Goal: Contribute content: Contribute content

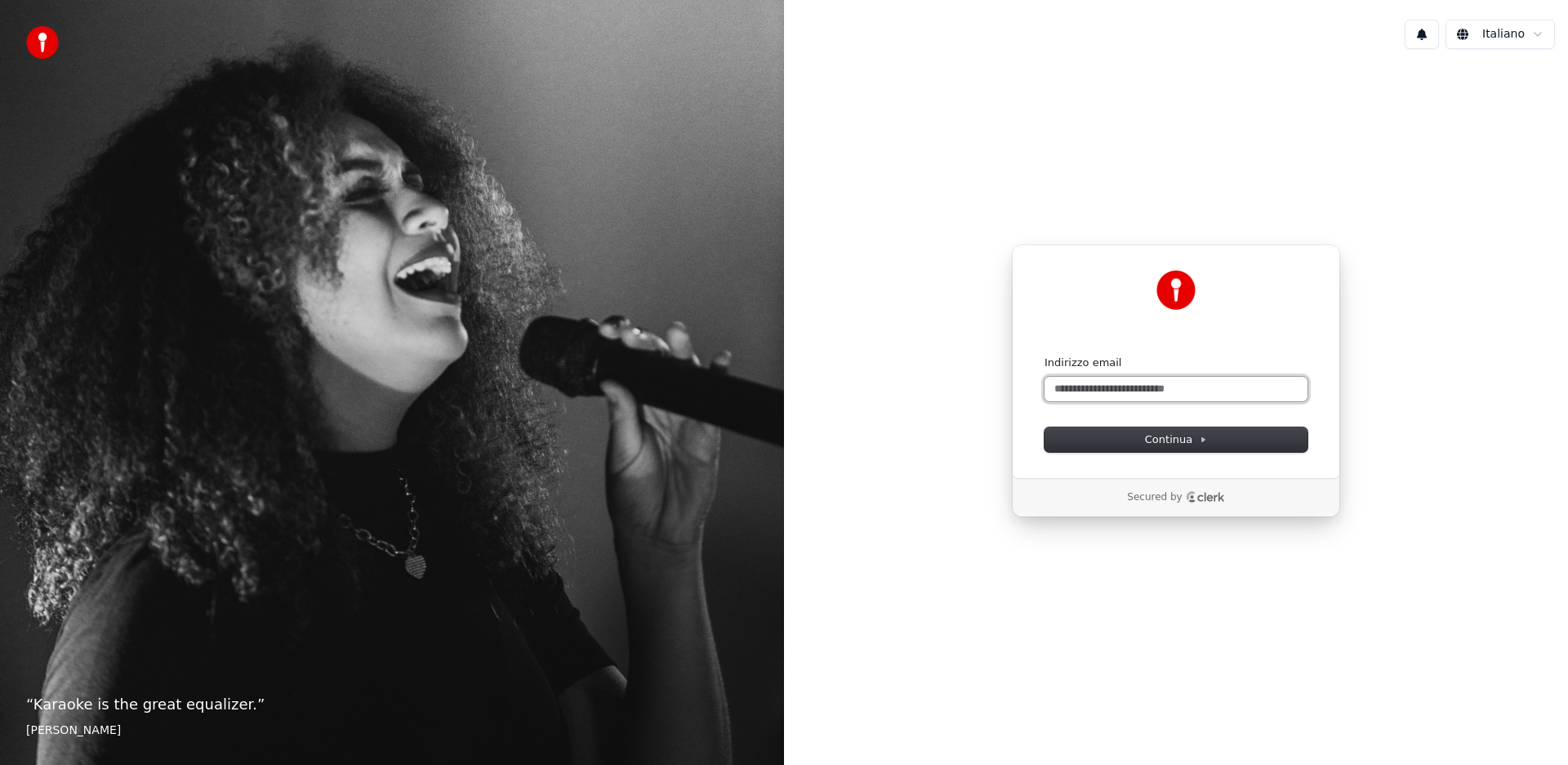
click at [1085, 384] on input "Indirizzo email" at bounding box center [1176, 389] width 263 height 25
click at [1144, 437] on button "Continua" at bounding box center [1176, 439] width 263 height 25
type input "**********"
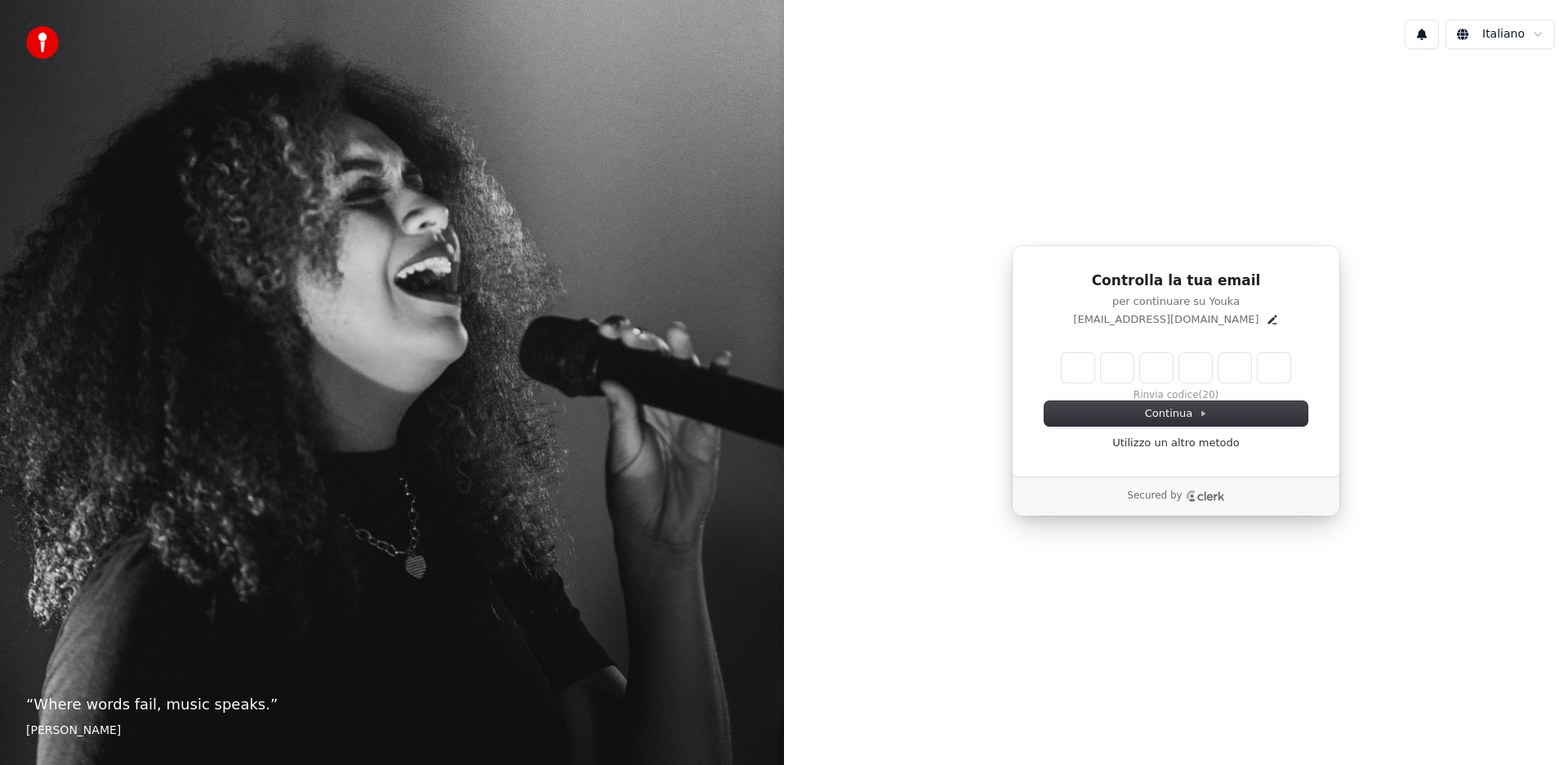
click at [1075, 365] on input "Enter verification code" at bounding box center [1176, 368] width 229 height 29
type input "******"
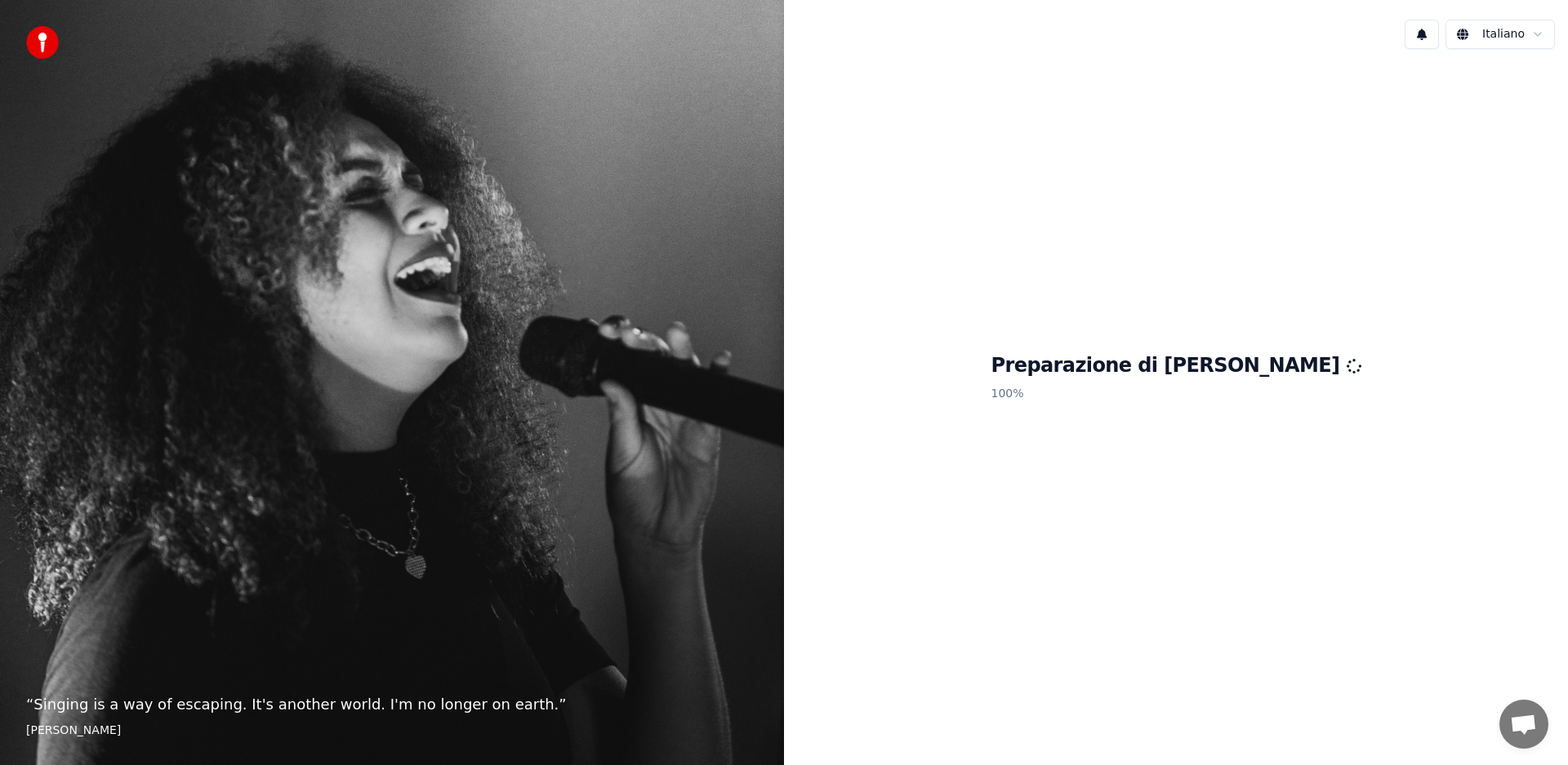
click at [1337, 380] on div "Preparazione di Youka 100 %" at bounding box center [1177, 380] width 784 height 637
click at [1233, 370] on h1 "Preparazione di Youka" at bounding box center [1177, 366] width 370 height 27
click at [1223, 372] on h1 "Preparazione di Youka" at bounding box center [1177, 366] width 370 height 27
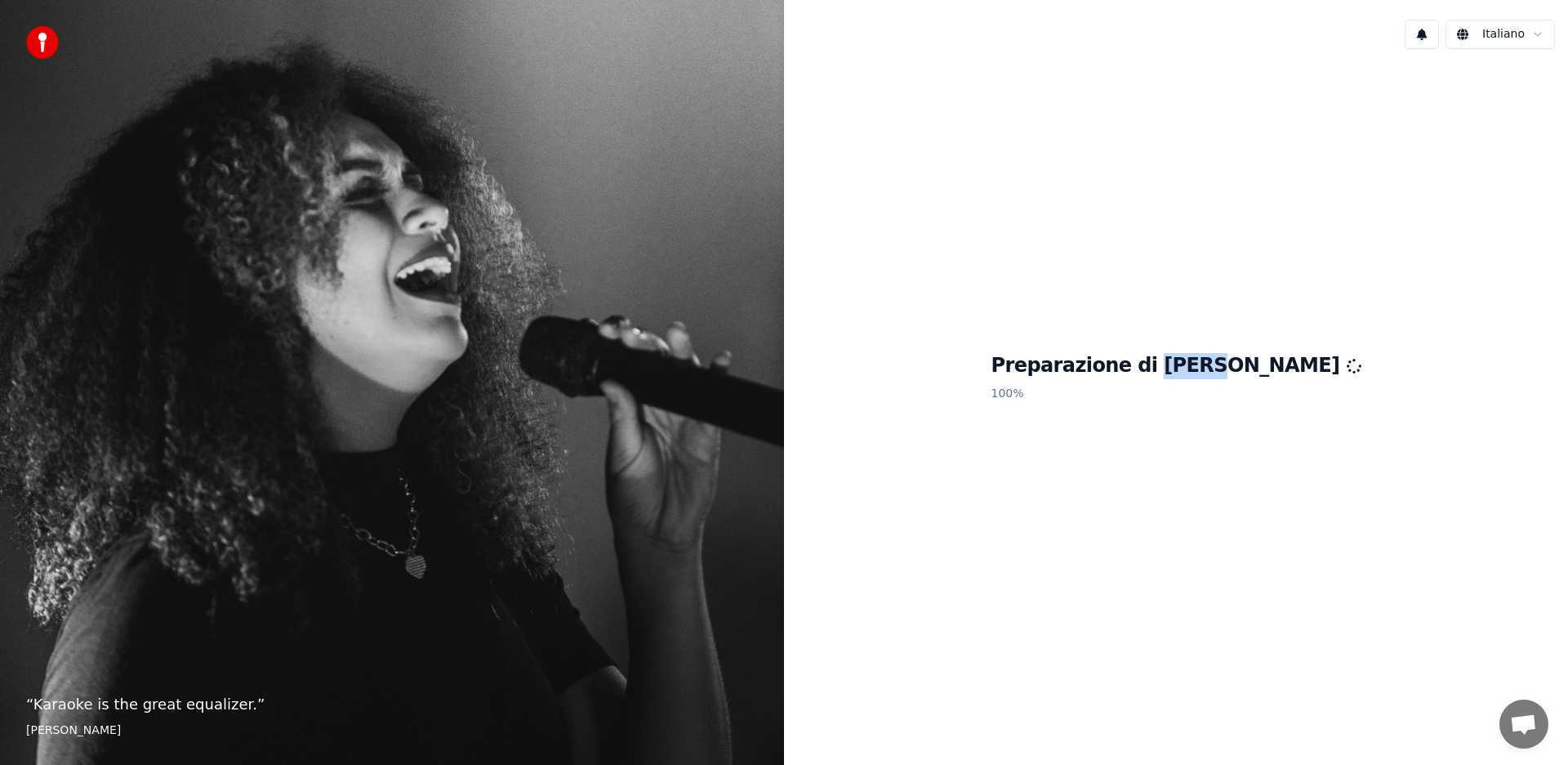
click at [1224, 372] on h1 "Preparazione di Youka" at bounding box center [1177, 366] width 370 height 27
click at [1223, 372] on h1 "Preparazione di [PERSON_NAME]" at bounding box center [1177, 366] width 370 height 27
click at [1227, 404] on p "100 %" at bounding box center [1177, 394] width 370 height 29
click at [1249, 403] on p "100 %" at bounding box center [1177, 394] width 370 height 29
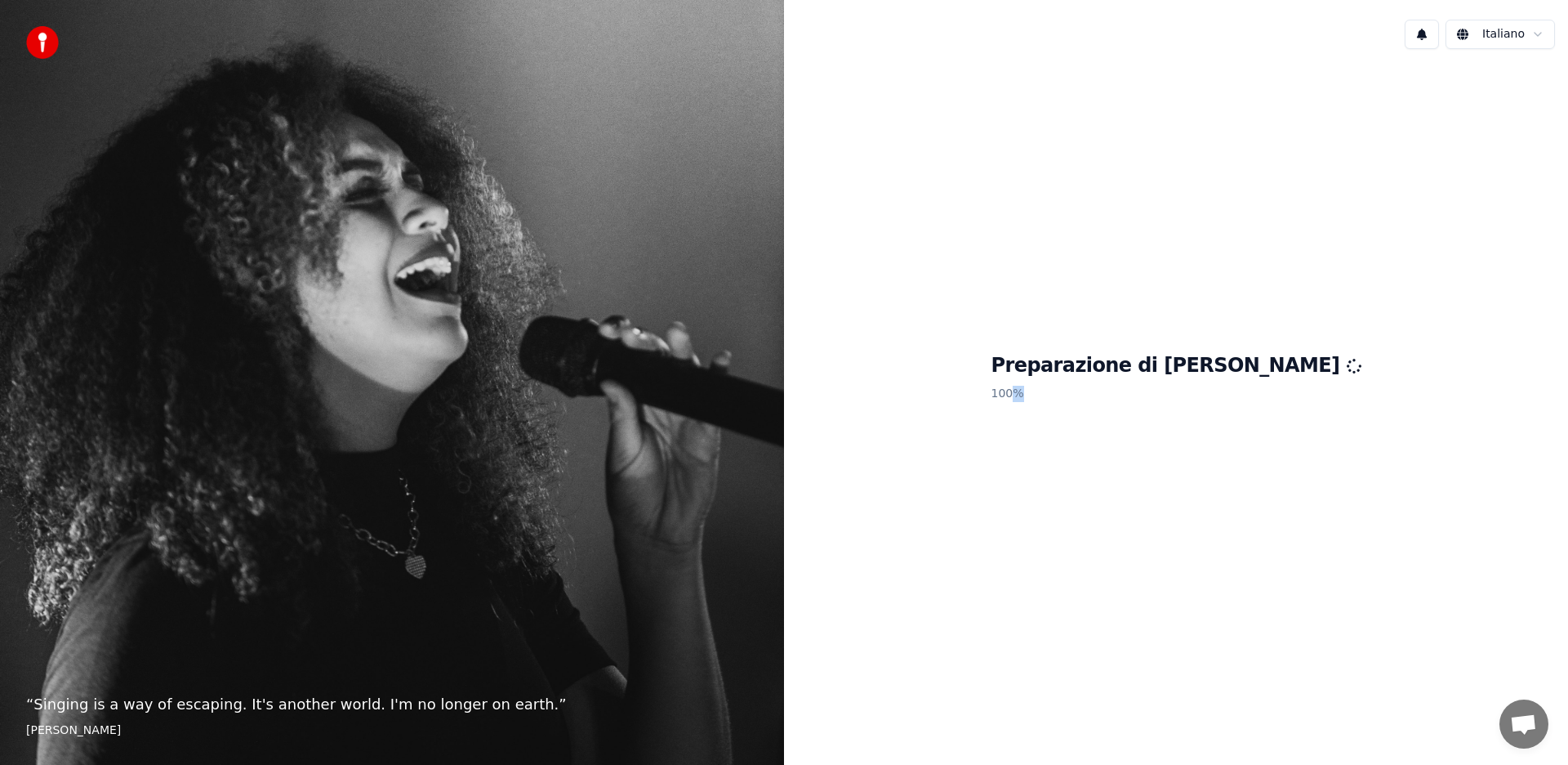
click at [1249, 403] on p "100 %" at bounding box center [1177, 394] width 370 height 29
click at [1247, 403] on p "100 %" at bounding box center [1177, 394] width 370 height 29
click at [1304, 366] on div "Preparazione di Youka 100 %" at bounding box center [1177, 380] width 784 height 637
click at [1209, 401] on p "100 %" at bounding box center [1177, 394] width 370 height 29
click at [1229, 408] on p "100 %" at bounding box center [1177, 394] width 370 height 29
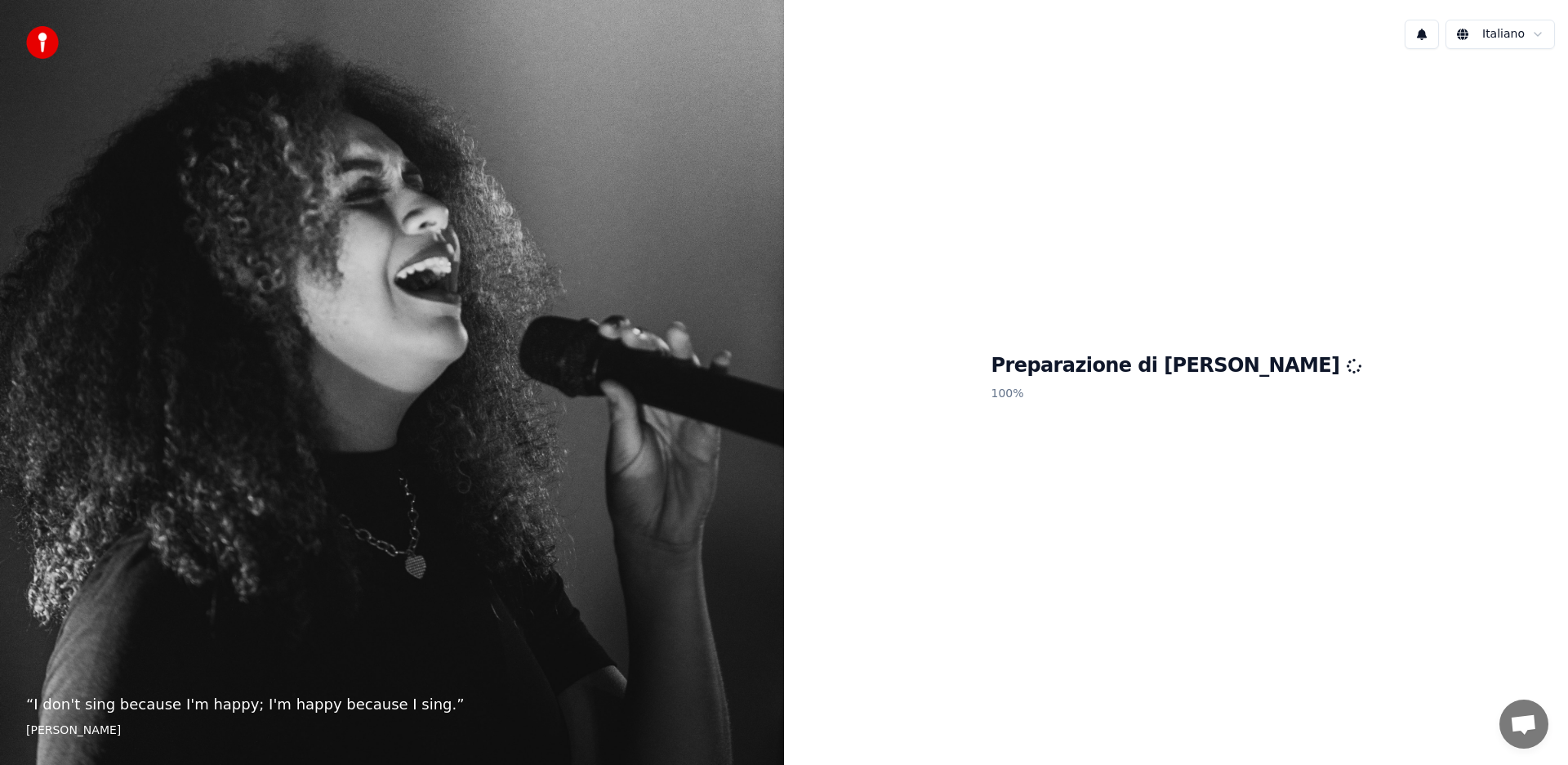
click at [987, 321] on div "Preparazione di Youka 100 %" at bounding box center [1177, 380] width 784 height 637
click at [1209, 424] on div "Preparazione di Youka 100 %" at bounding box center [1177, 380] width 784 height 637
click at [1206, 409] on div "Preparazione di Youka 100 %" at bounding box center [1177, 380] width 784 height 637
click at [1207, 503] on div "Preparazione di Youka 100 %" at bounding box center [1177, 380] width 784 height 637
click at [1144, 439] on div "Preparazione di Youka 100 %" at bounding box center [1177, 380] width 784 height 637
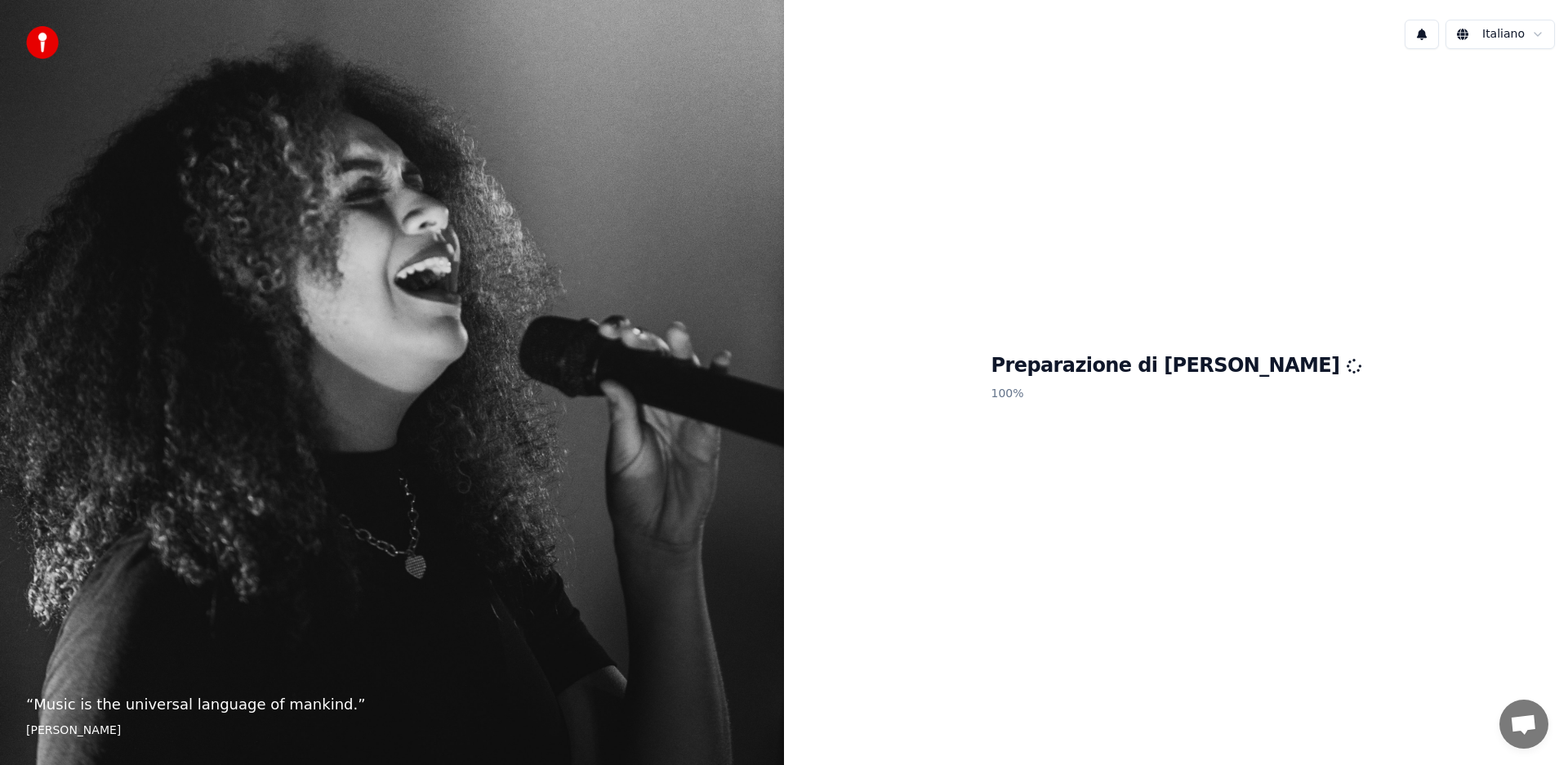
click at [1143, 439] on div "Preparazione di Youka 100 %" at bounding box center [1177, 380] width 784 height 637
click at [1274, 381] on p "100 %" at bounding box center [1177, 394] width 370 height 29
click at [1257, 411] on div "Preparazione di Youka 100 %" at bounding box center [1177, 380] width 784 height 637
click at [1207, 433] on div "Preparazione di Youka 100 %" at bounding box center [1177, 380] width 784 height 637
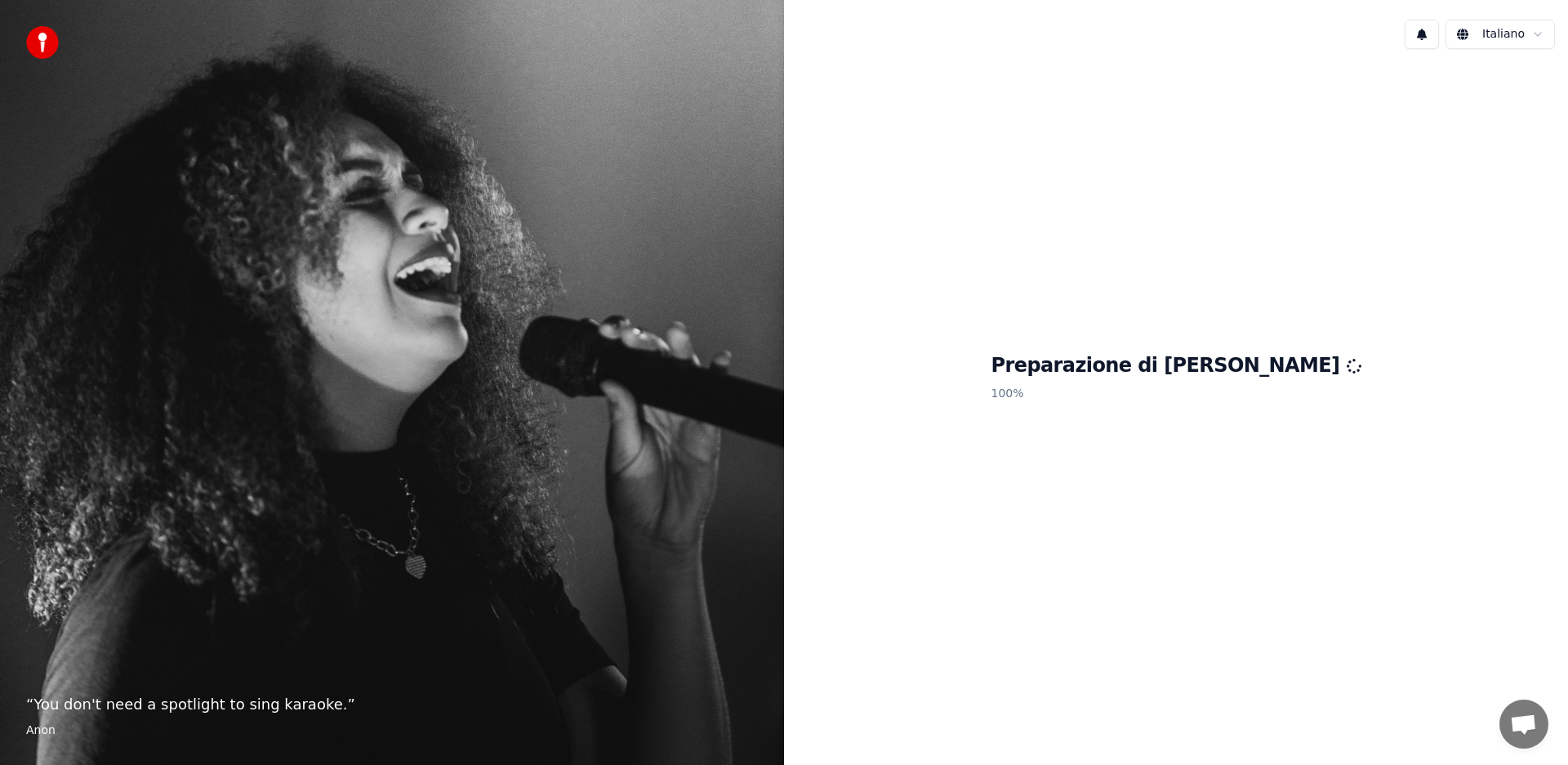
click at [1183, 454] on div "Preparazione di Youka 100 %" at bounding box center [1177, 380] width 784 height 637
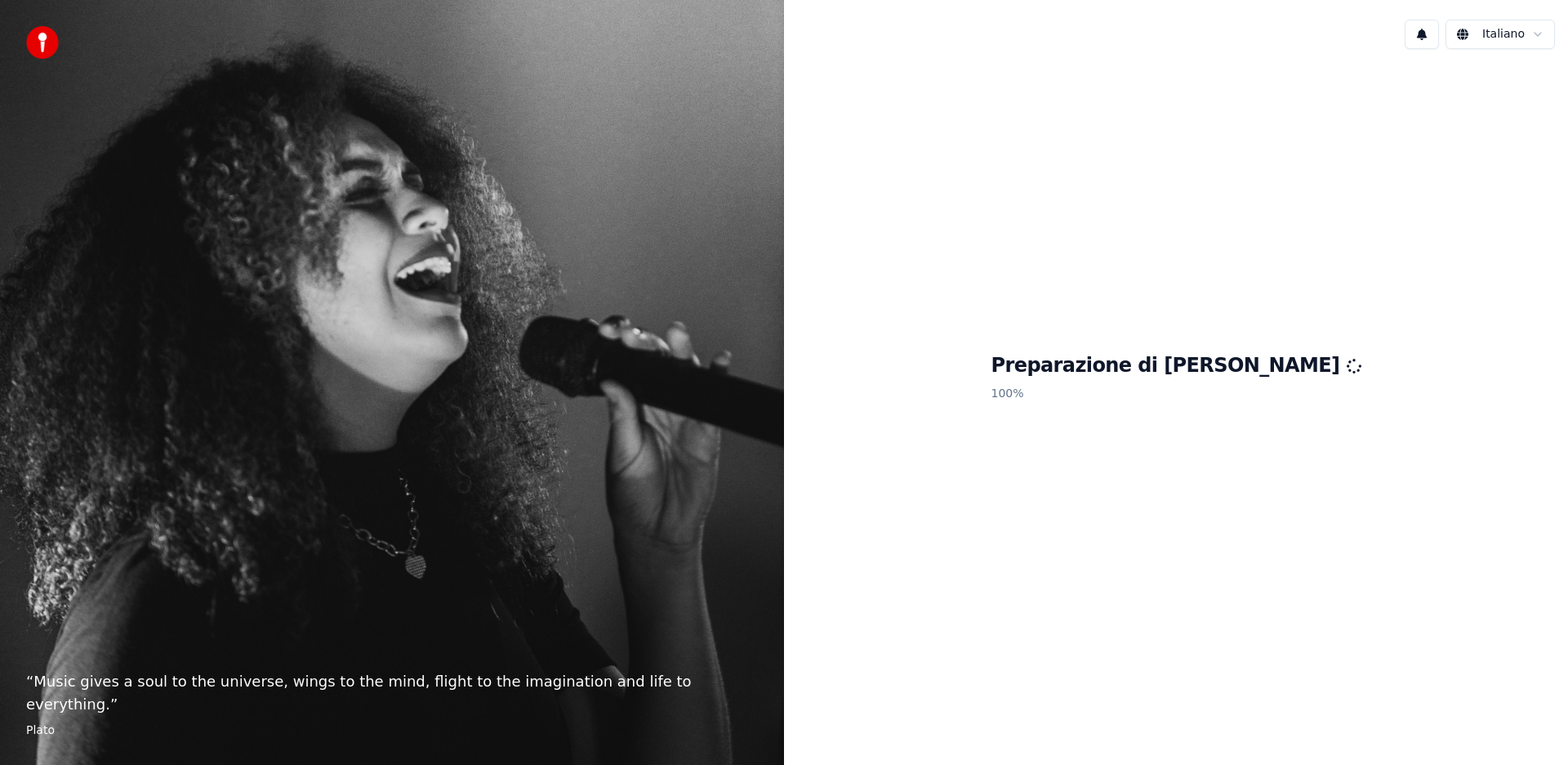
click at [1217, 456] on div "Preparazione di Youka 100 %" at bounding box center [1177, 380] width 784 height 637
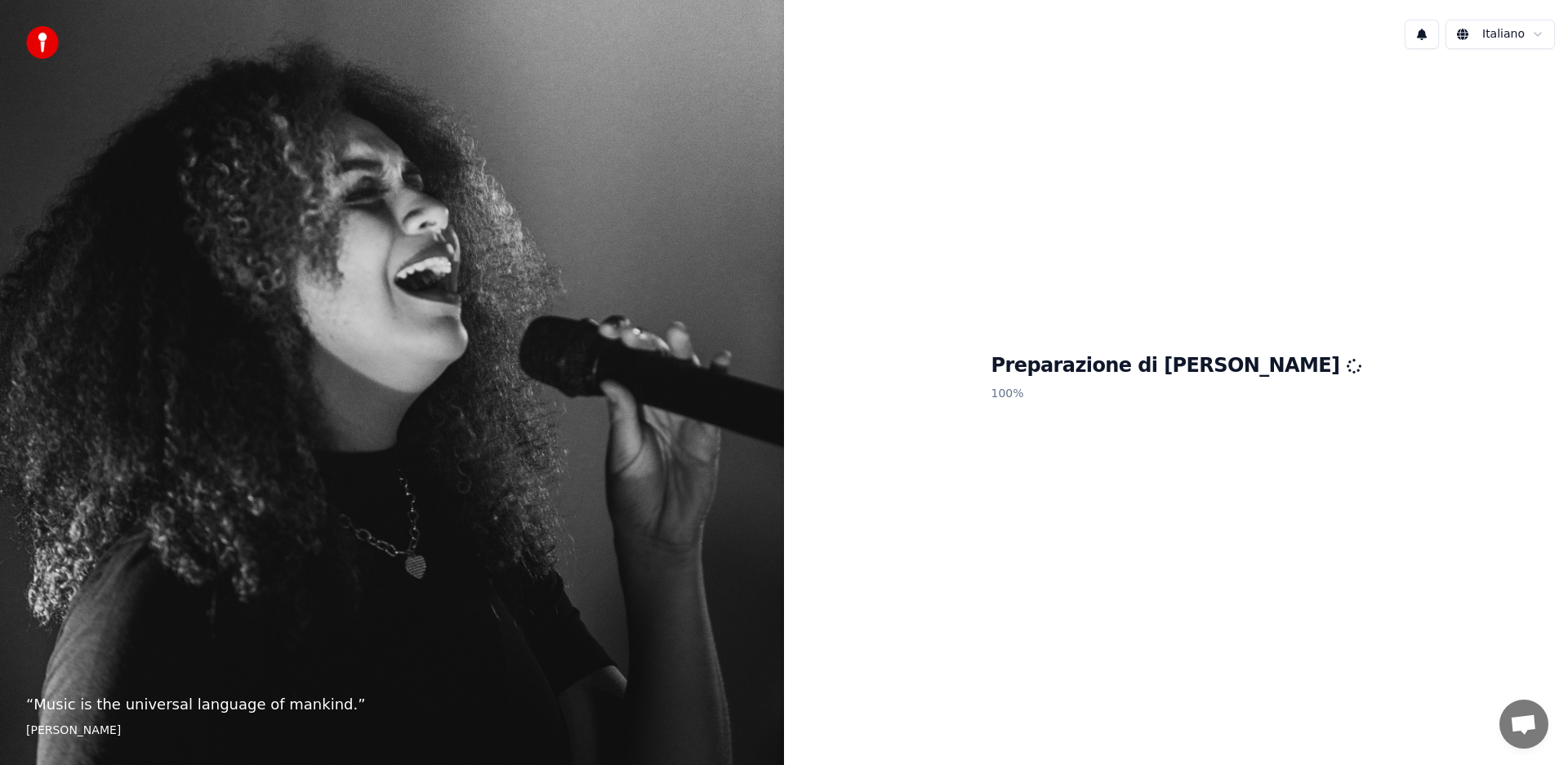
click at [1217, 397] on p "100 %" at bounding box center [1177, 394] width 370 height 29
click at [1223, 473] on div "Preparazione di Youka 100 %" at bounding box center [1177, 380] width 784 height 637
click at [1224, 473] on div "Preparazione di Youka 100 %" at bounding box center [1177, 380] width 784 height 637
click at [1224, 472] on div "Preparazione di Youka 100 %" at bounding box center [1177, 380] width 784 height 637
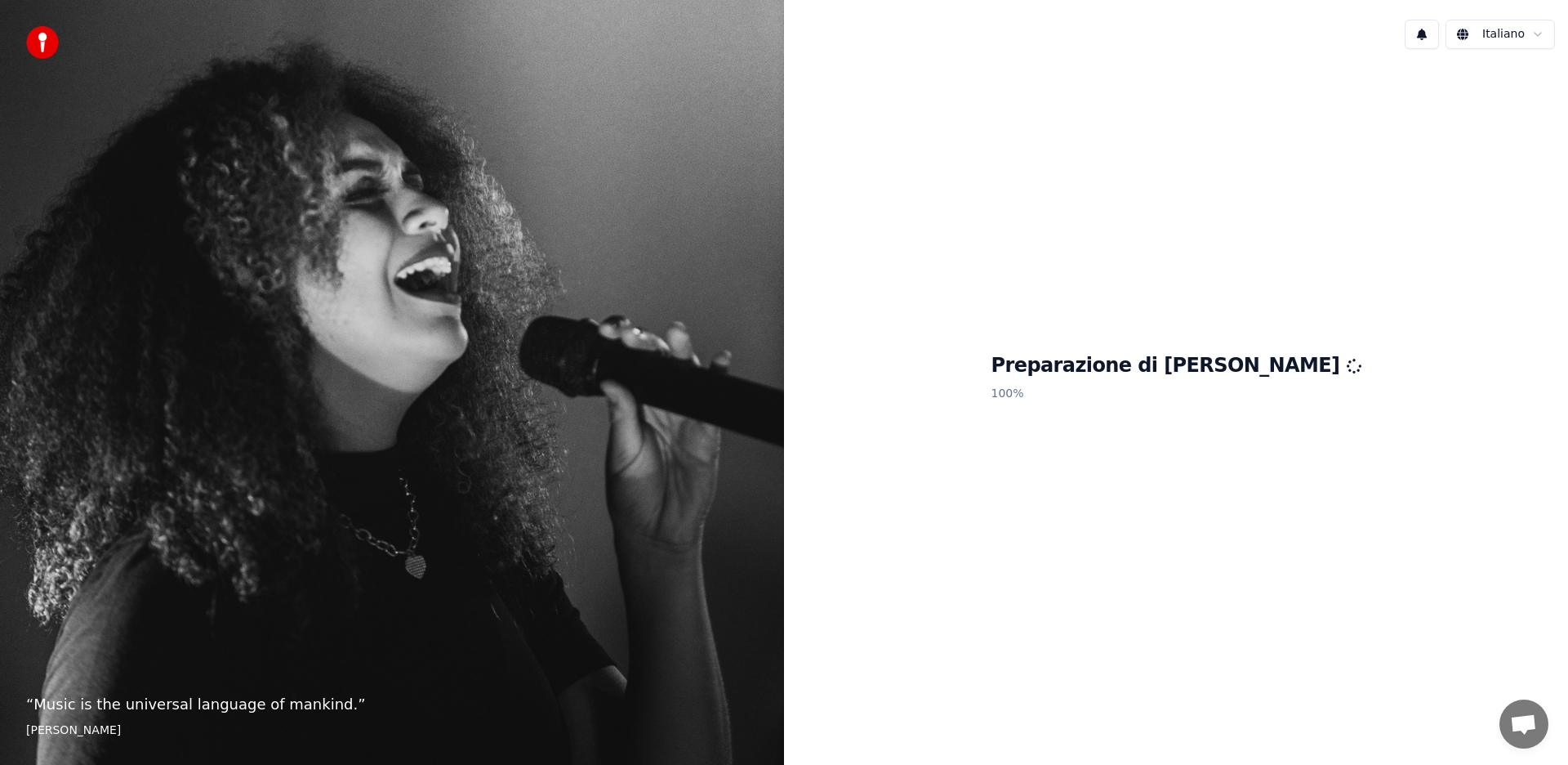
click at [1224, 472] on div "Preparazione di Youka 100 %" at bounding box center [1177, 380] width 784 height 637
click at [1140, 438] on div "Preparazione di Youka 100 %" at bounding box center [1177, 380] width 784 height 637
click at [1429, 35] on button at bounding box center [1422, 34] width 34 height 29
click at [1427, 38] on button at bounding box center [1422, 34] width 34 height 29
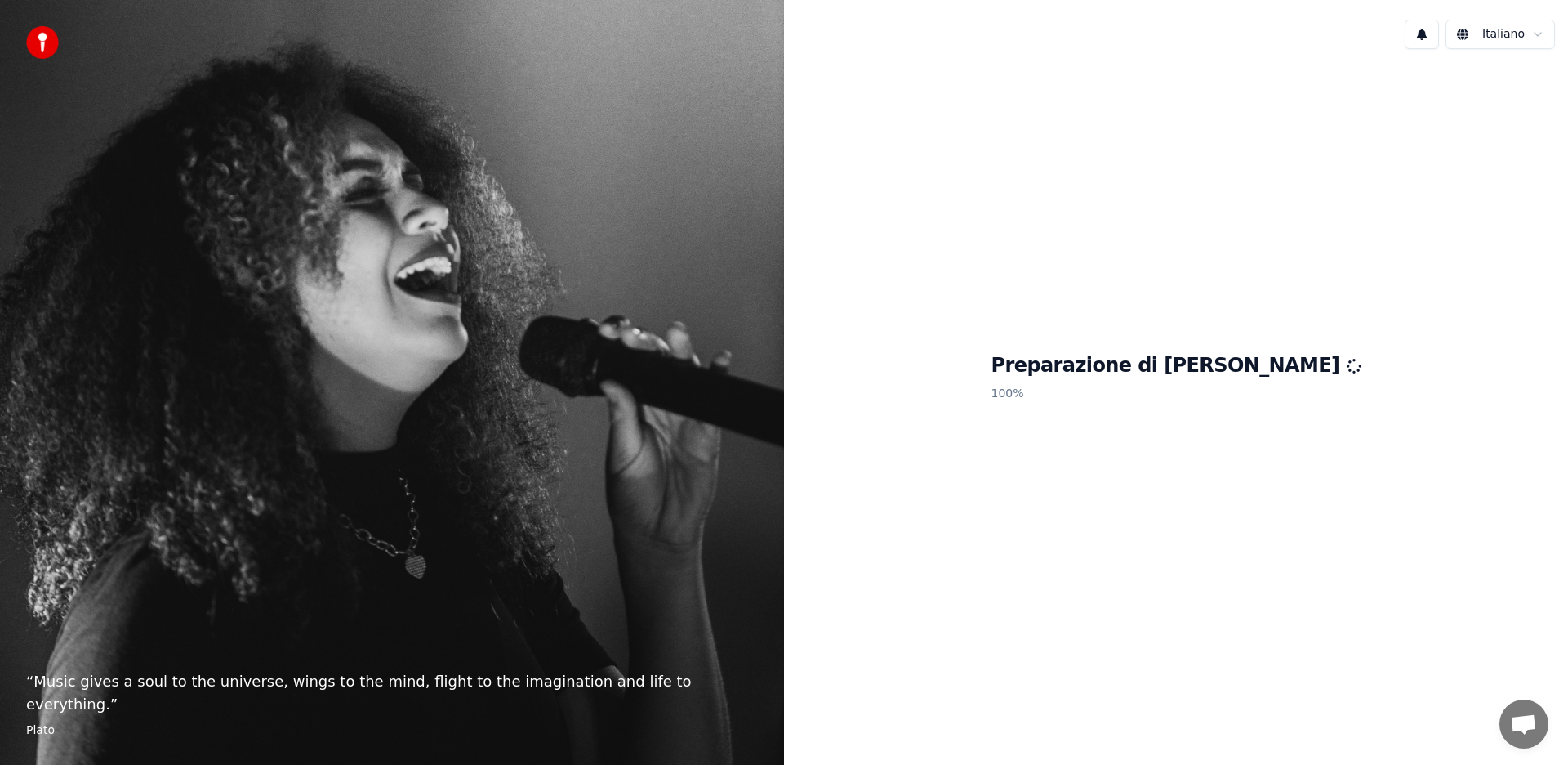
click at [1044, 298] on div "Preparazione di Youka 100 %" at bounding box center [1177, 380] width 784 height 637
click at [927, 384] on div "Preparazione di Youka 100 %" at bounding box center [1177, 380] width 784 height 637
click at [969, 385] on div "Preparazione di Youka 100 %" at bounding box center [1177, 380] width 784 height 637
click at [1362, 610] on div "Preparazione di Youka 100 %" at bounding box center [1177, 380] width 784 height 637
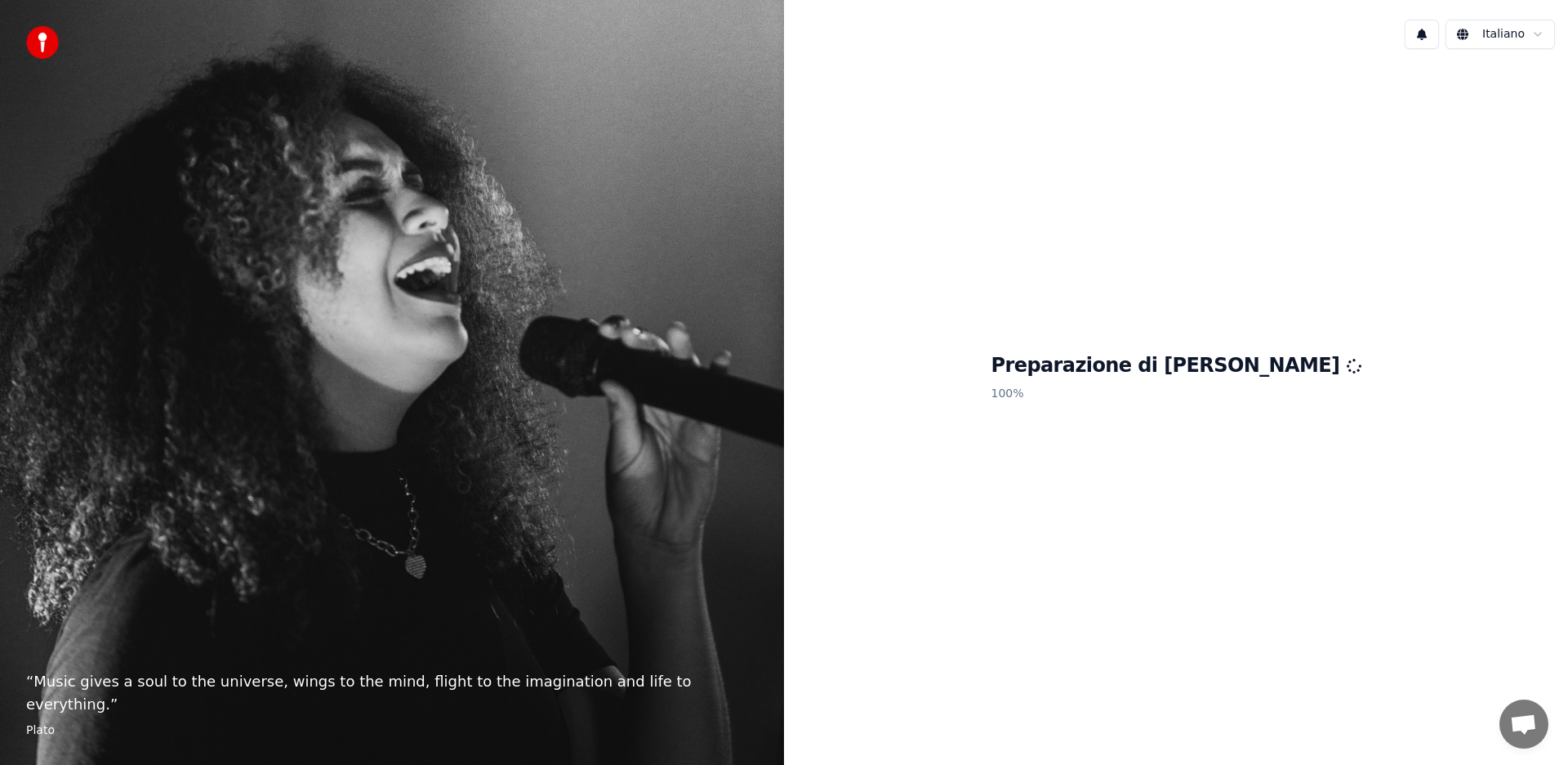
click at [1148, 422] on div "Preparazione di Youka 100 %" at bounding box center [1177, 380] width 784 height 637
click at [1268, 153] on div "Preparazione di Youka 100 %" at bounding box center [1177, 380] width 784 height 637
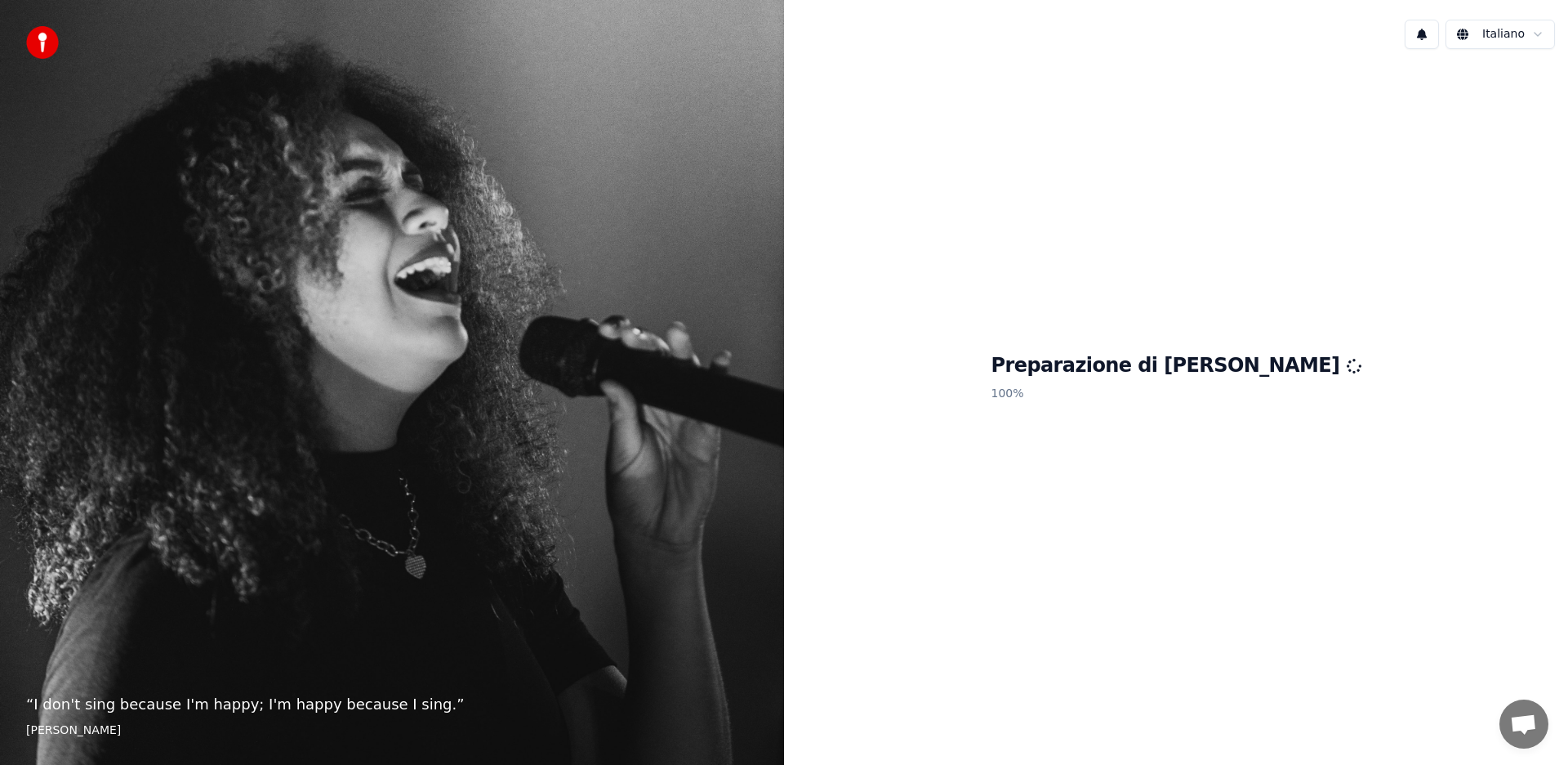
click at [1090, 533] on div "Preparazione di Youka 100 %" at bounding box center [1177, 380] width 784 height 637
click at [1092, 533] on div "Preparazione di Youka 100 %" at bounding box center [1177, 380] width 784 height 637
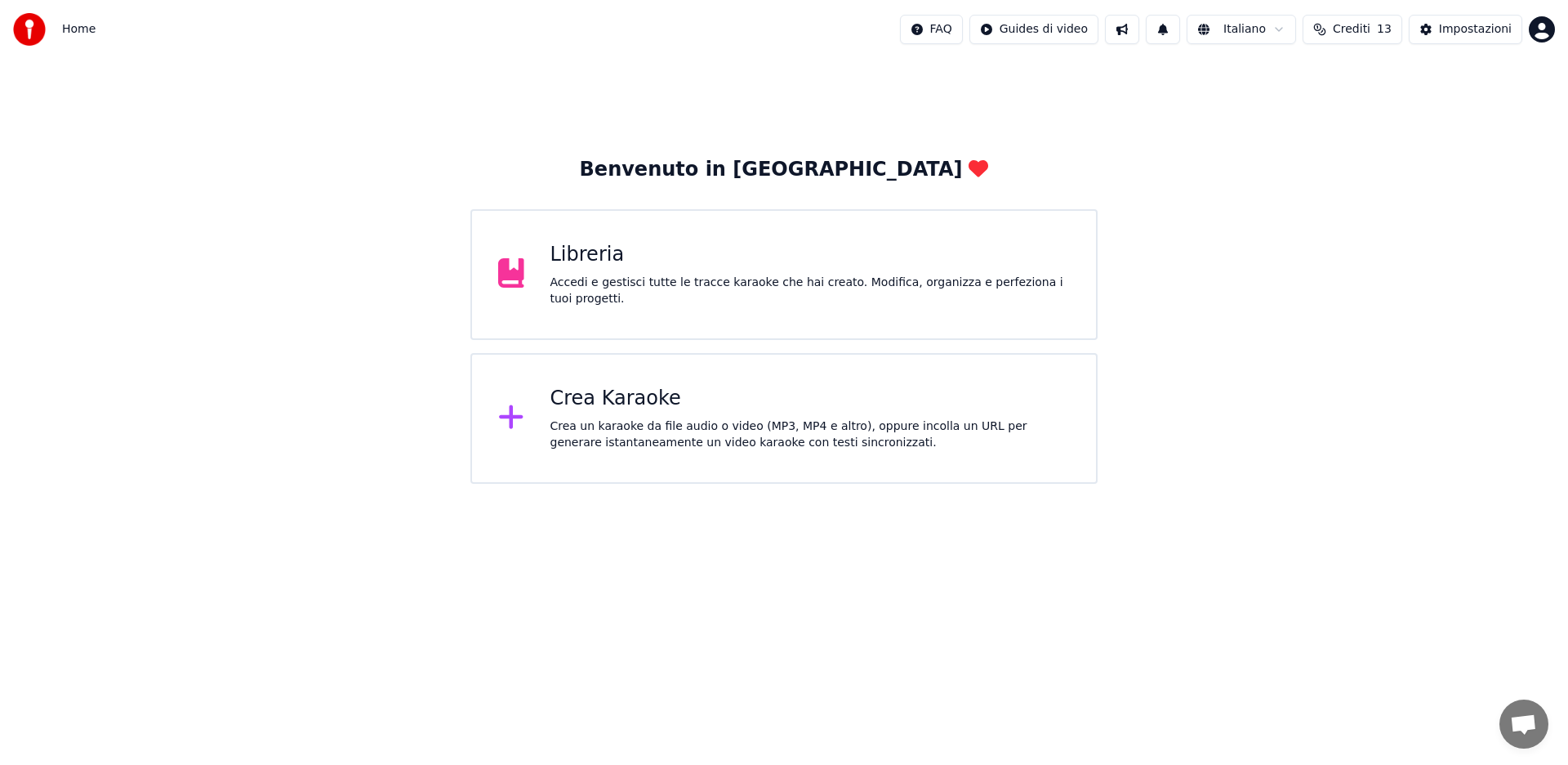
click at [609, 253] on div "Libreria" at bounding box center [811, 254] width 521 height 27
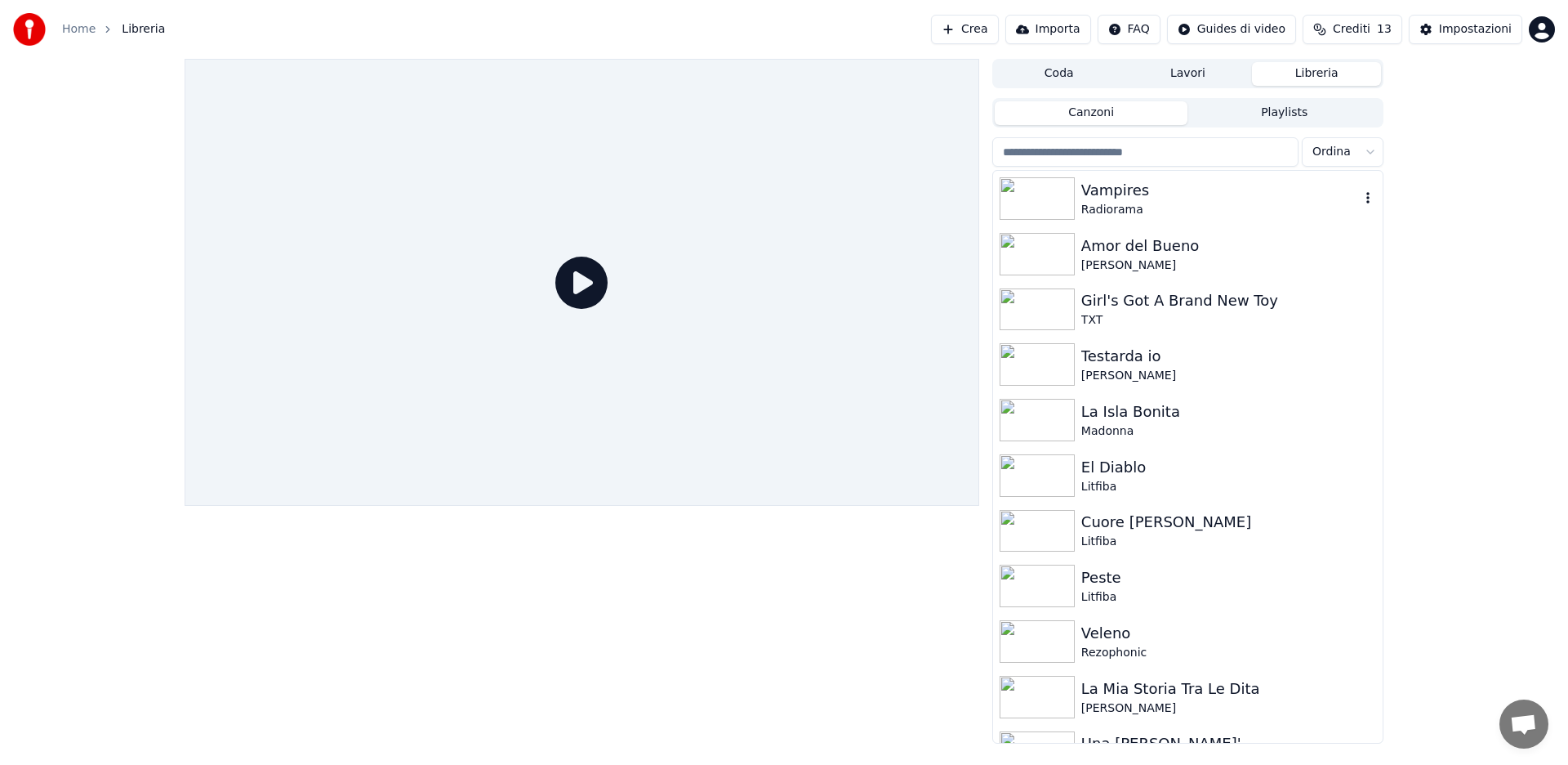
click at [1101, 197] on div "Vampires" at bounding box center [1220, 190] width 278 height 23
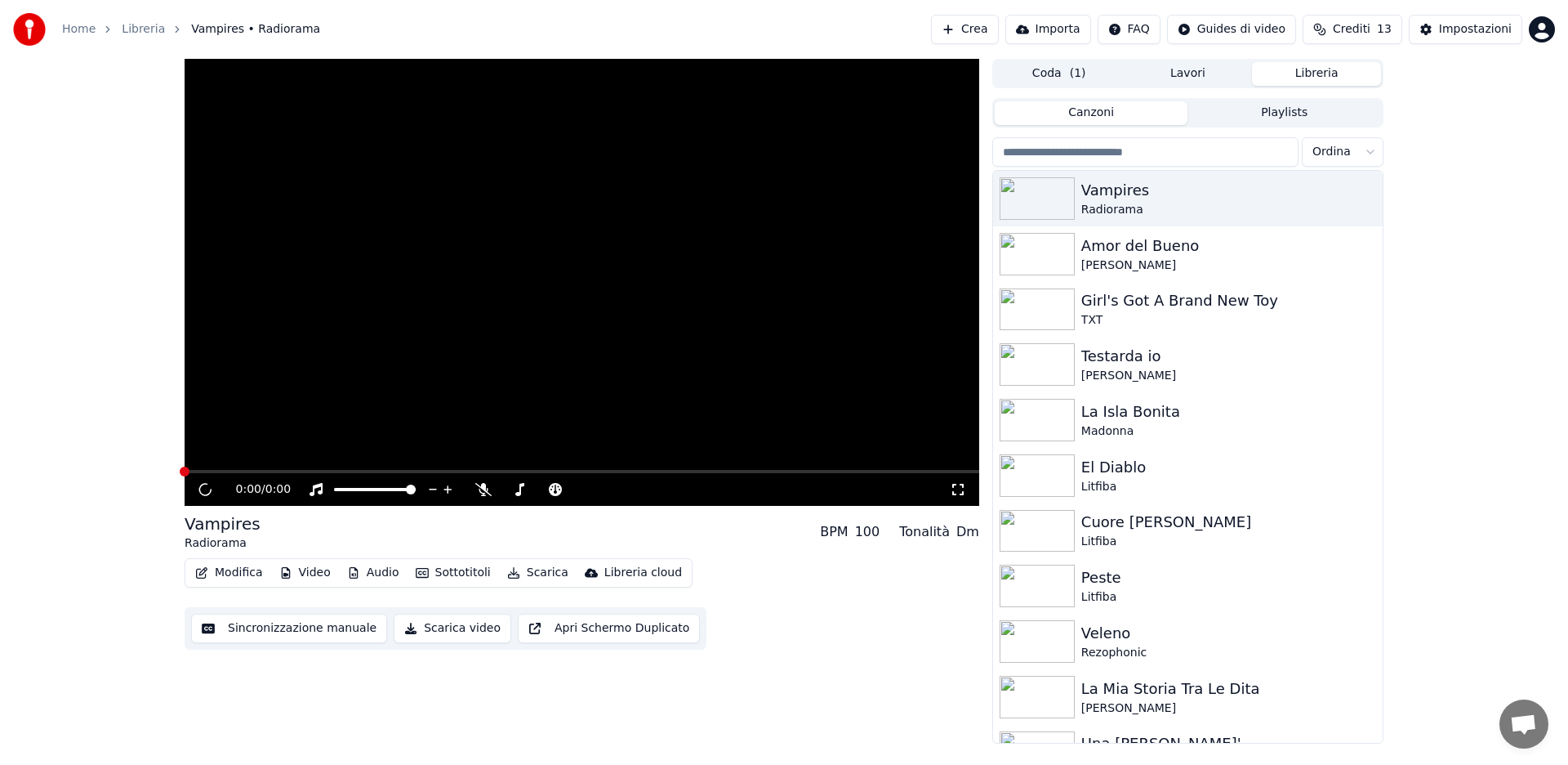
click at [228, 574] on button "Modifica" at bounding box center [229, 572] width 80 height 23
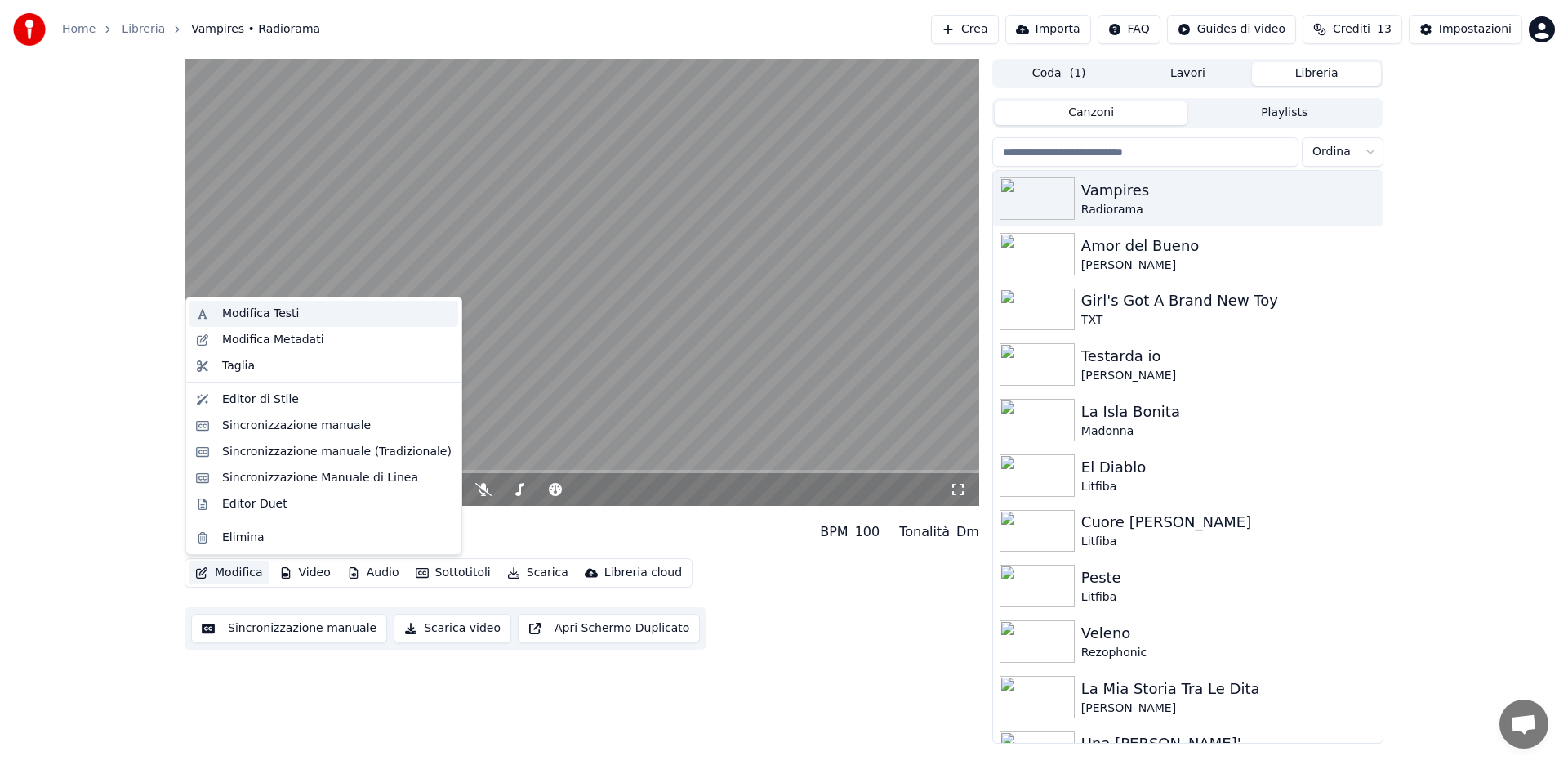
click at [282, 315] on div "Modifica Testi" at bounding box center [260, 314] width 77 height 16
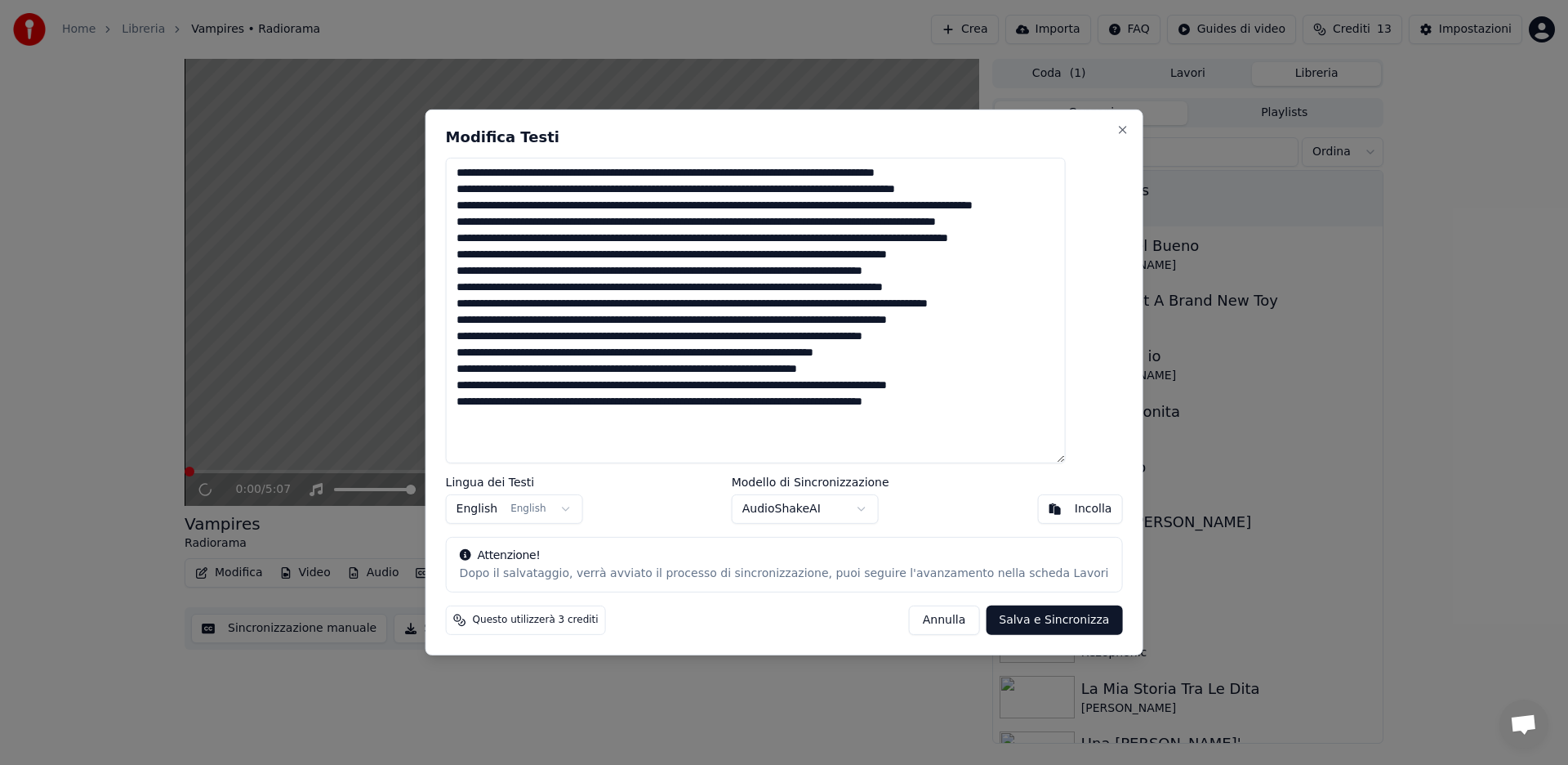
click at [486, 171] on textarea at bounding box center [756, 310] width 620 height 306
drag, startPoint x: 486, startPoint y: 170, endPoint x: 1047, endPoint y: 446, distance: 625.2
click at [1053, 468] on div "Modifica Testi Lingua dei Testi English English Modello di Sincronizzazione Aud…" at bounding box center [784, 382] width 718 height 546
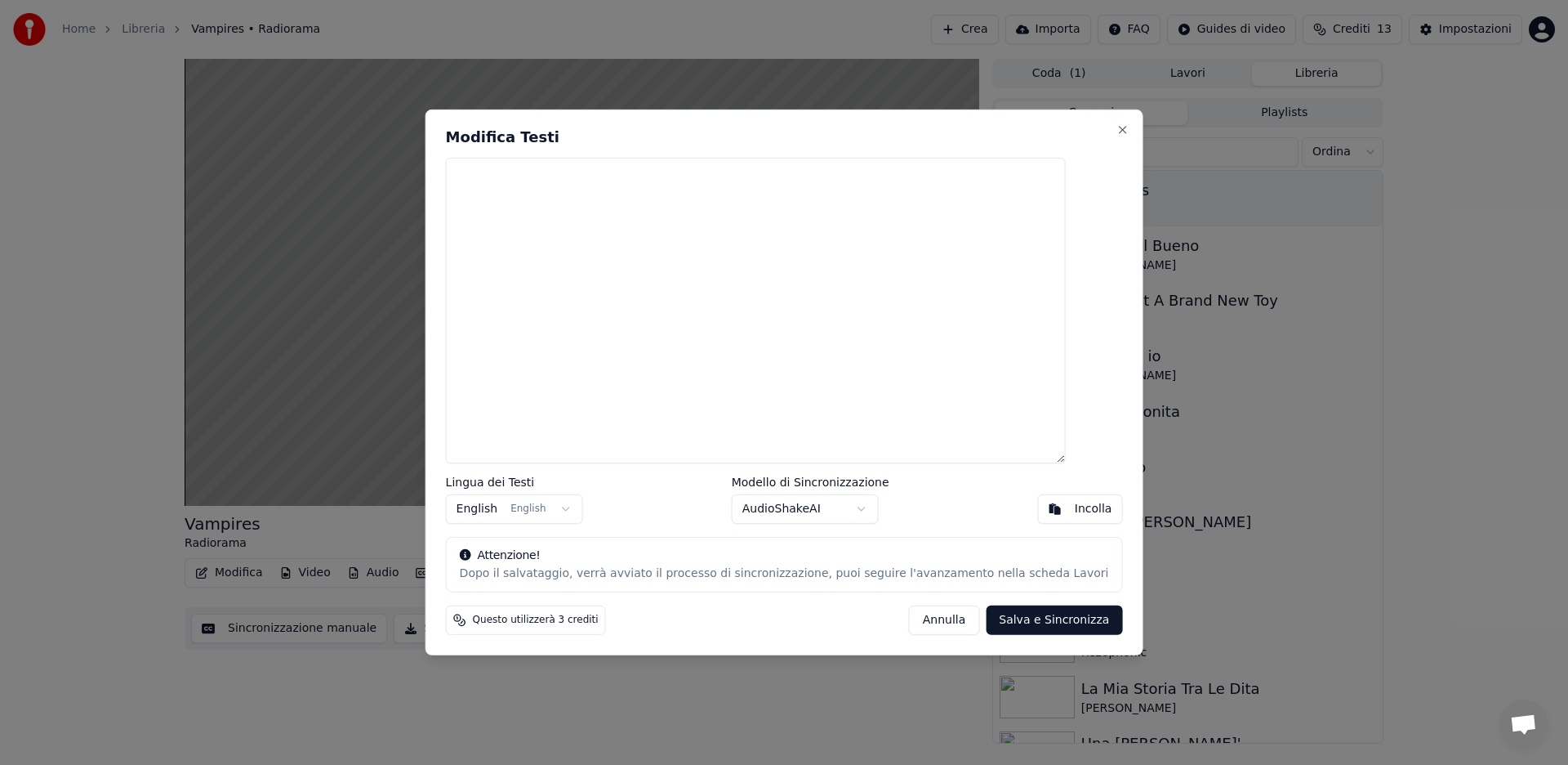
scroll to position [0, 0]
click at [538, 184] on textarea at bounding box center [756, 310] width 620 height 306
paste textarea "**********"
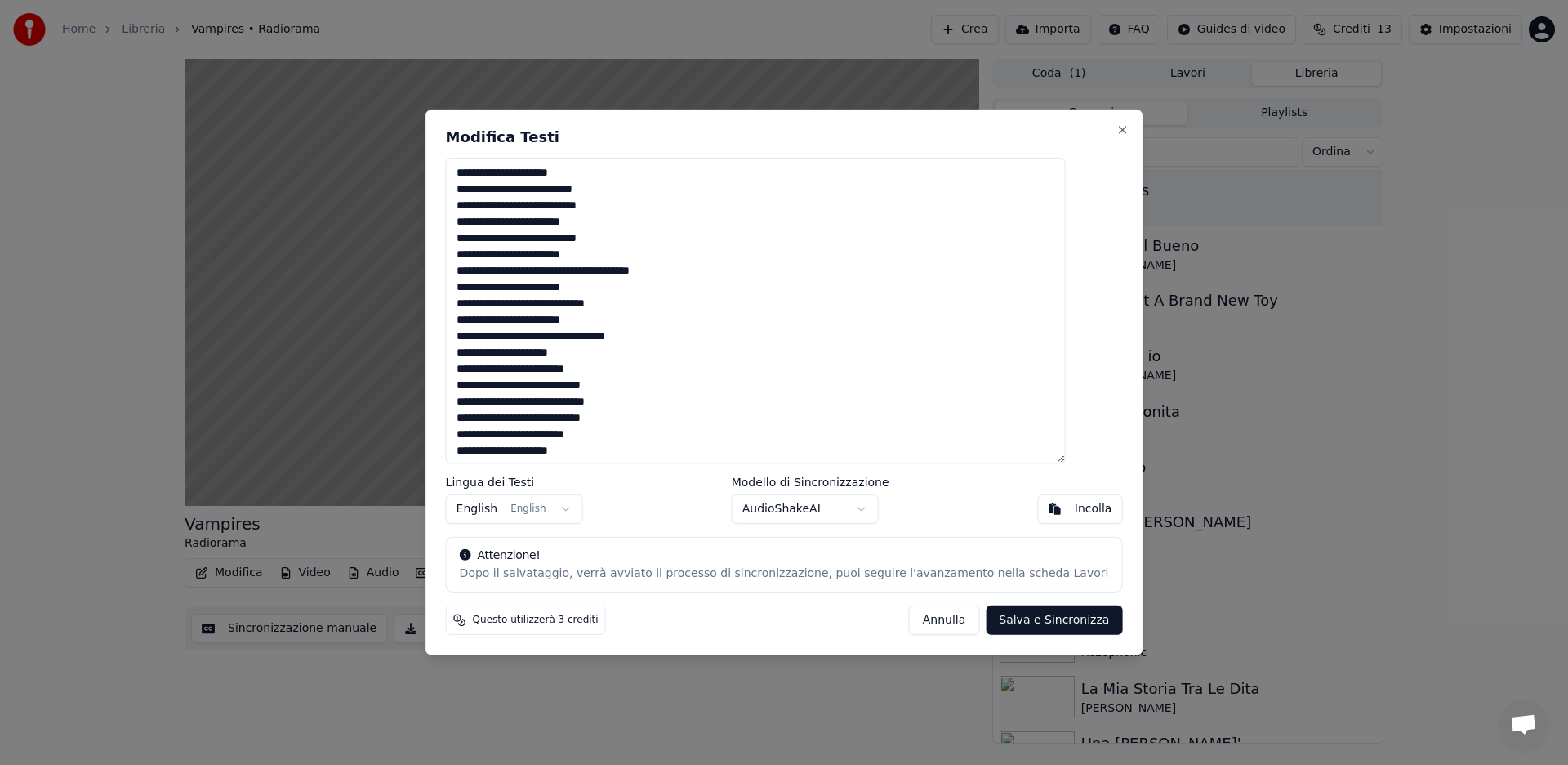
scroll to position [975, 0]
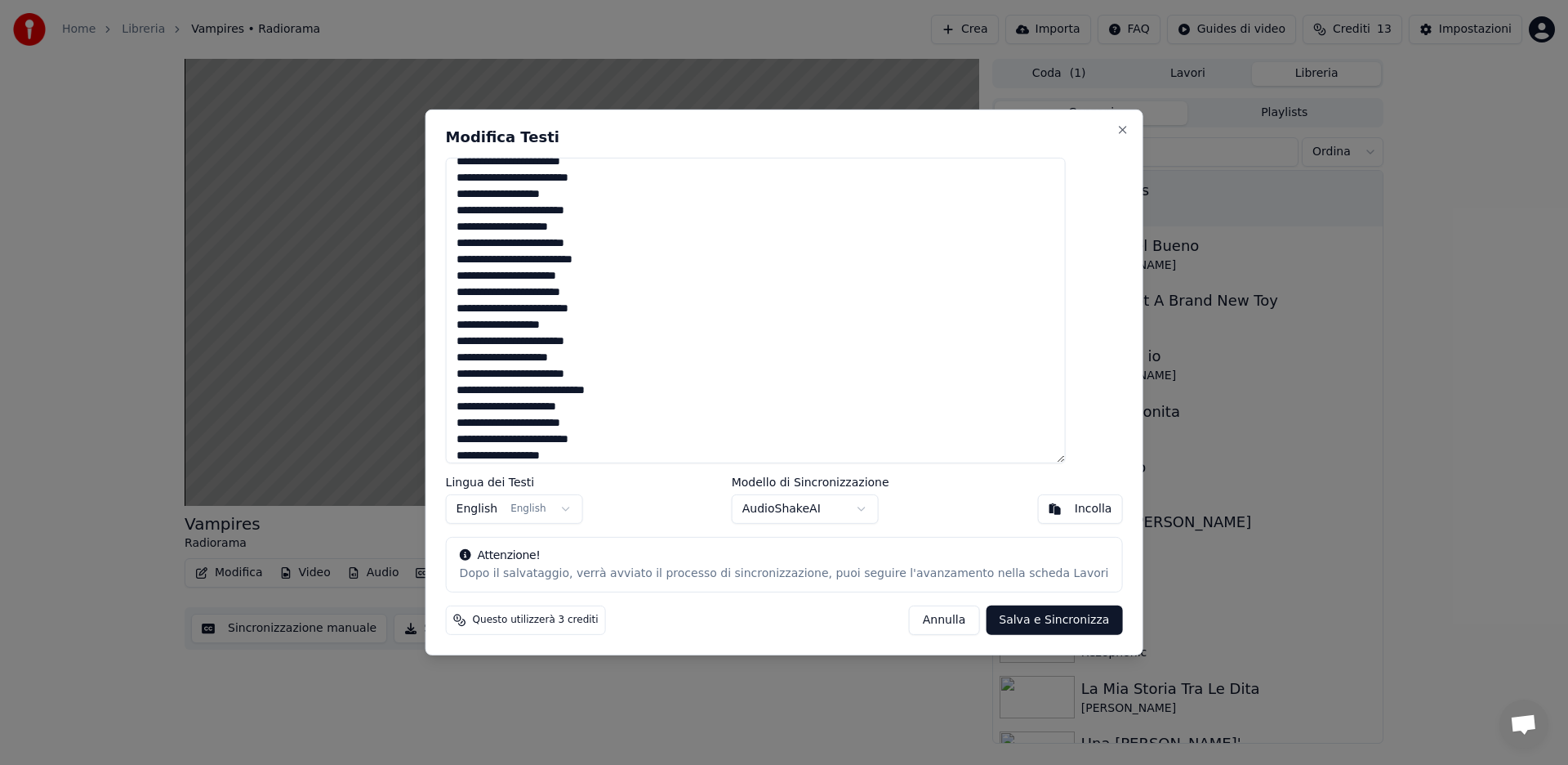
type textarea "**********"
click at [1022, 621] on button "Salva e Sincronizza" at bounding box center [1053, 620] width 136 height 29
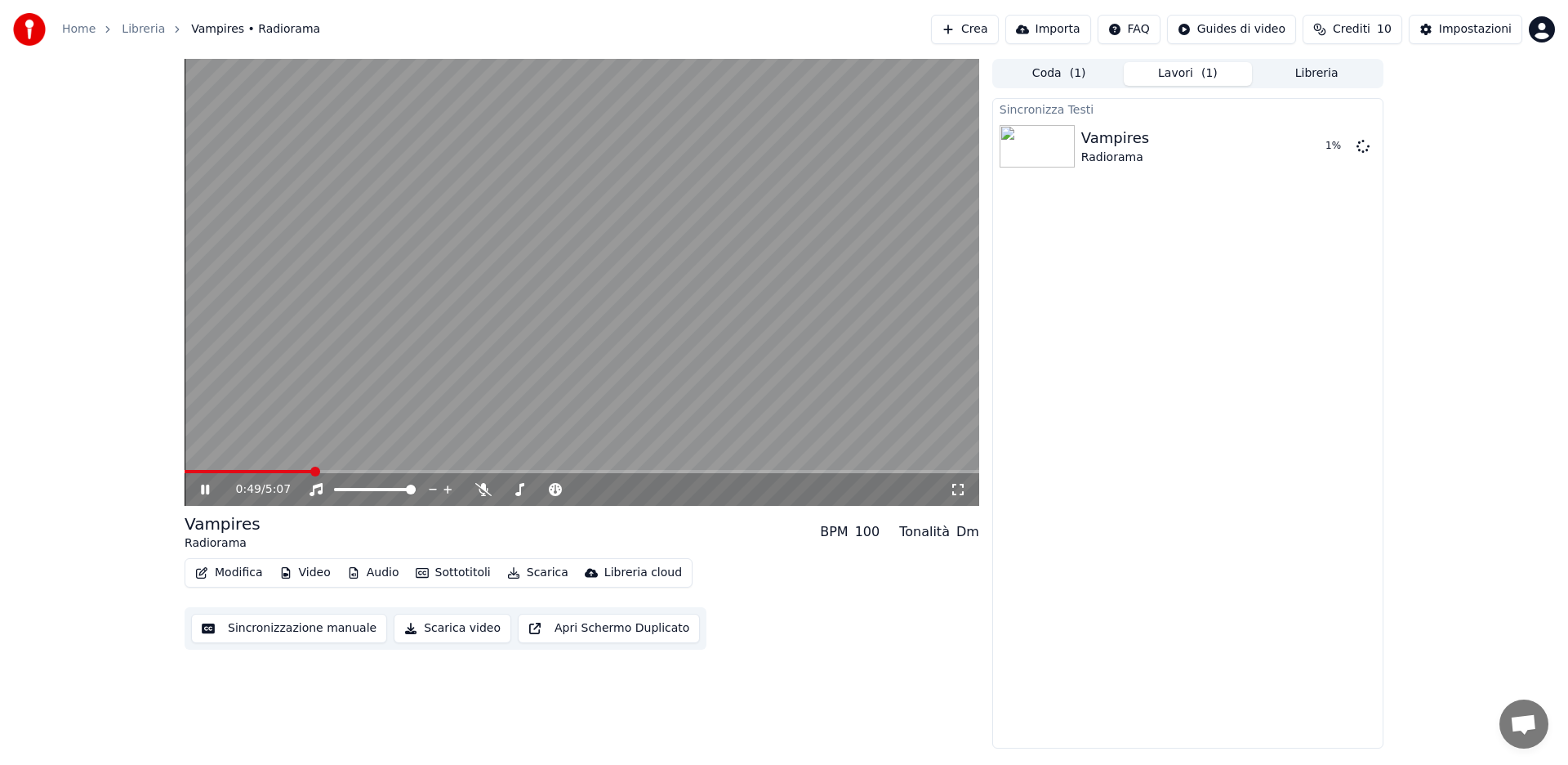
click at [203, 489] on icon at bounding box center [206, 489] width 9 height 9
click at [1302, 150] on button "Riproduci" at bounding box center [1309, 146] width 81 height 29
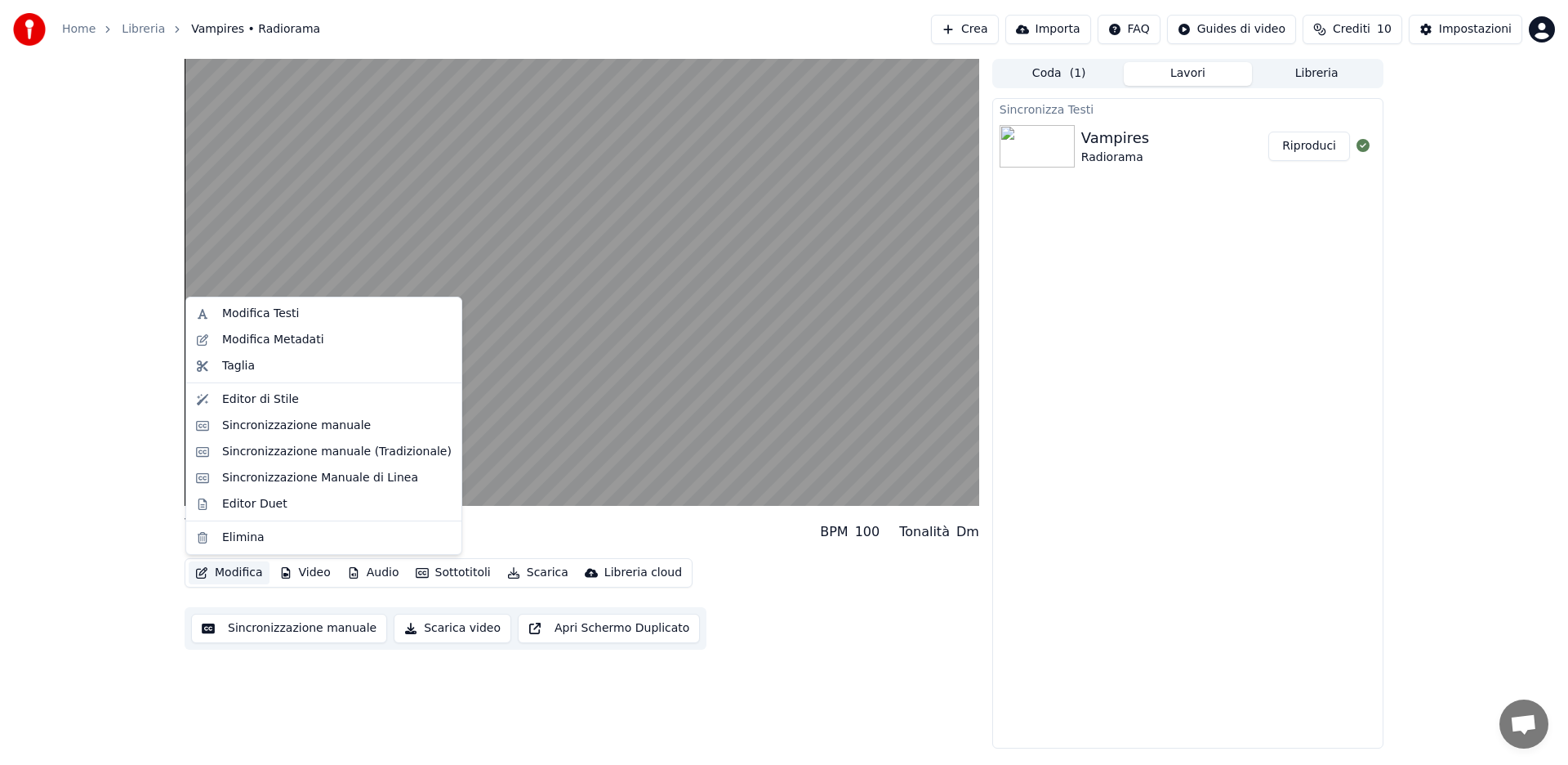
click at [219, 578] on button "Modifica" at bounding box center [229, 572] width 80 height 23
click at [310, 317] on div "Modifica Testi" at bounding box center [337, 314] width 230 height 16
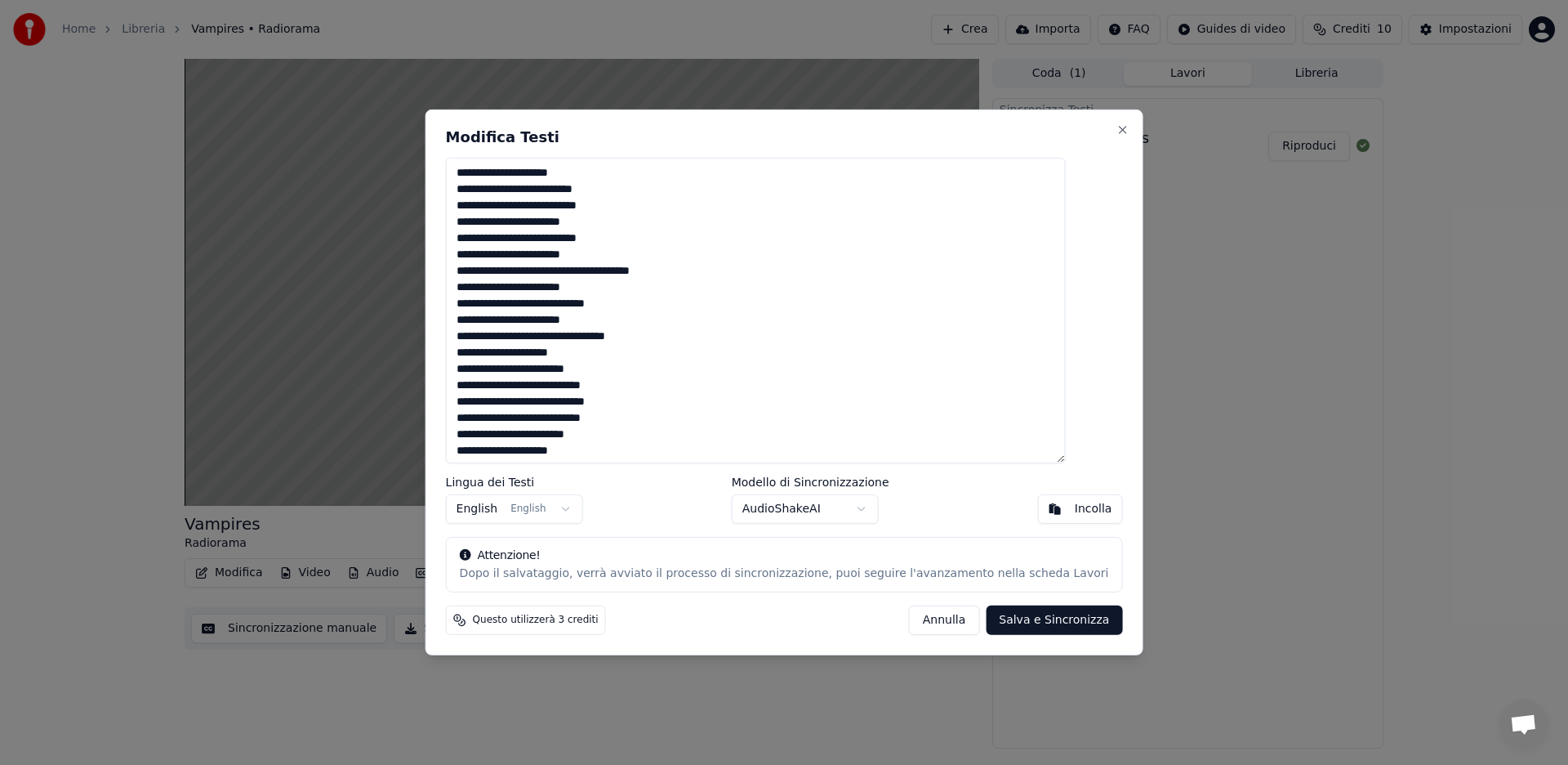
click at [911, 622] on button "Annulla" at bounding box center [945, 620] width 71 height 29
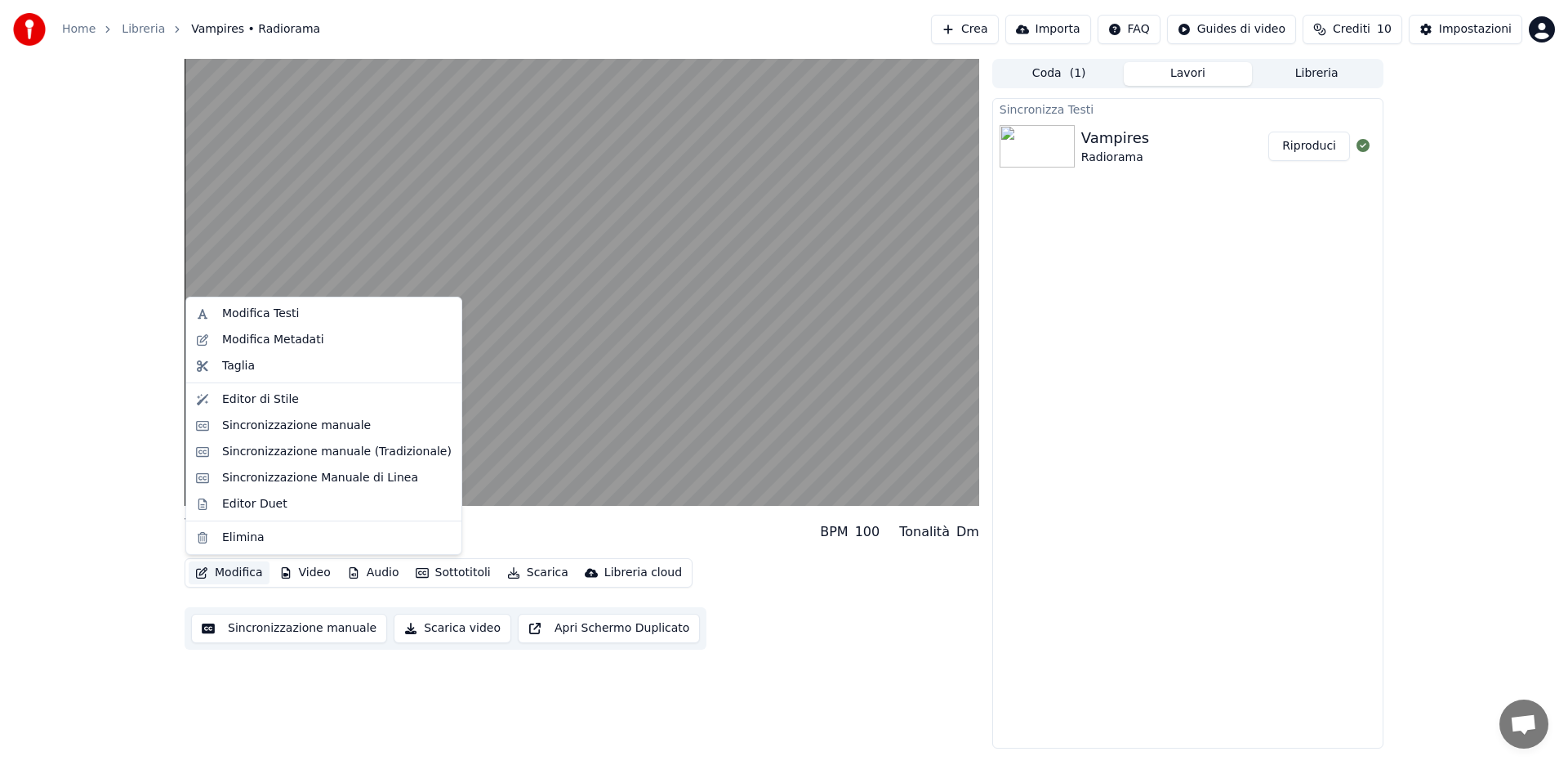
click at [232, 576] on button "Modifica" at bounding box center [229, 572] width 80 height 23
click at [248, 427] on div "Sincronizzazione manuale" at bounding box center [296, 425] width 149 height 16
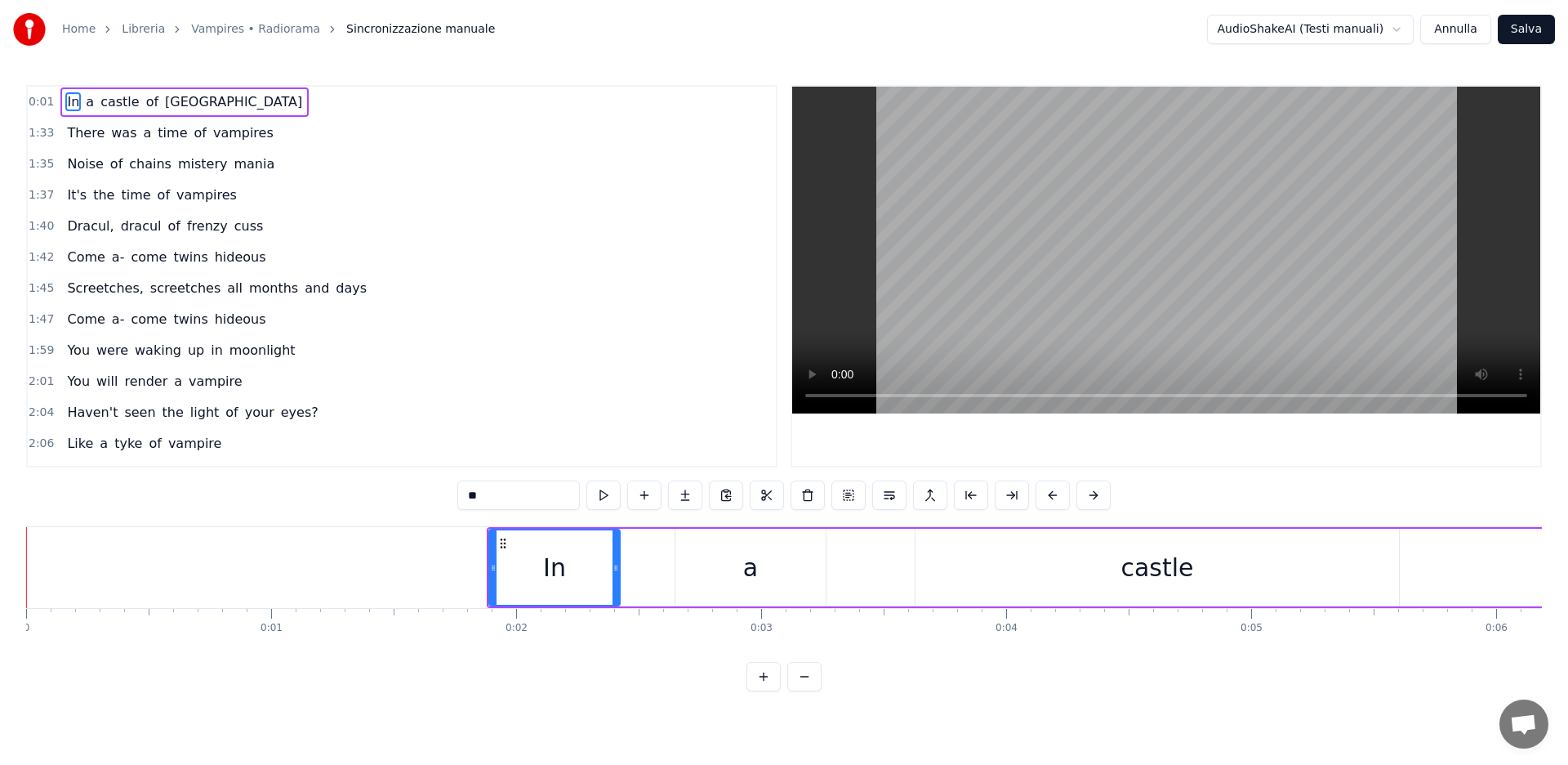
click at [786, 395] on div "0:01 In a castle of romania 1:33 There was a time of vampires 1:35 Noise of cha…" at bounding box center [784, 276] width 1516 height 382
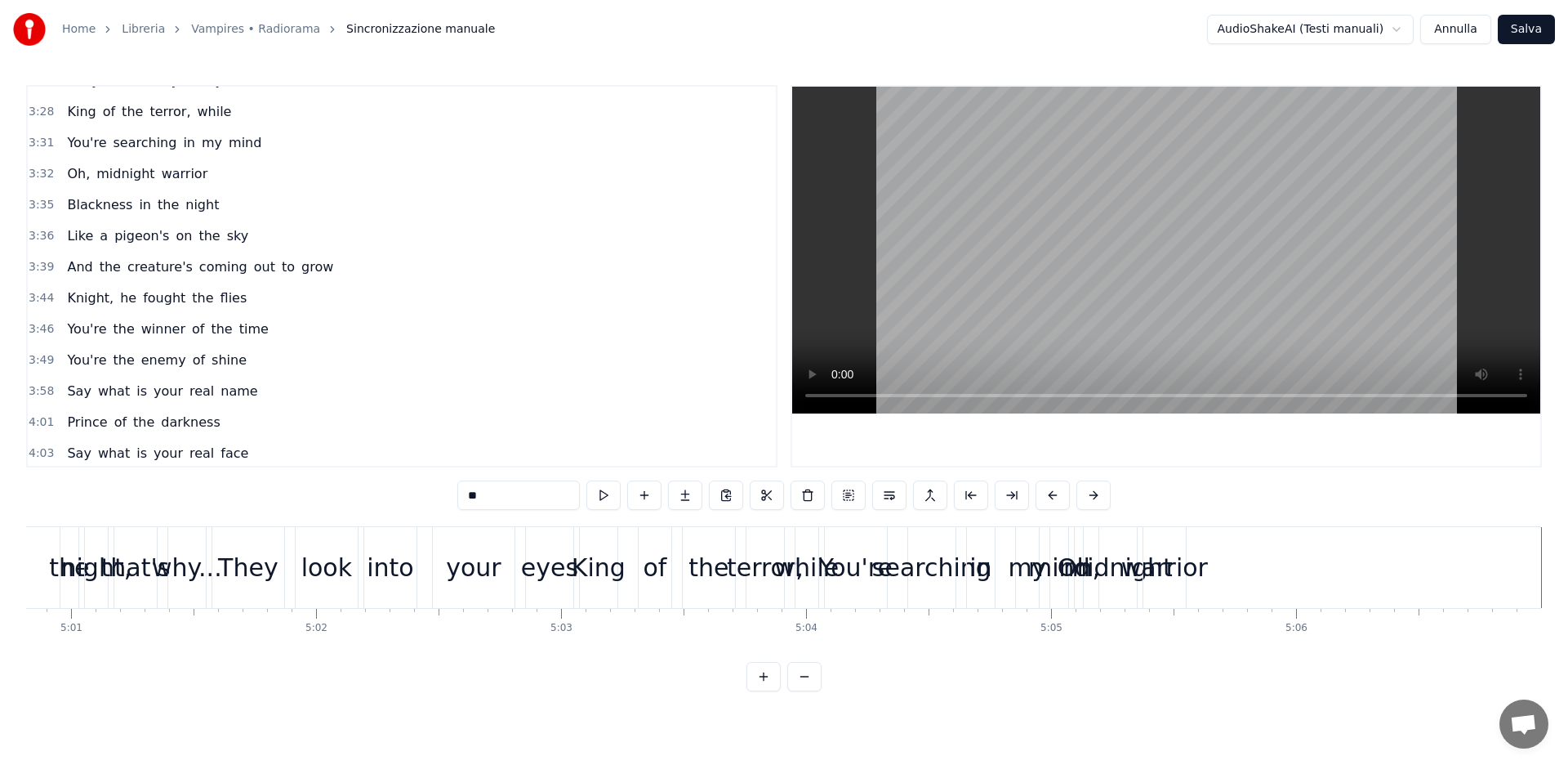
scroll to position [1225, 0]
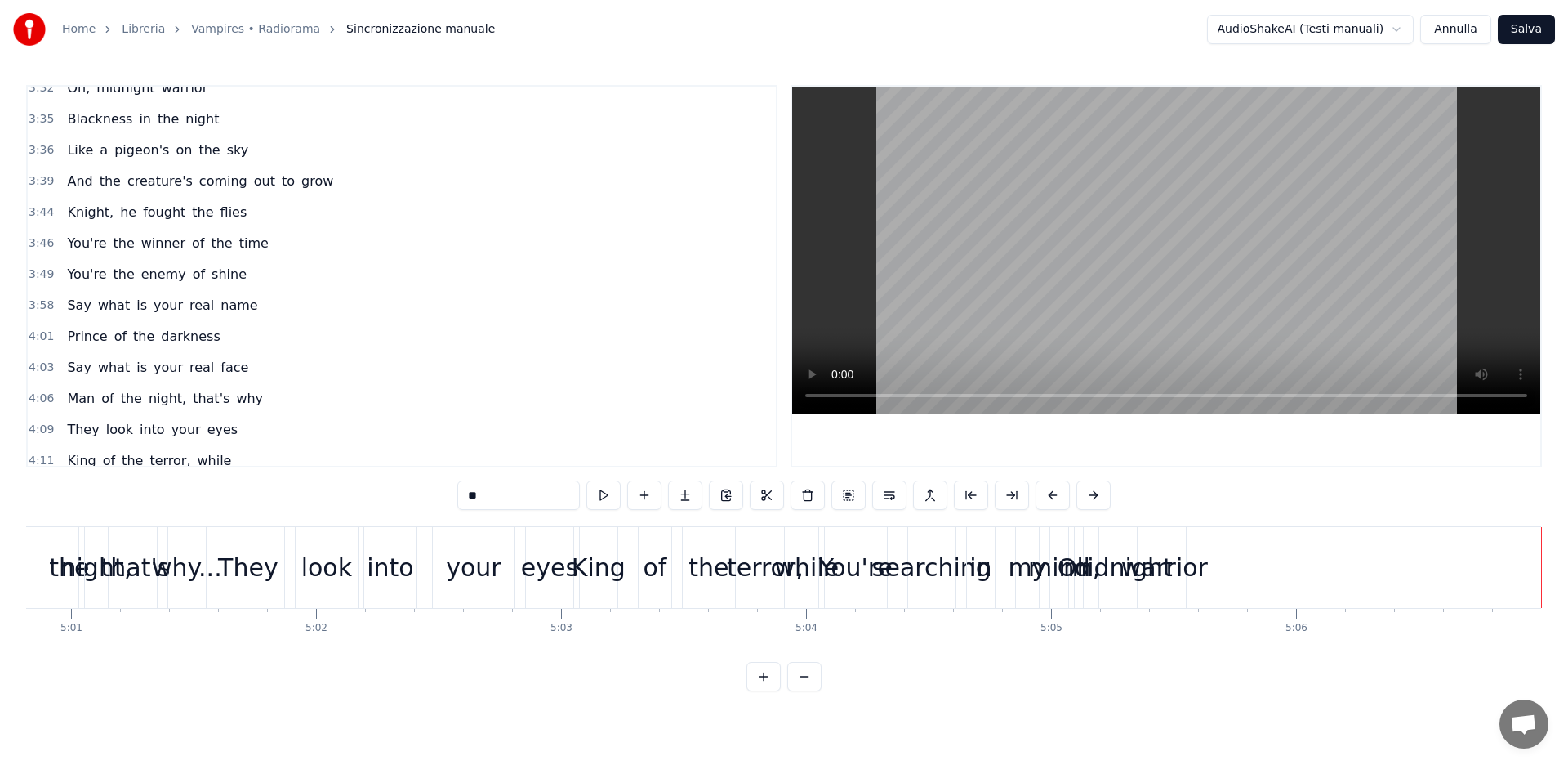
click at [80, 244] on span "You're" at bounding box center [86, 243] width 43 height 19
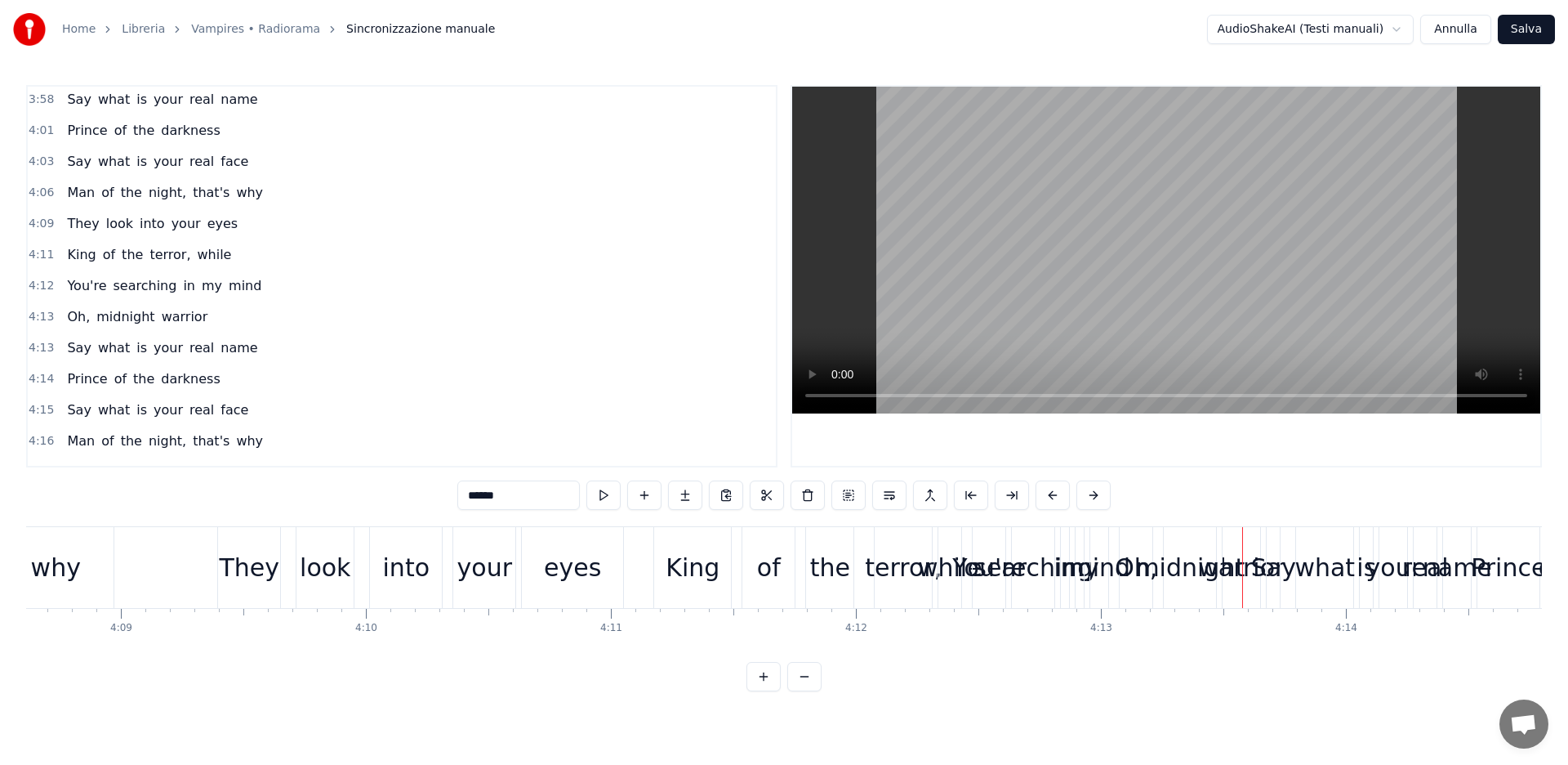
scroll to position [1448, 0]
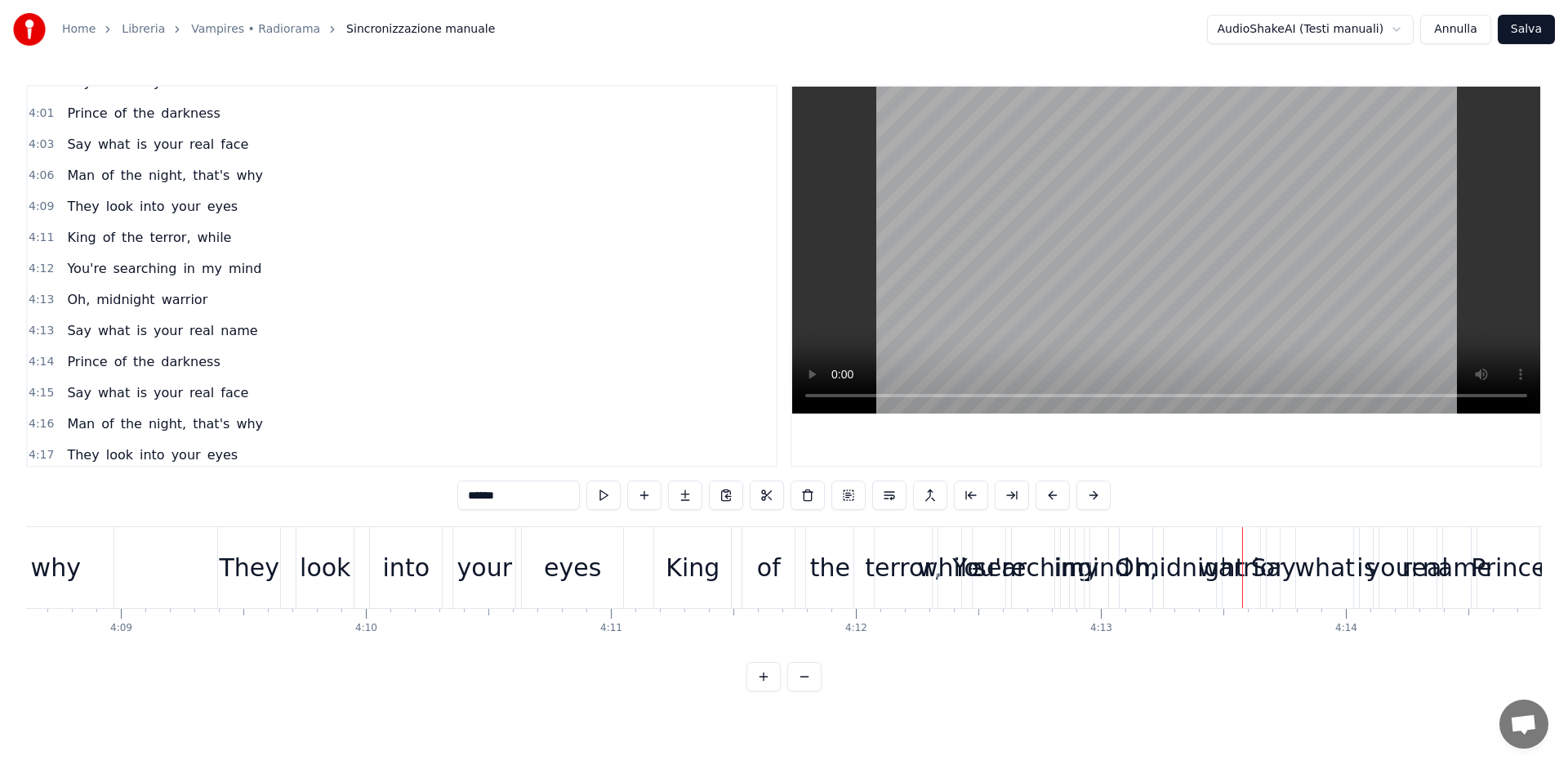
click at [77, 177] on span "Man" at bounding box center [80, 176] width 31 height 19
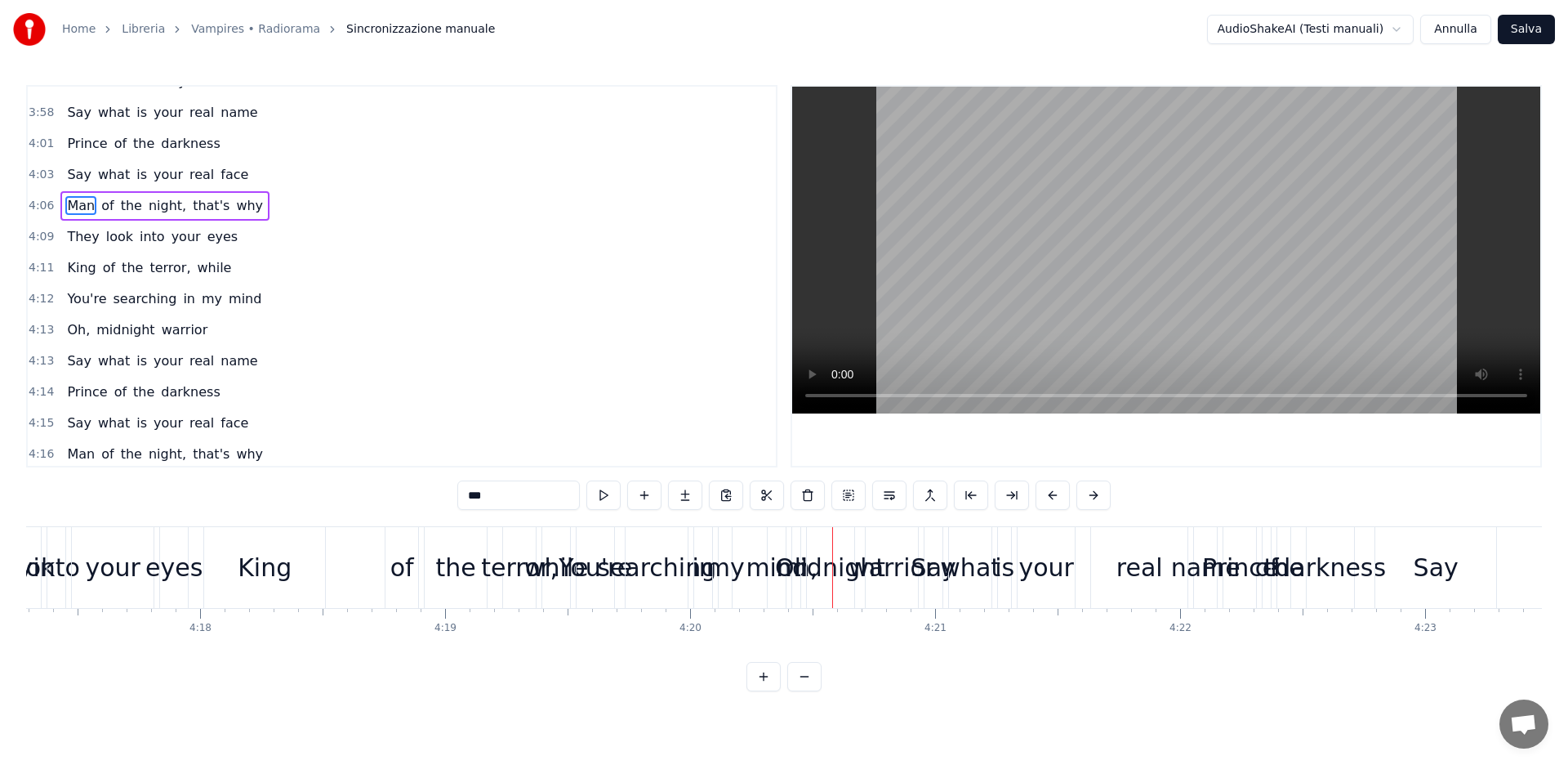
scroll to position [1421, 0]
click at [79, 202] on span "Man" at bounding box center [80, 201] width 31 height 19
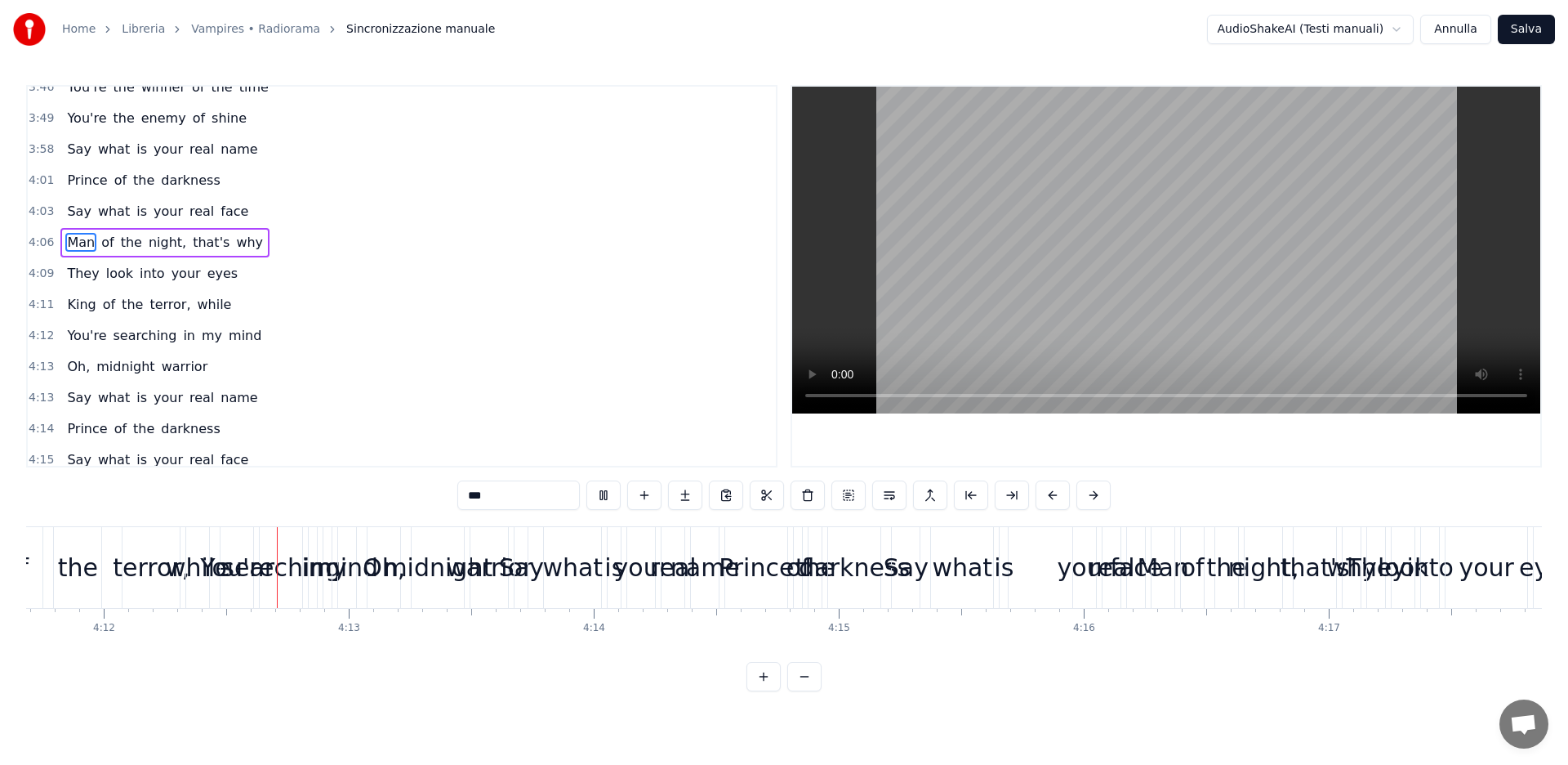
scroll to position [0, 61685]
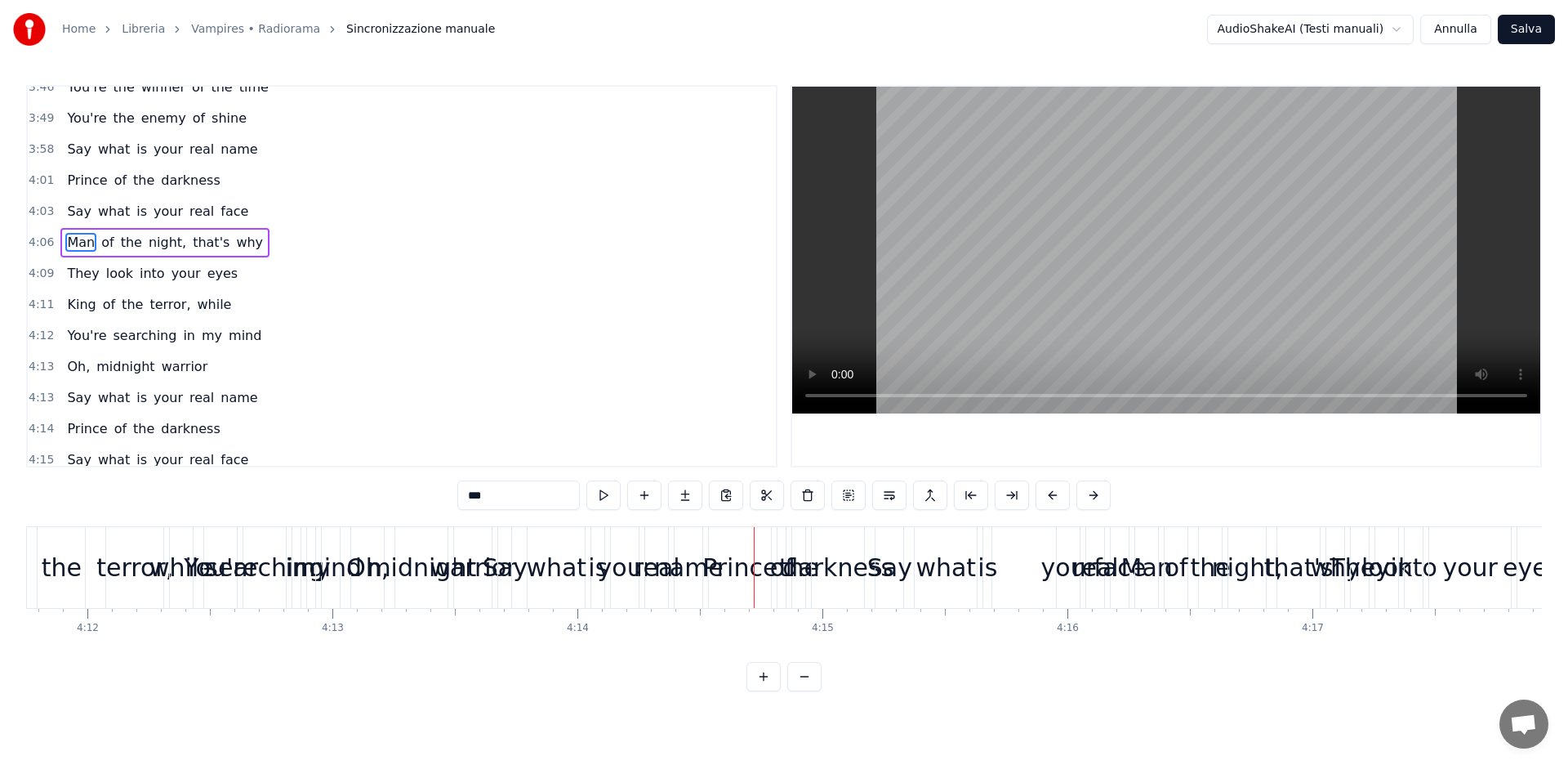
click at [76, 303] on span "King" at bounding box center [80, 304] width 32 height 19
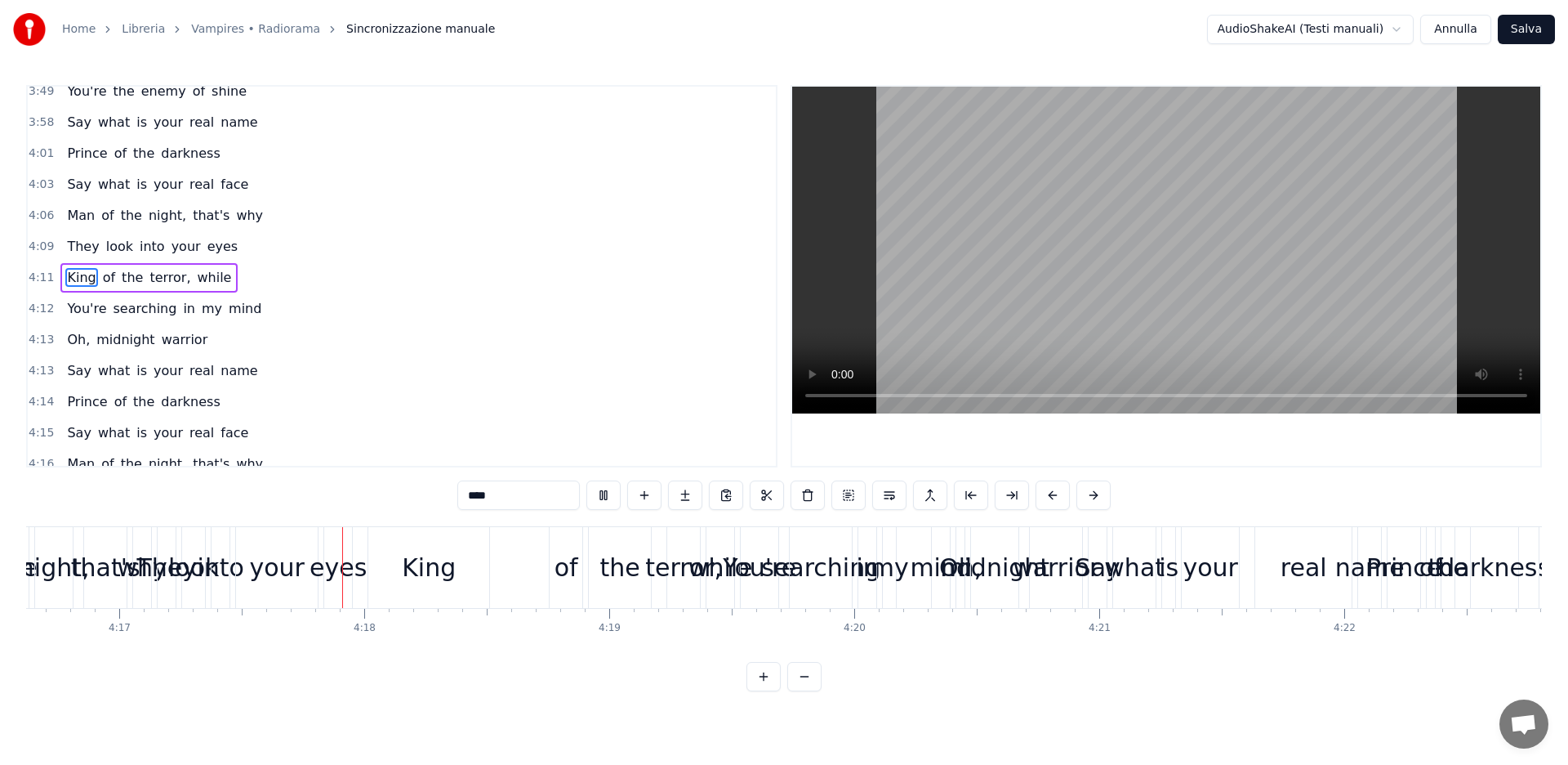
scroll to position [0, 62878]
click at [79, 311] on span "You're" at bounding box center [86, 308] width 43 height 19
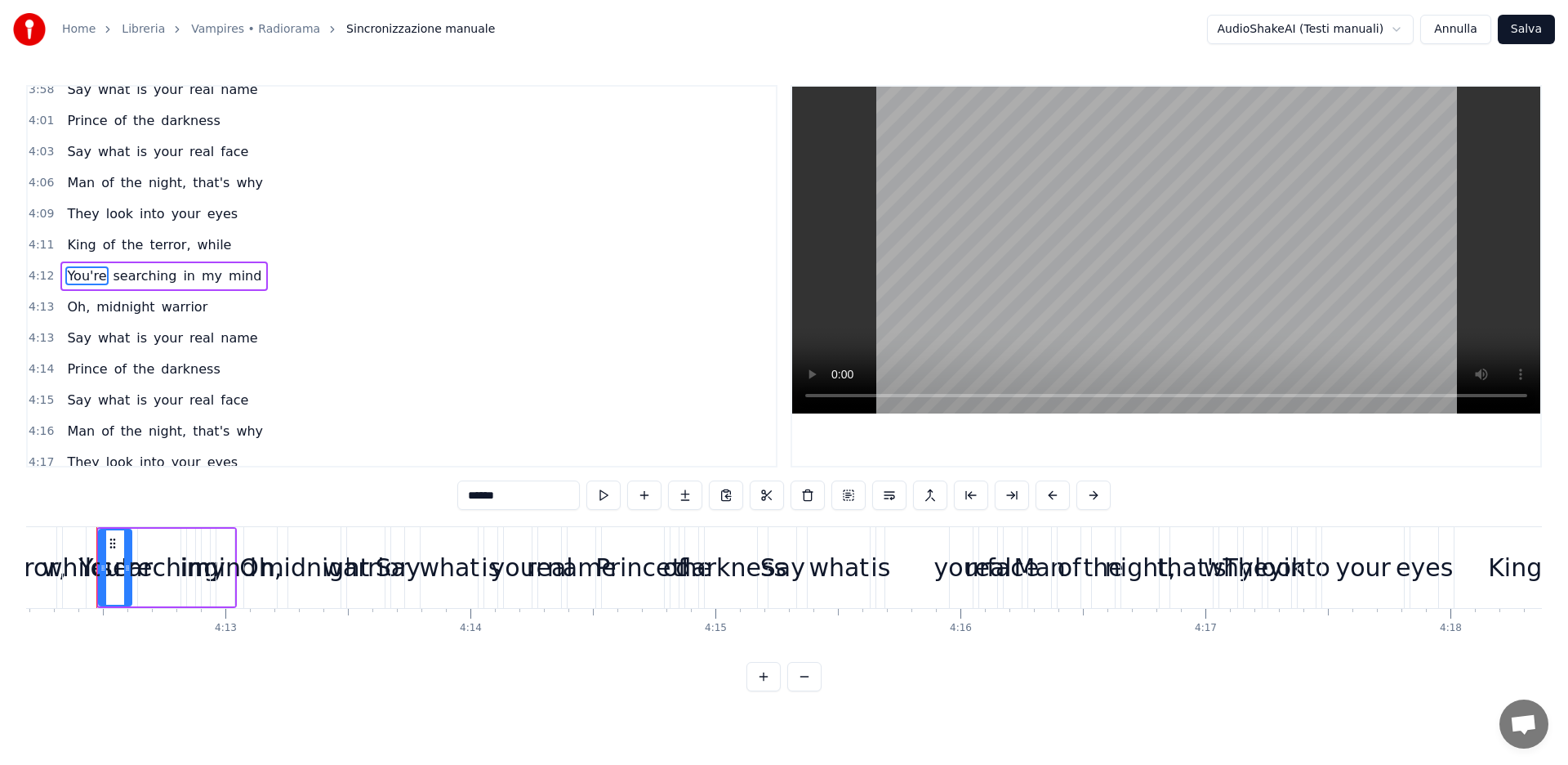
scroll to position [0, 61780]
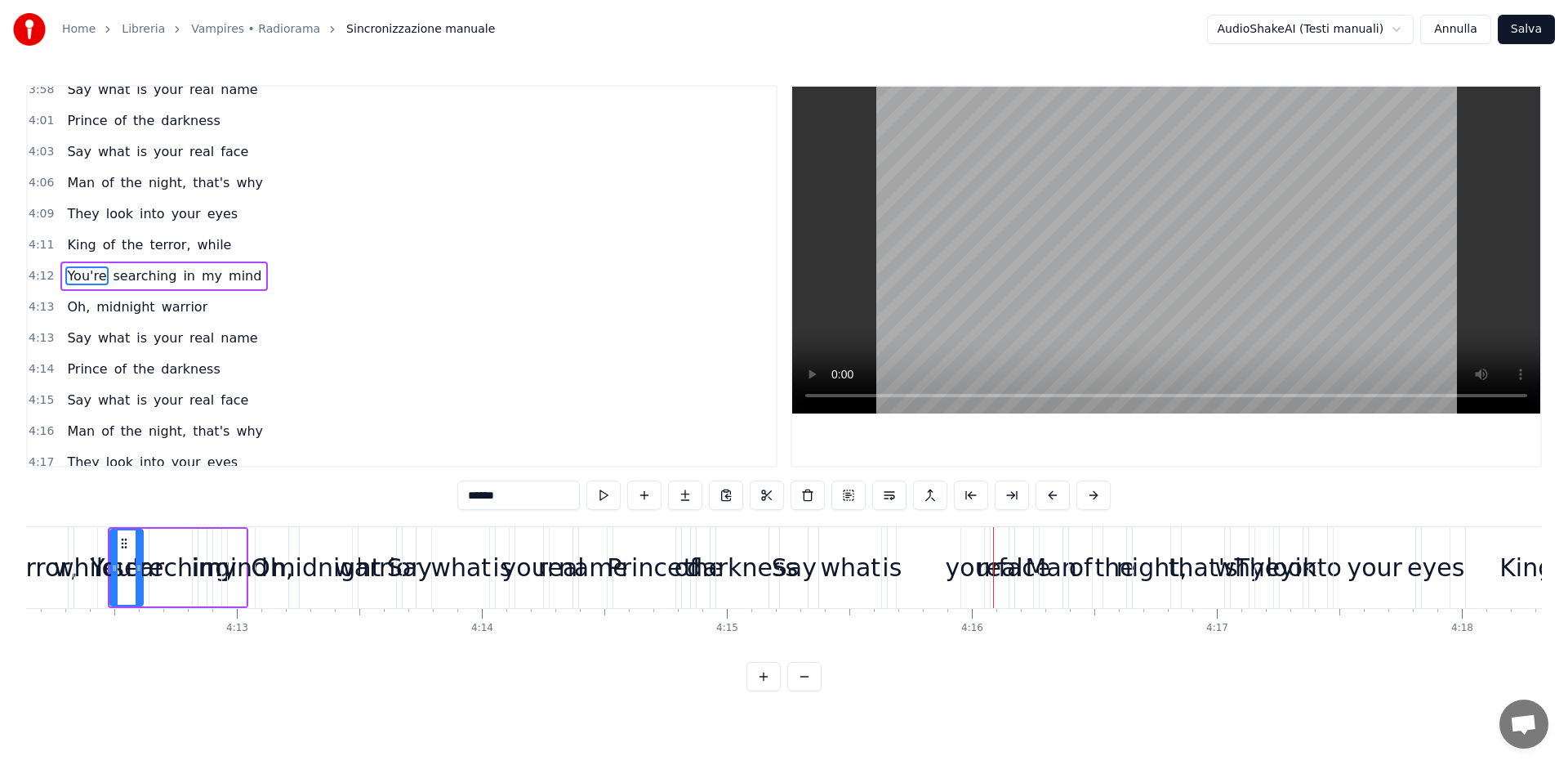
click at [74, 243] on span "King" at bounding box center [80, 245] width 32 height 19
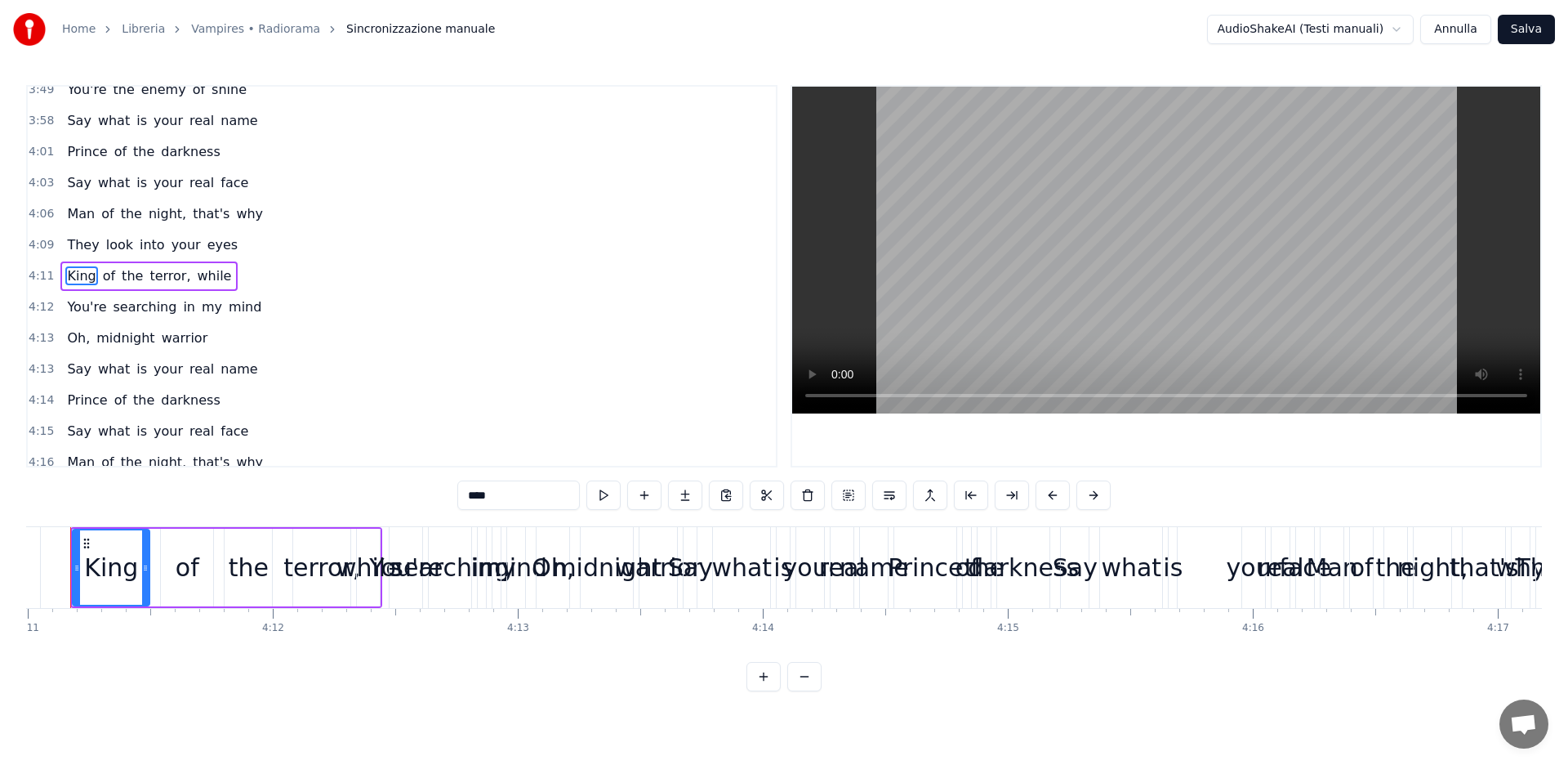
scroll to position [0, 61461]
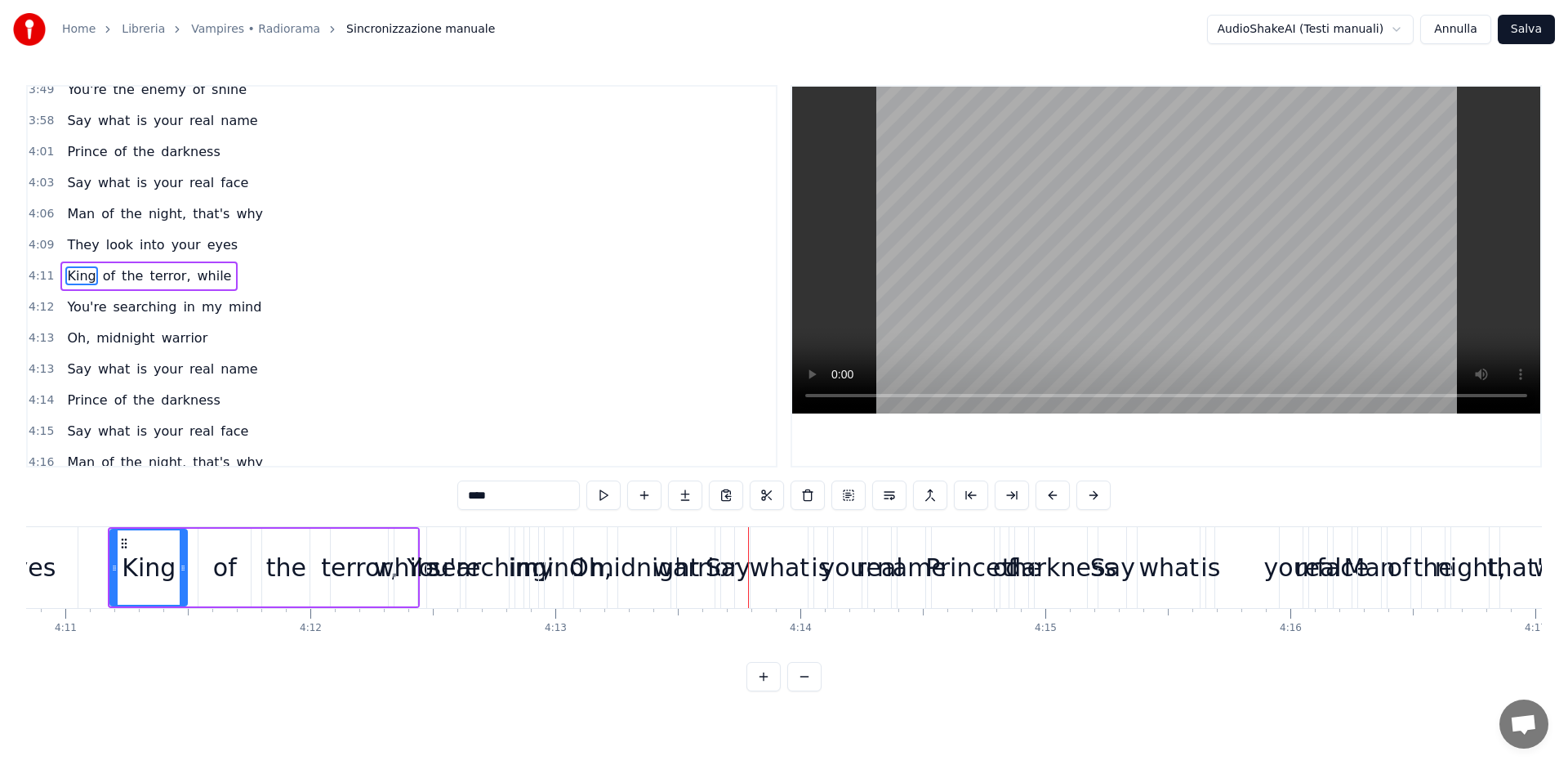
click at [81, 281] on span "King" at bounding box center [80, 276] width 32 height 19
click at [80, 307] on span "You're" at bounding box center [86, 307] width 43 height 19
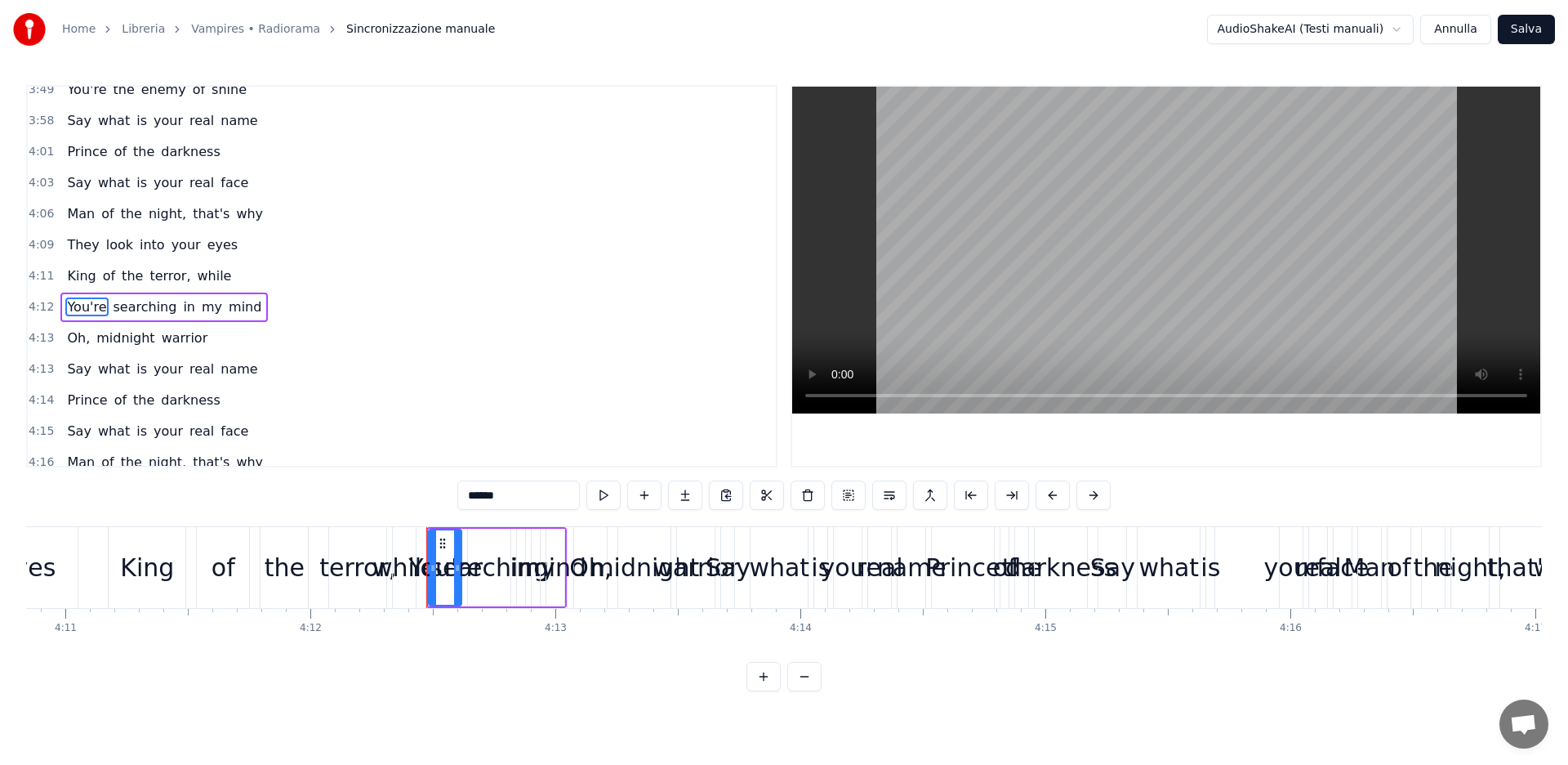
scroll to position [1440, 0]
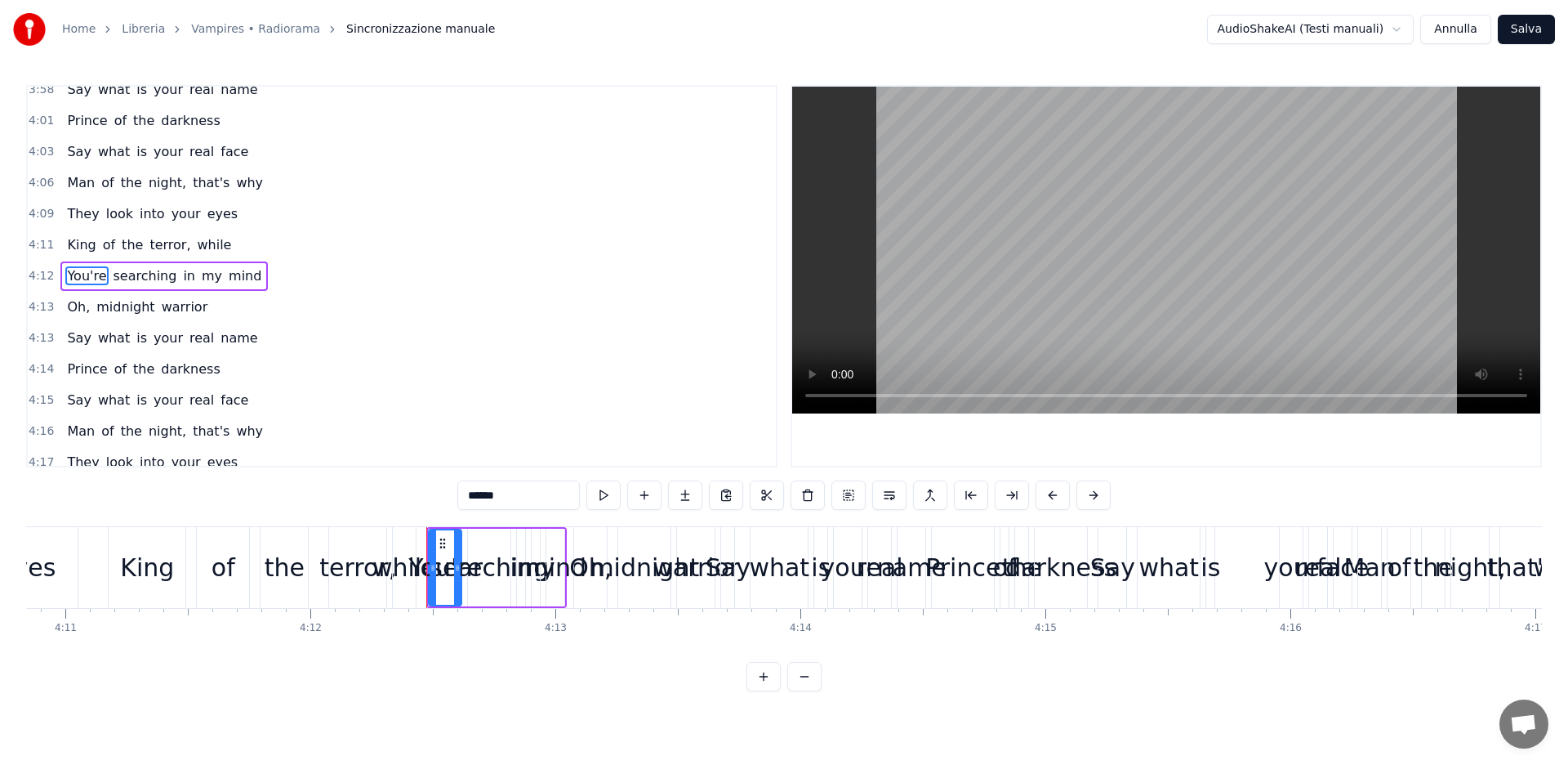
click at [504, 495] on input "******" at bounding box center [518, 495] width 122 height 29
click at [466, 494] on input "******" at bounding box center [518, 495] width 122 height 29
click at [75, 250] on span "King" at bounding box center [80, 245] width 32 height 19
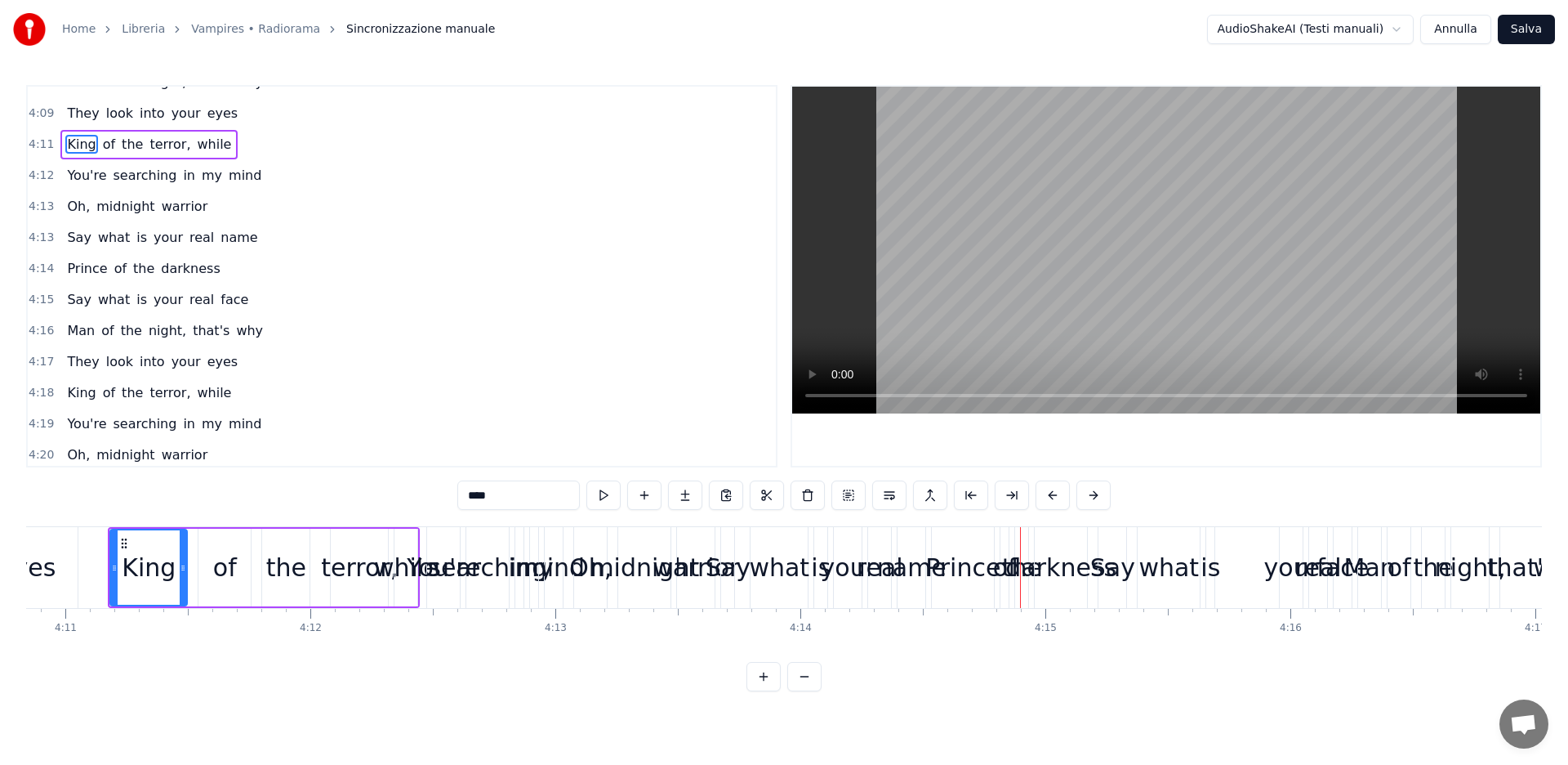
scroll to position [1548, 0]
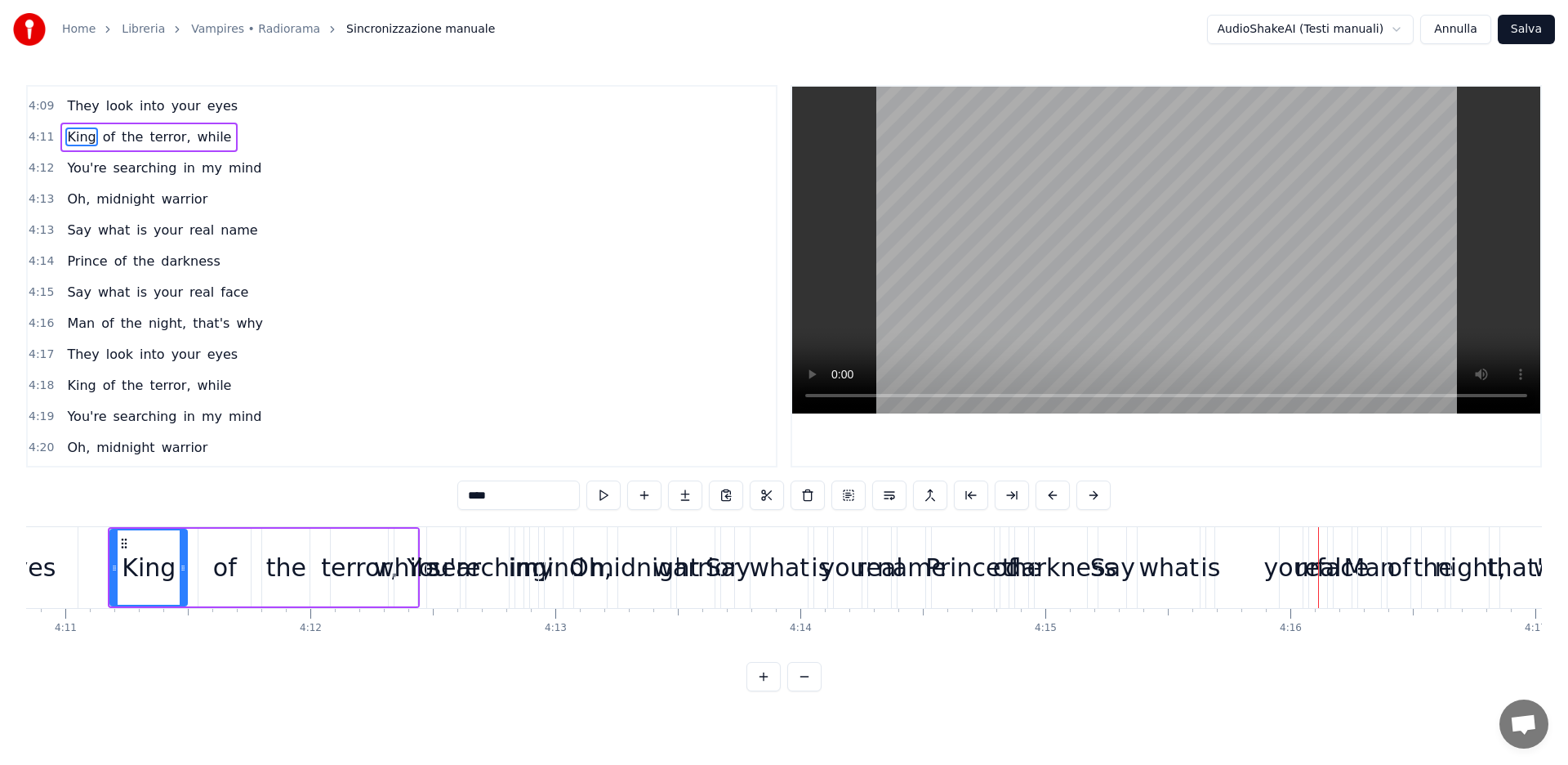
click at [78, 137] on span "King" at bounding box center [80, 137] width 32 height 19
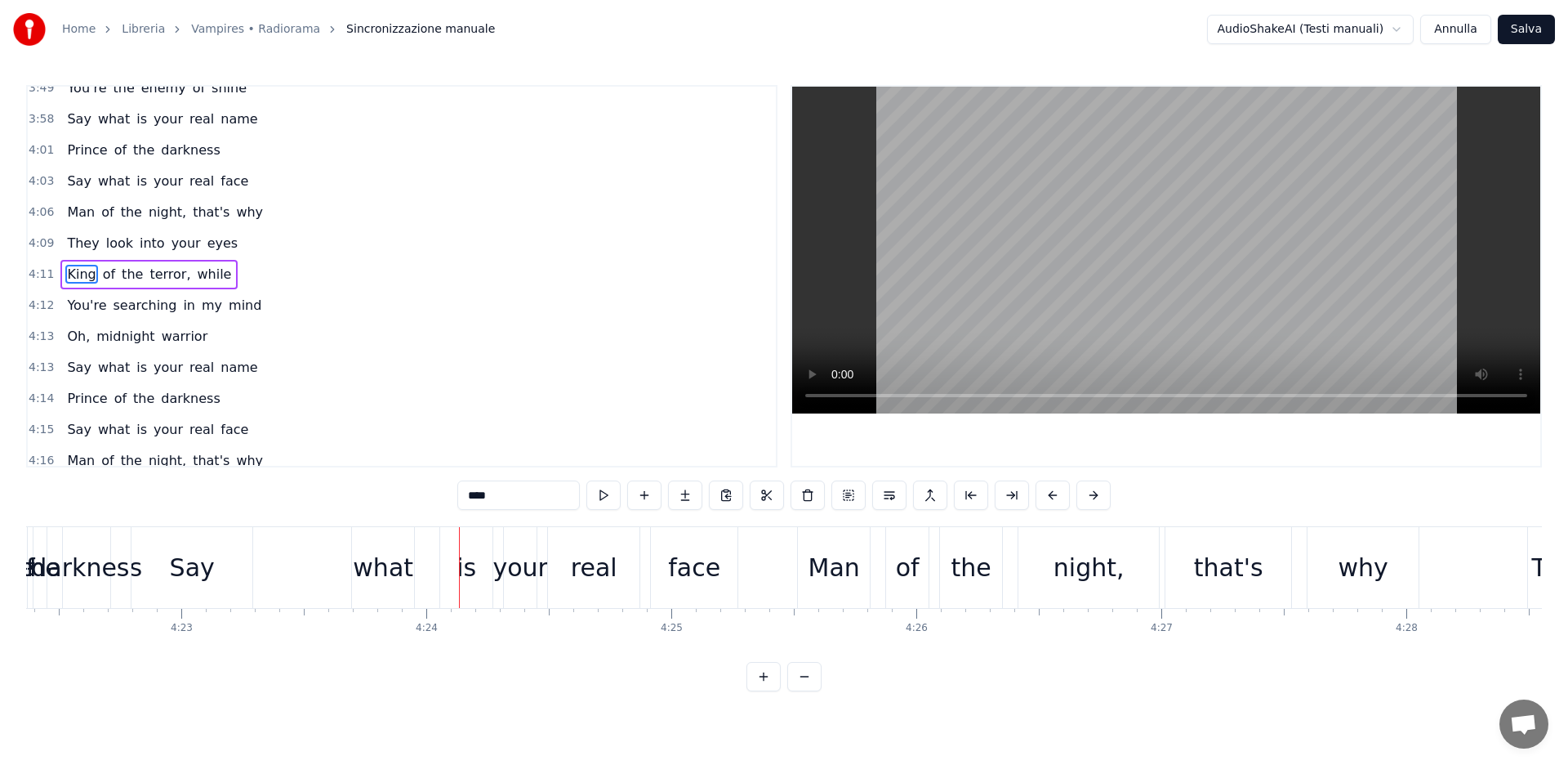
scroll to position [1412, 0]
drag, startPoint x: 75, startPoint y: 273, endPoint x: 90, endPoint y: 277, distance: 15.5
click at [75, 272] on span "King" at bounding box center [80, 273] width 32 height 19
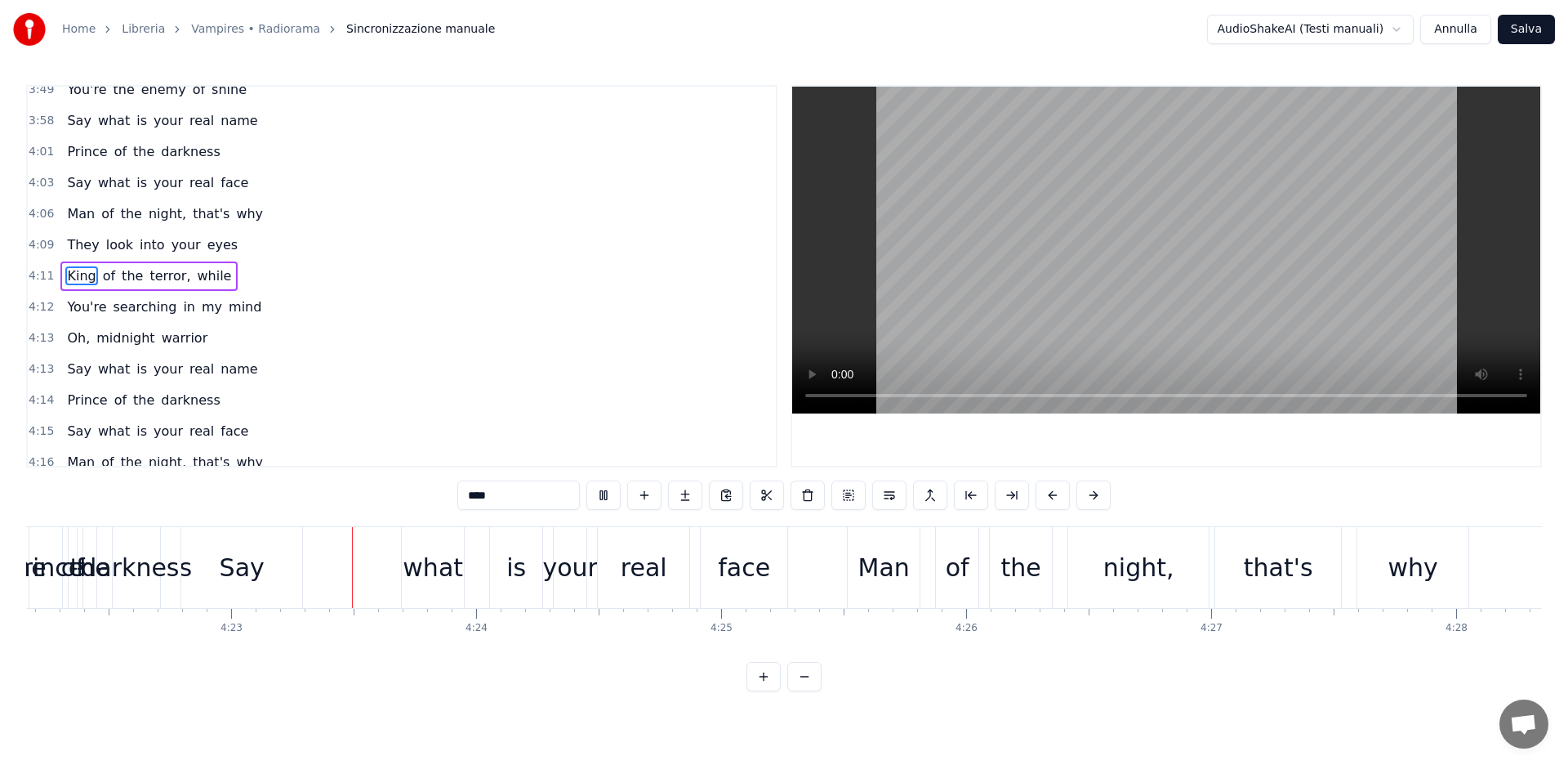
scroll to position [0, 64261]
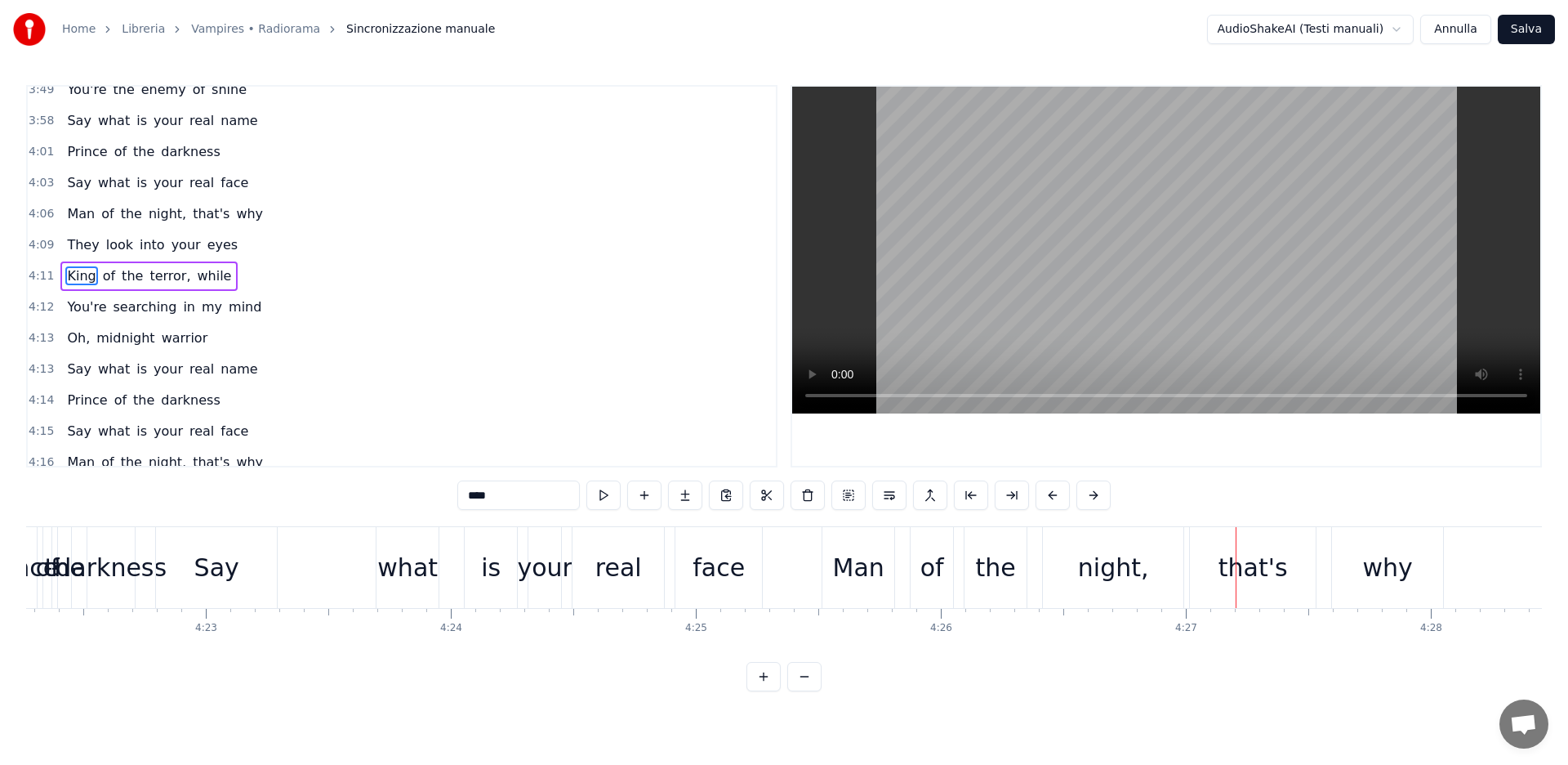
click at [70, 274] on span "King" at bounding box center [80, 276] width 32 height 19
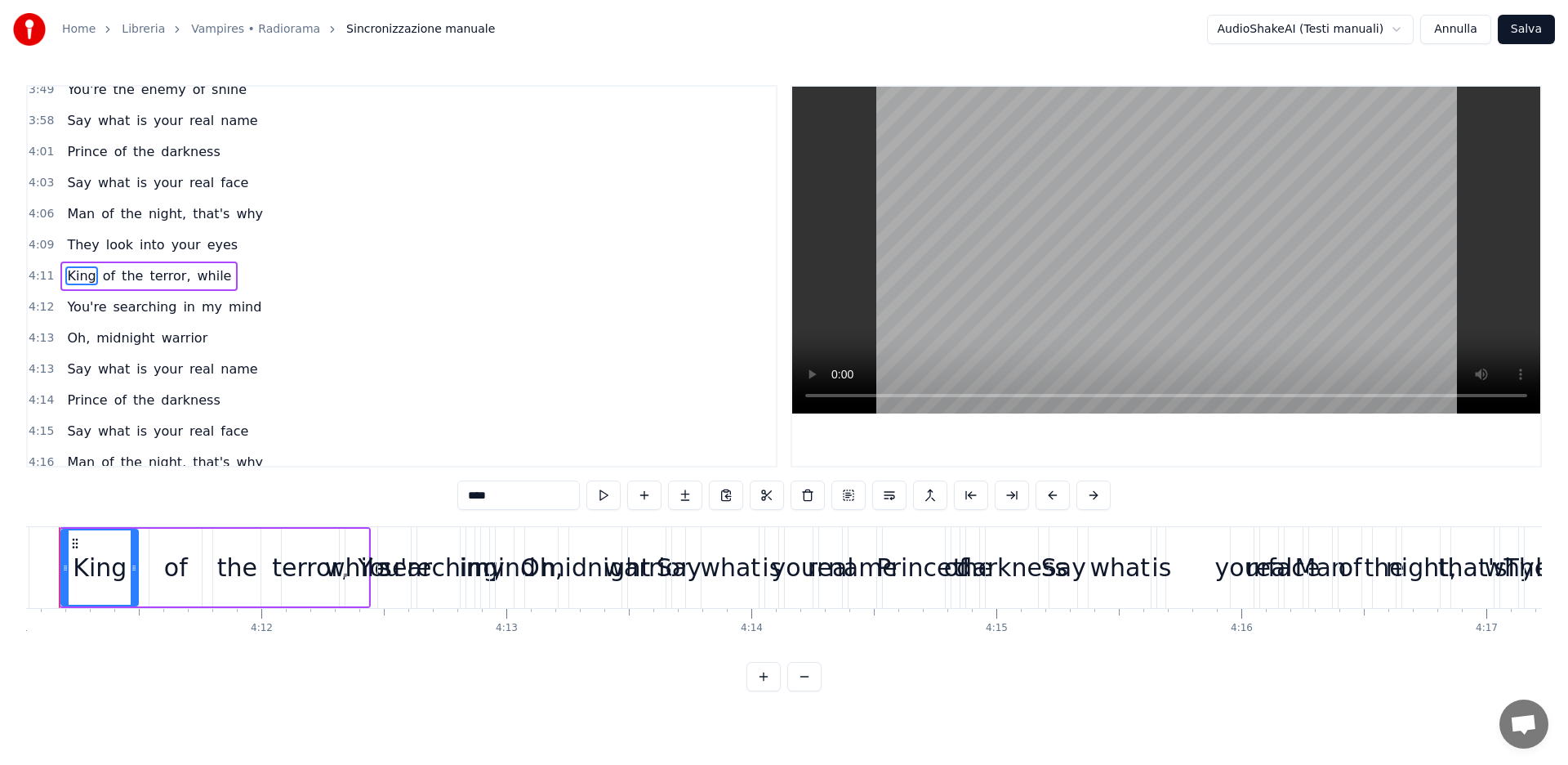
scroll to position [0, 61461]
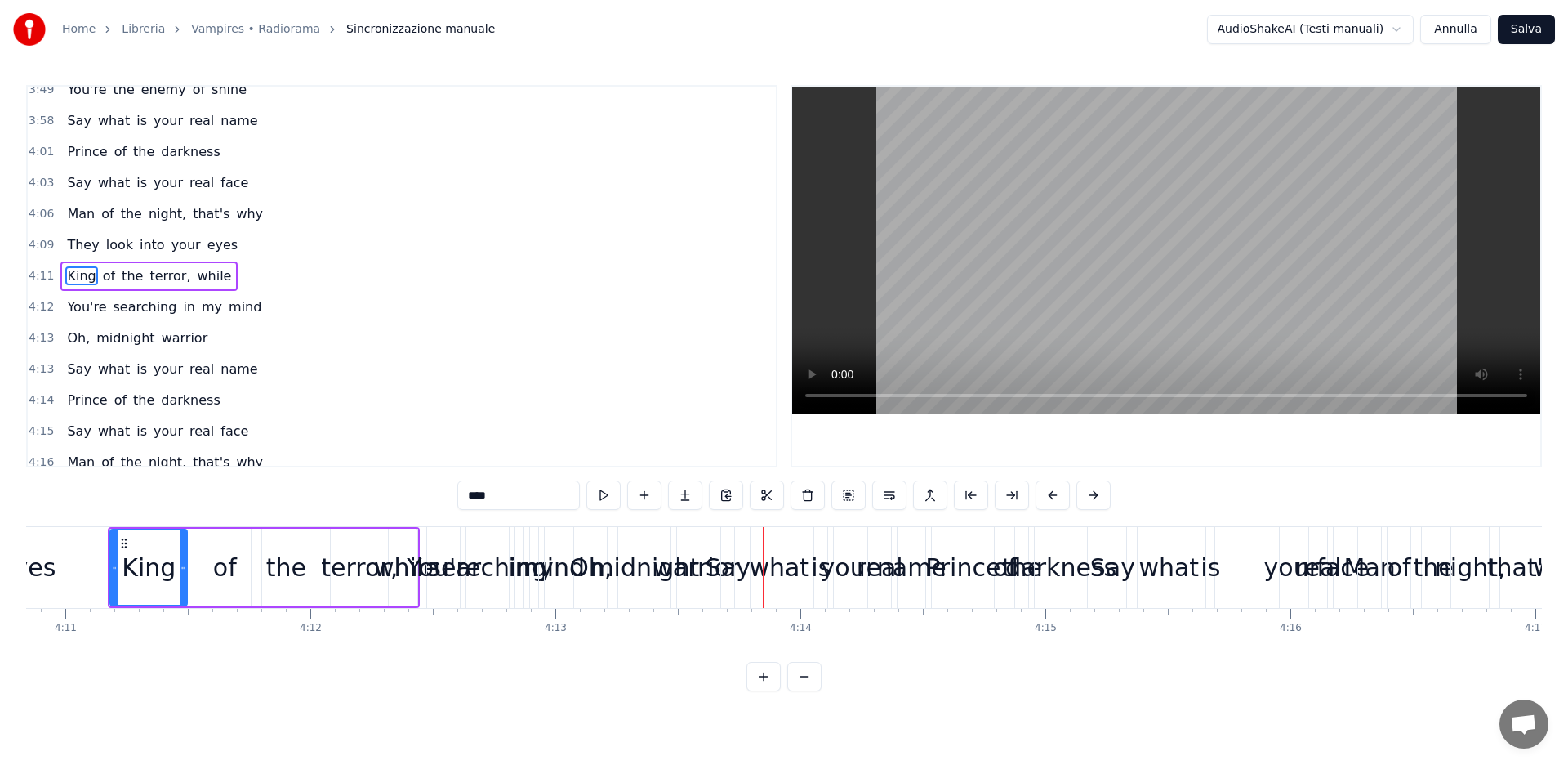
click at [69, 274] on span "King" at bounding box center [80, 276] width 32 height 19
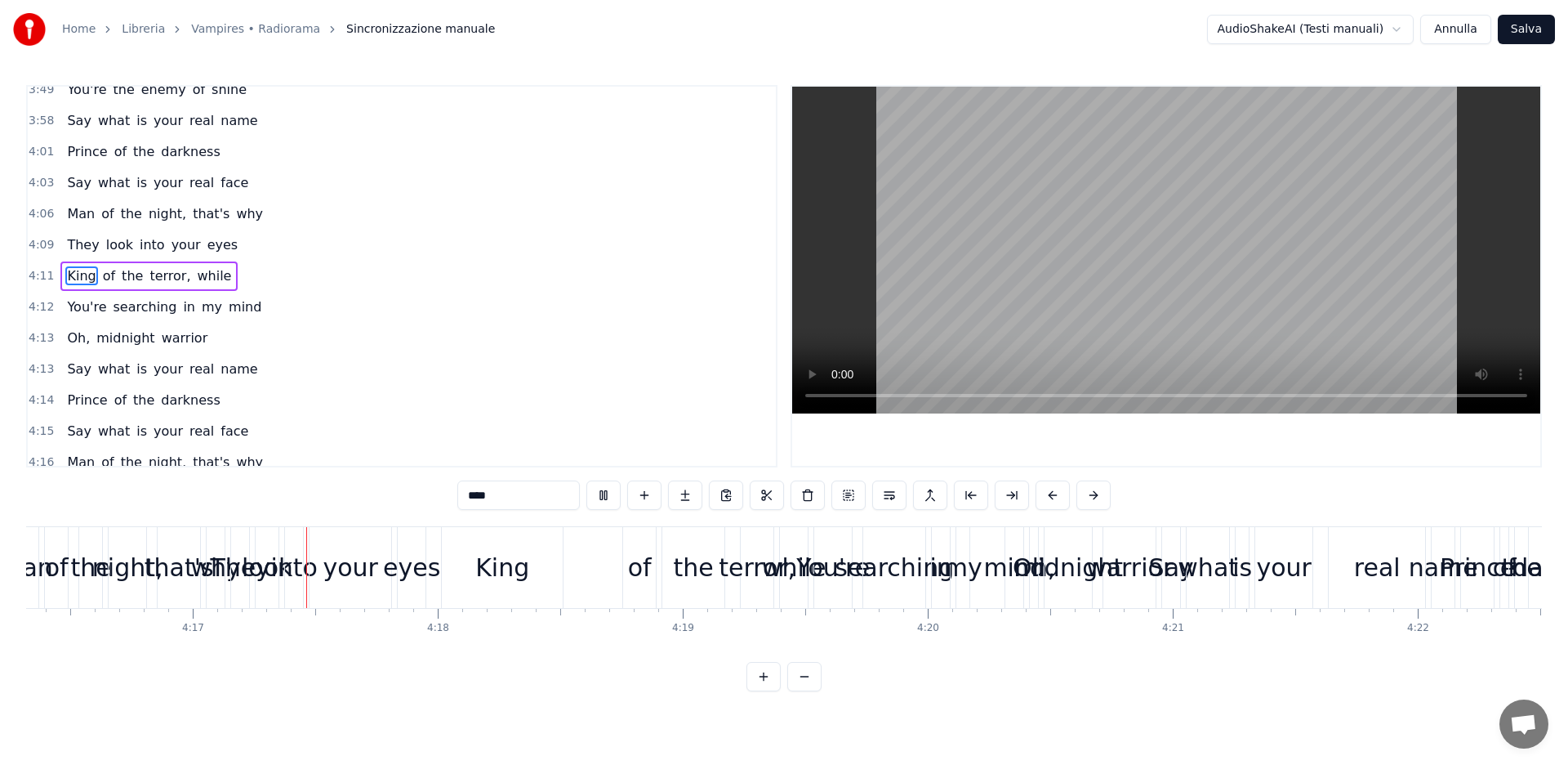
scroll to position [0, 62816]
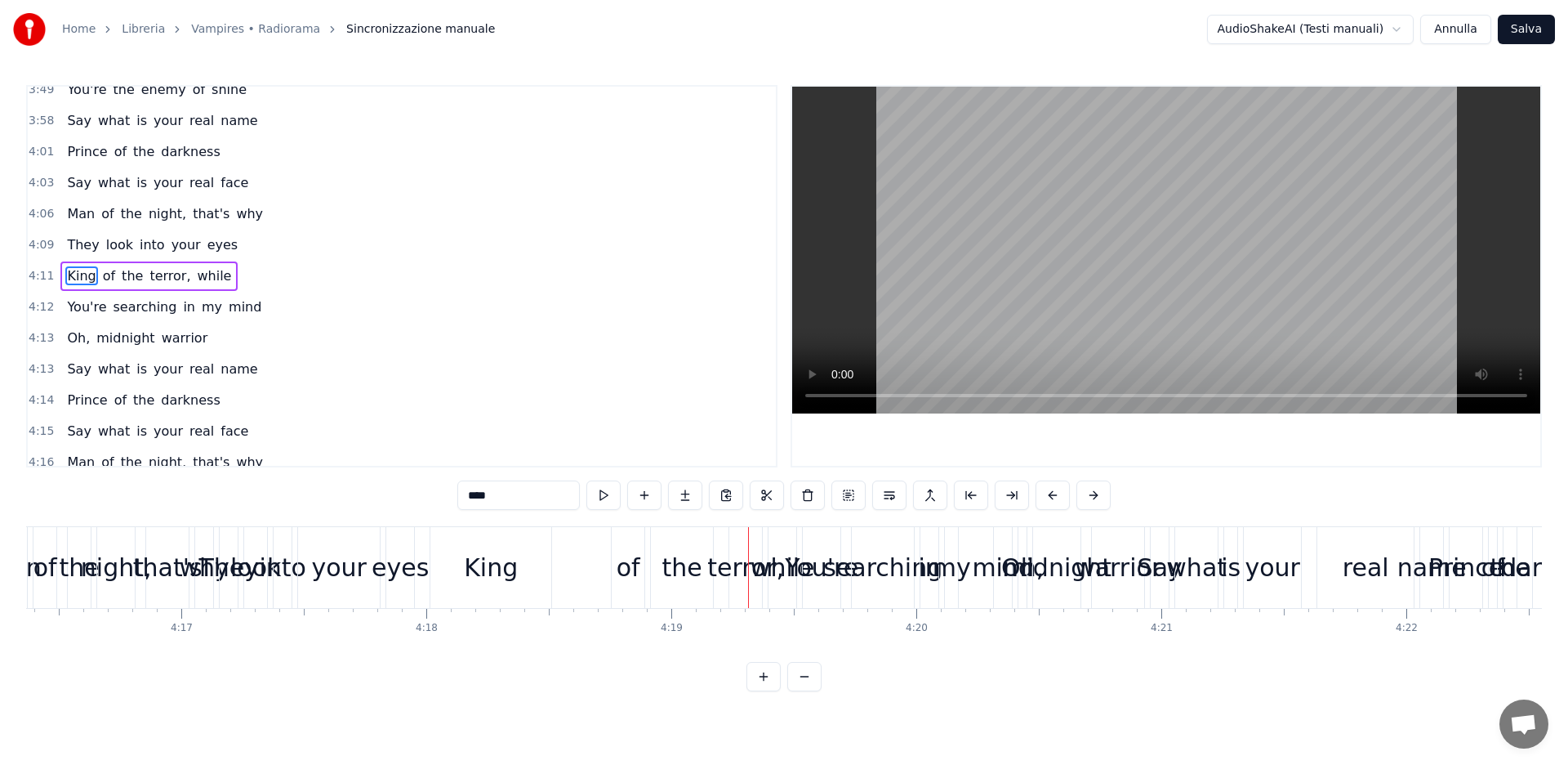
click at [75, 273] on span "King" at bounding box center [80, 276] width 32 height 19
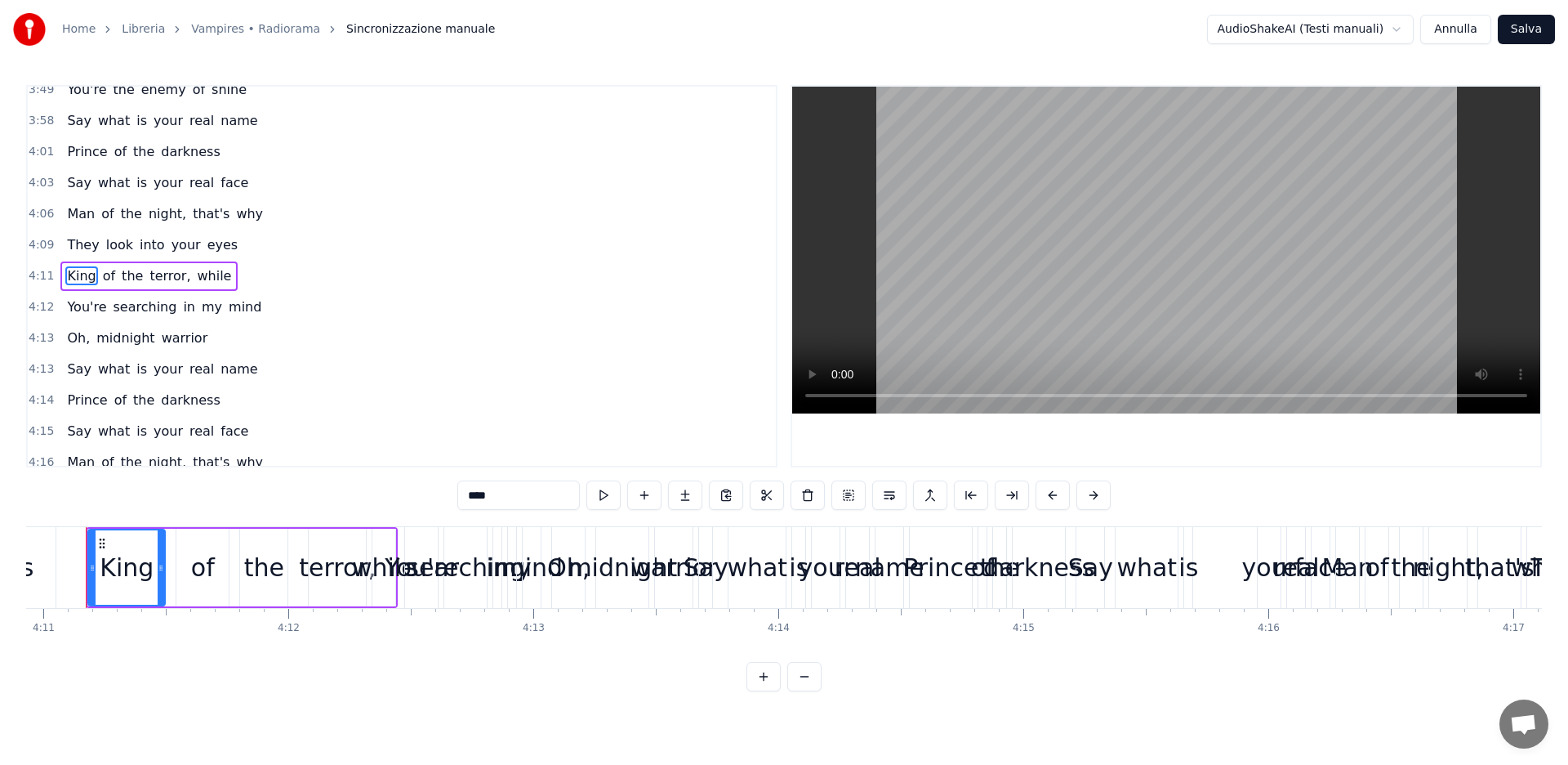
scroll to position [0, 61461]
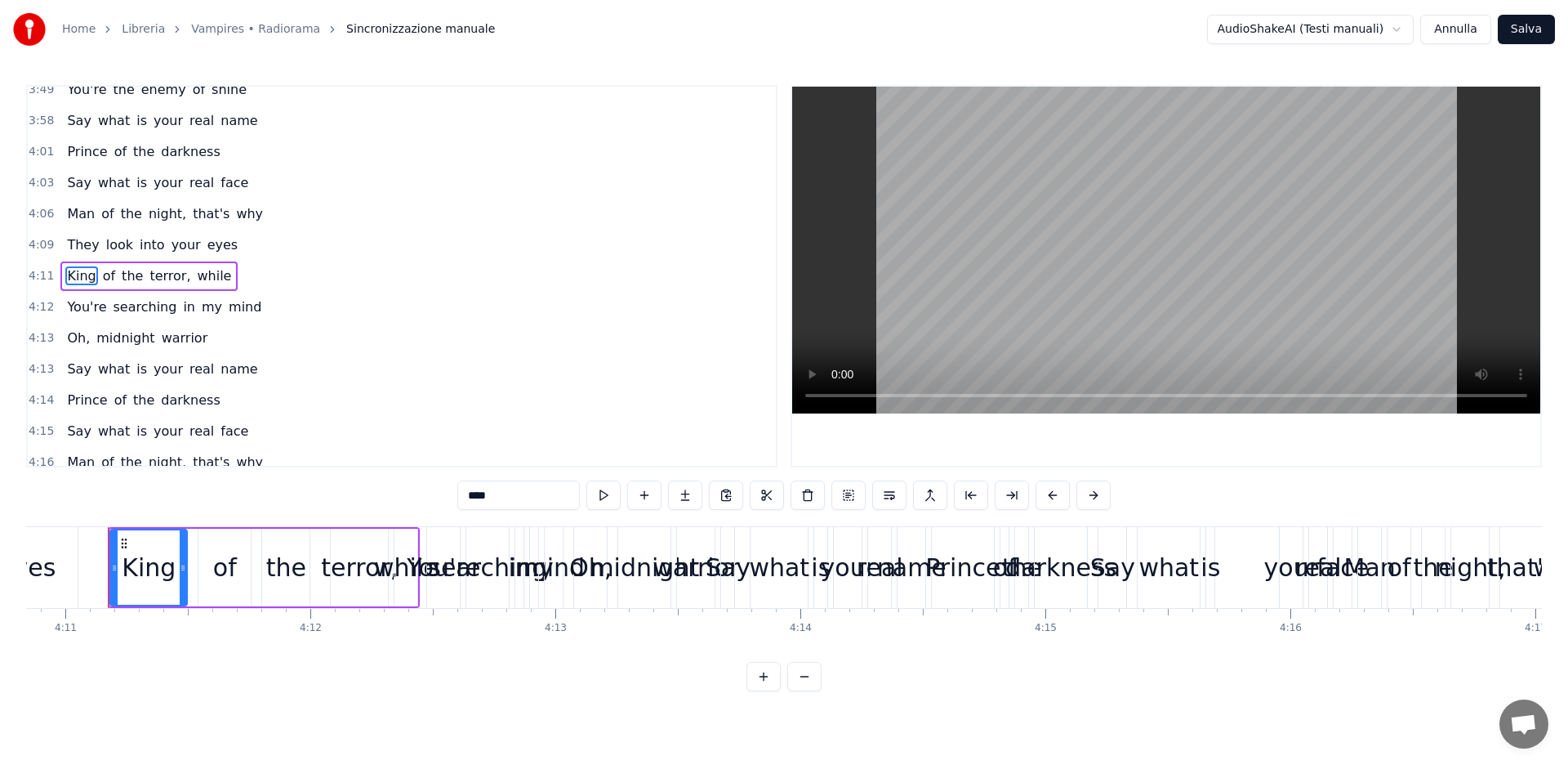
click at [77, 308] on span "You're" at bounding box center [86, 307] width 43 height 19
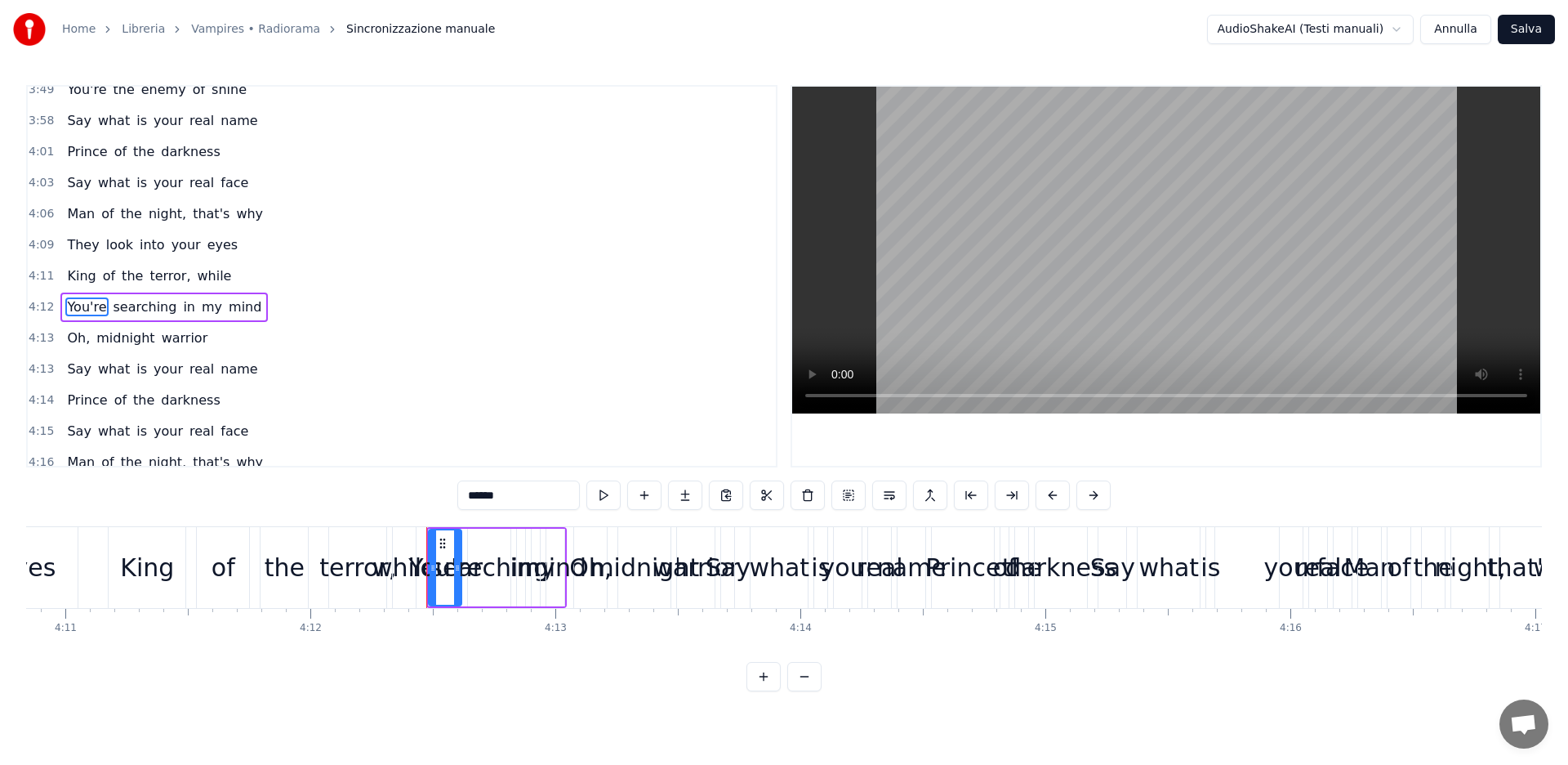
scroll to position [1440, 0]
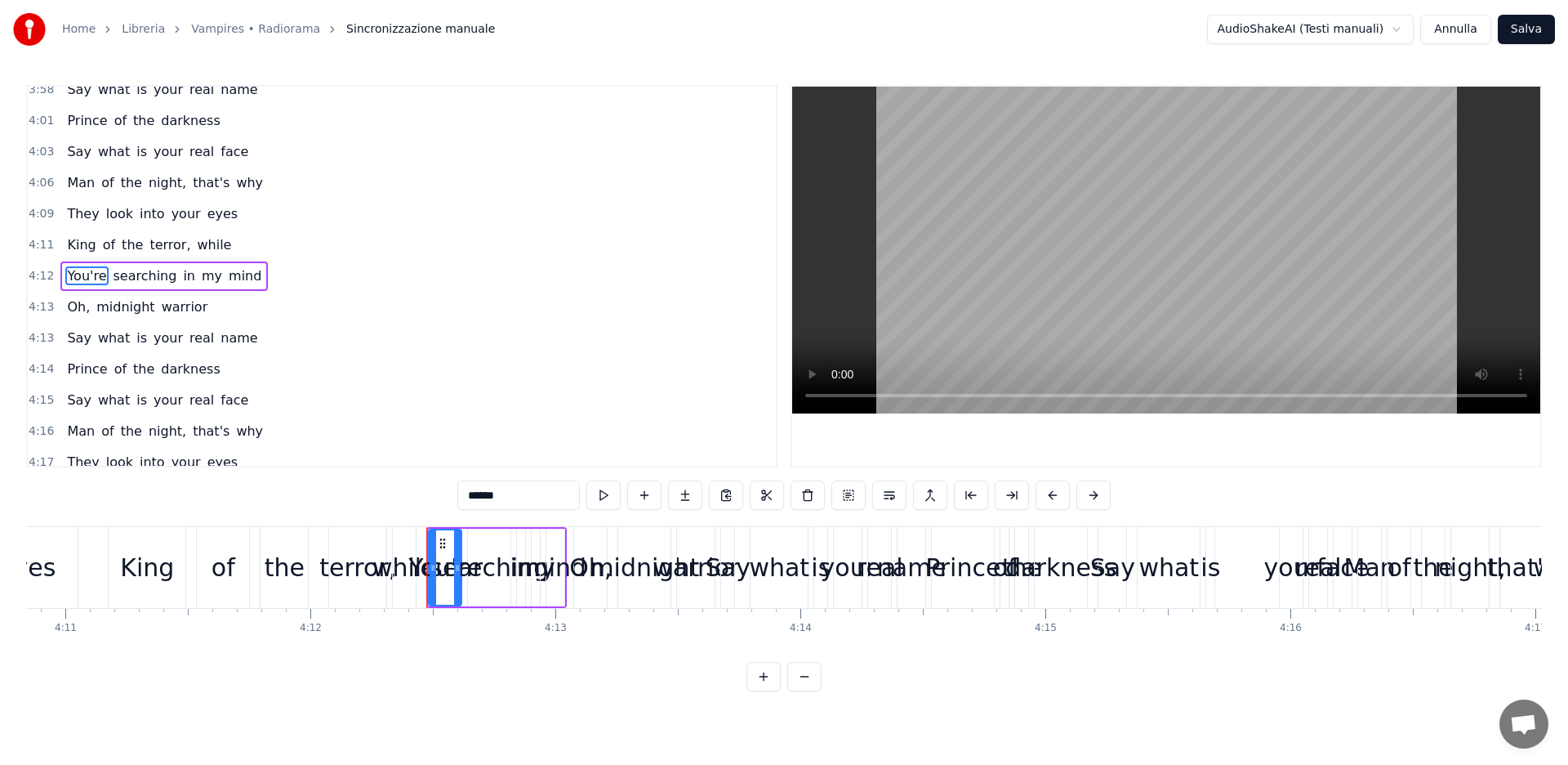
click at [75, 337] on span "Say" at bounding box center [78, 338] width 27 height 19
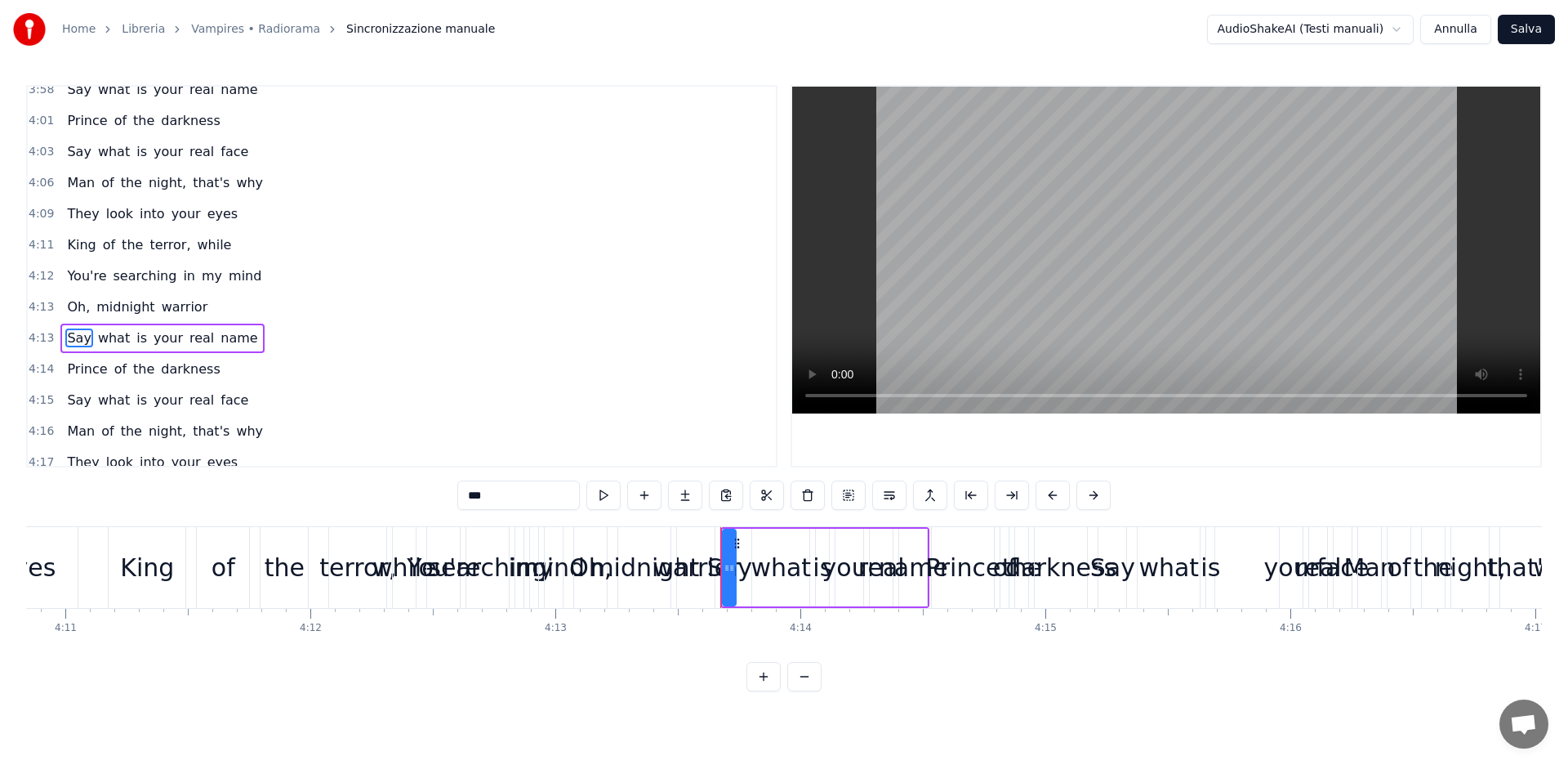
scroll to position [1503, 0]
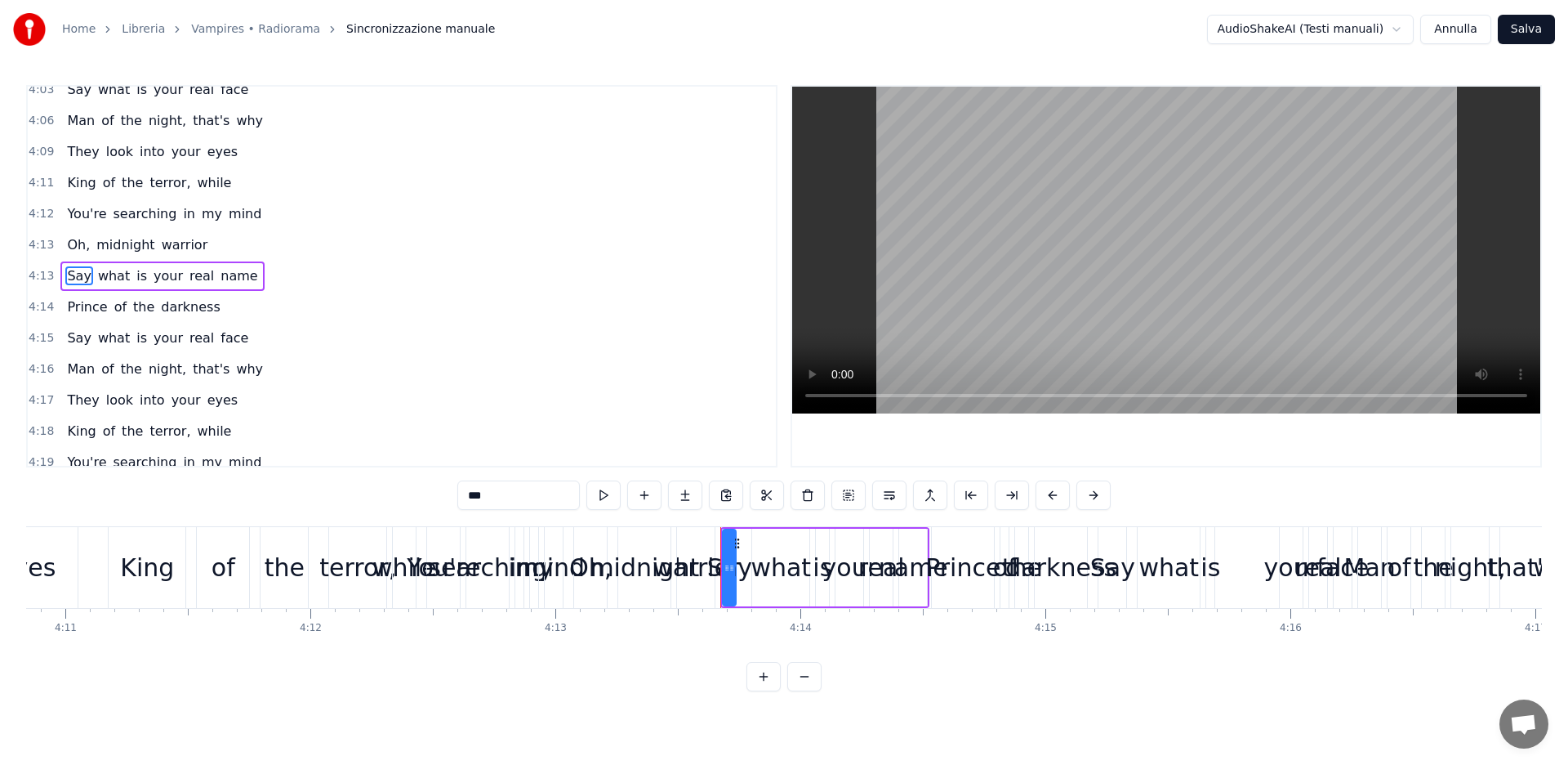
click at [72, 275] on span "Say" at bounding box center [78, 276] width 27 height 19
click at [74, 308] on span "Prince" at bounding box center [86, 307] width 44 height 19
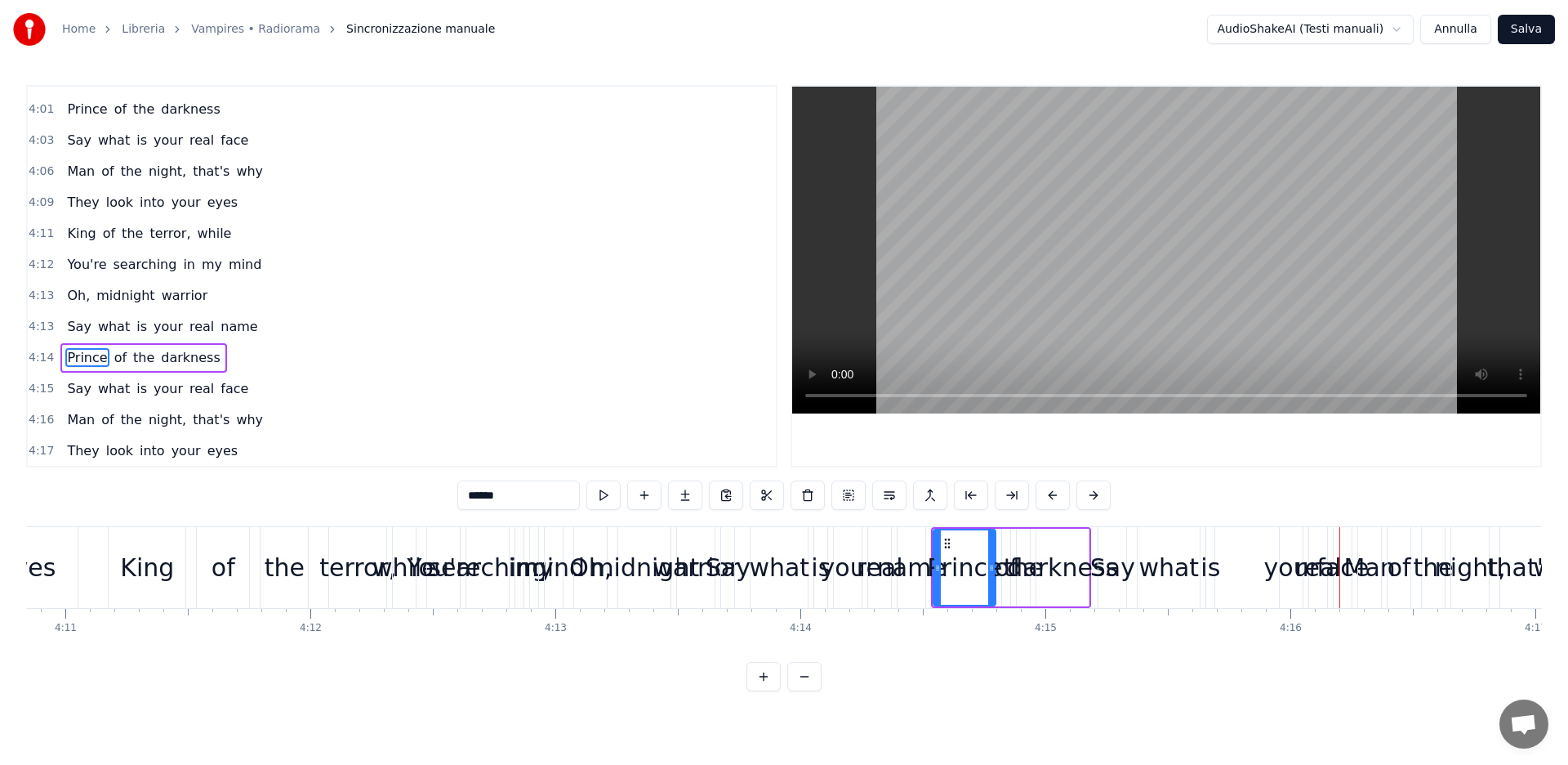
scroll to position [1439, 0]
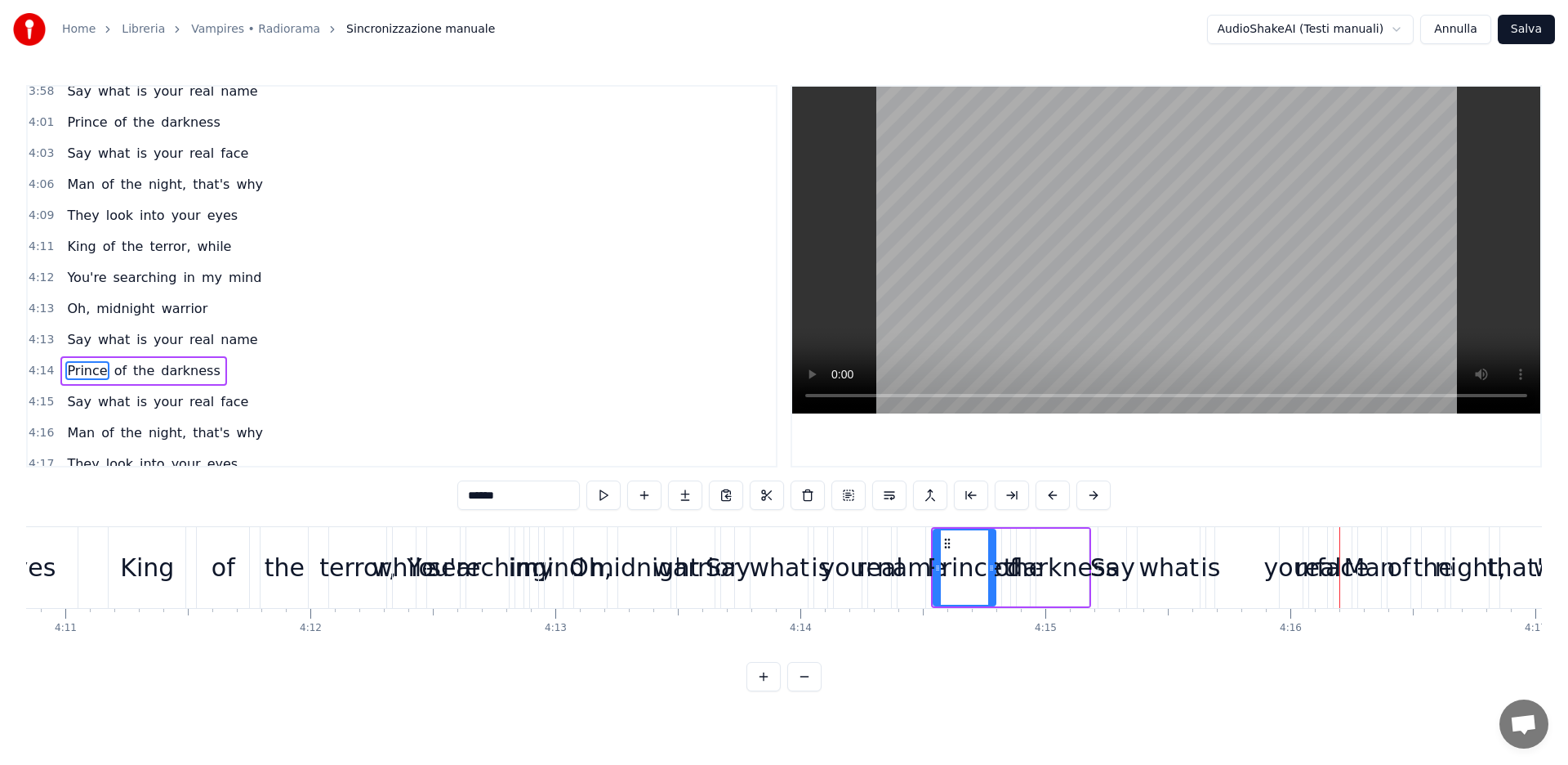
click at [85, 250] on span "King" at bounding box center [80, 247] width 32 height 19
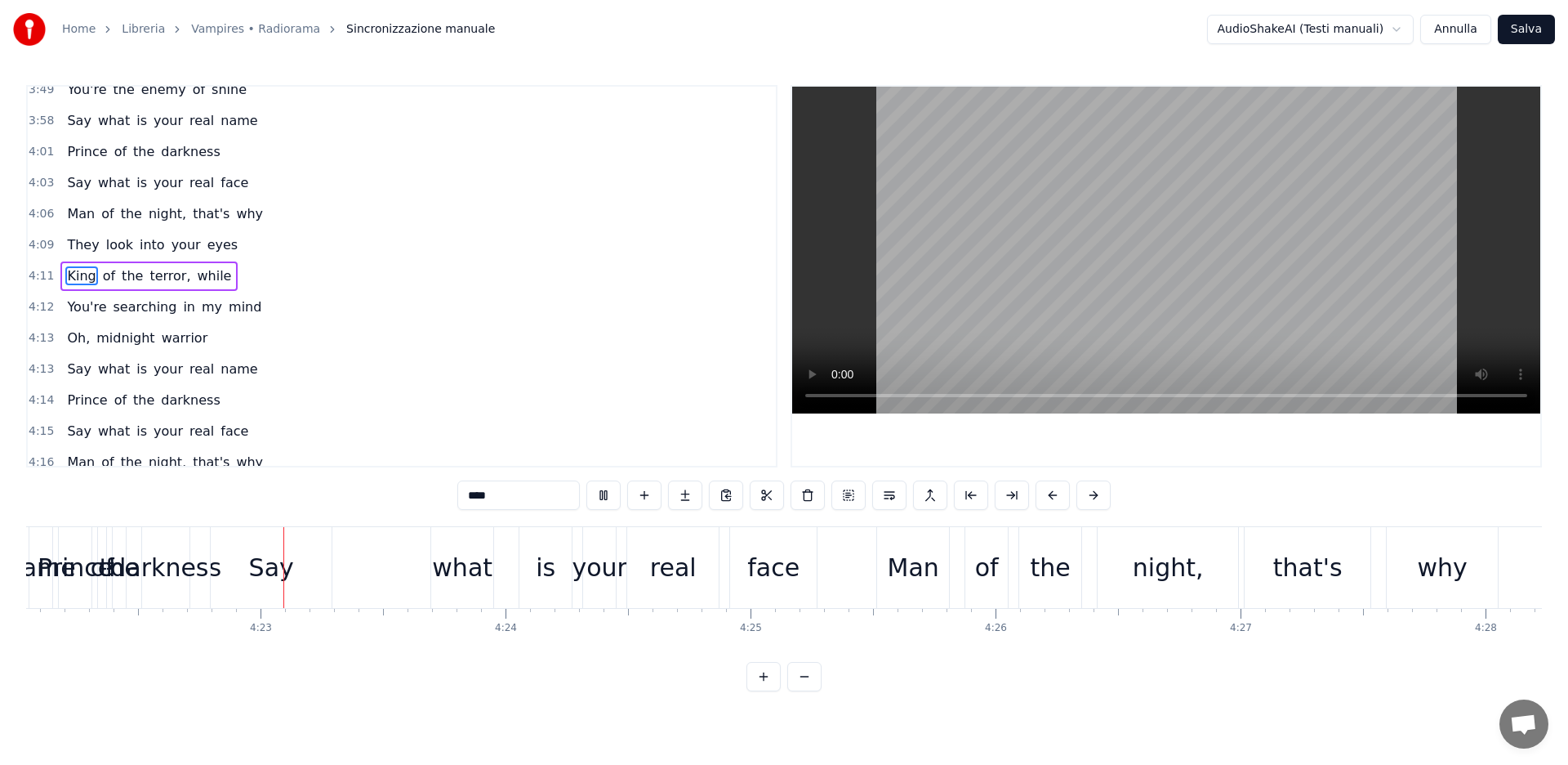
scroll to position [0, 64237]
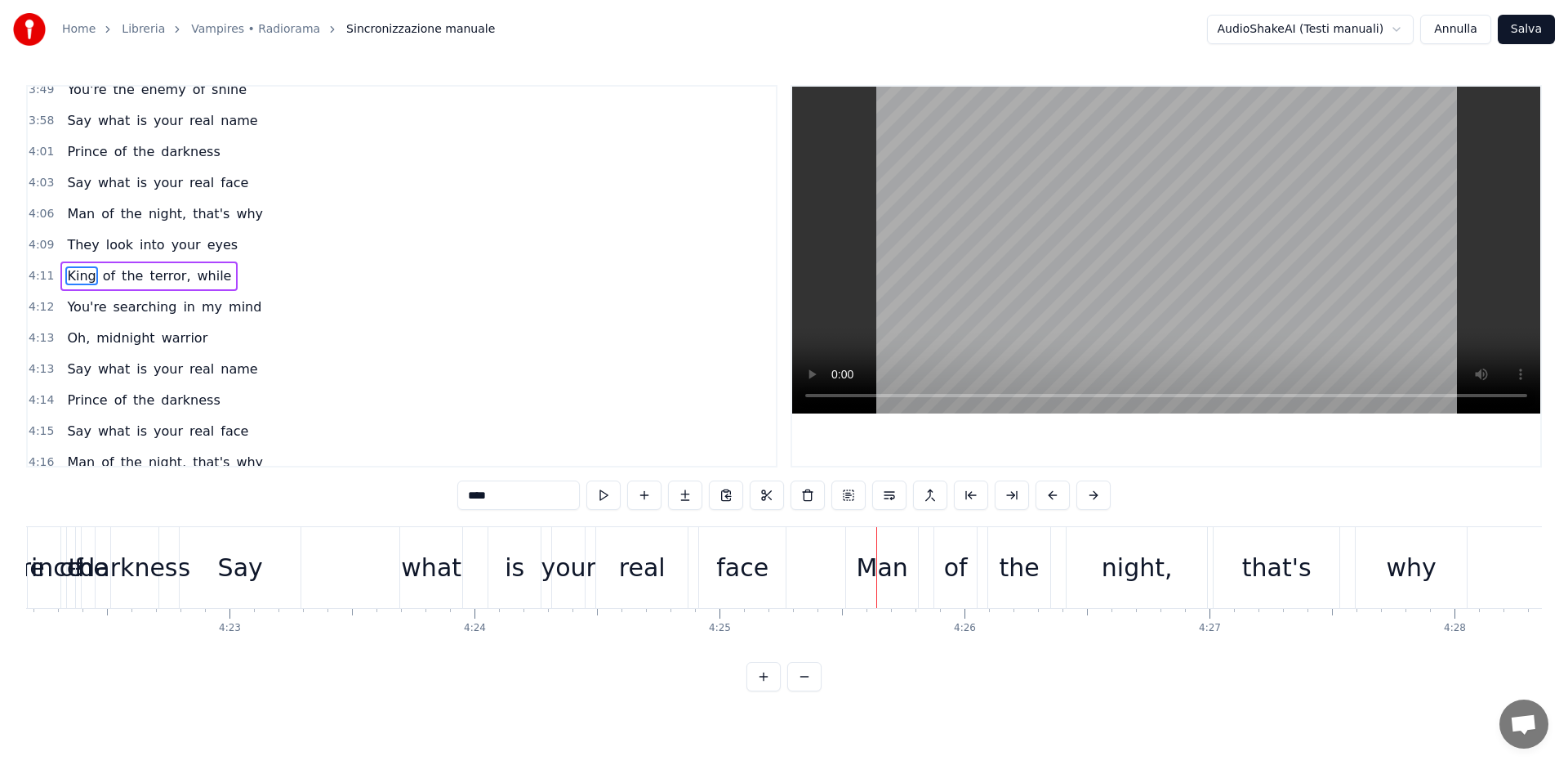
click at [73, 272] on span "King" at bounding box center [80, 276] width 32 height 19
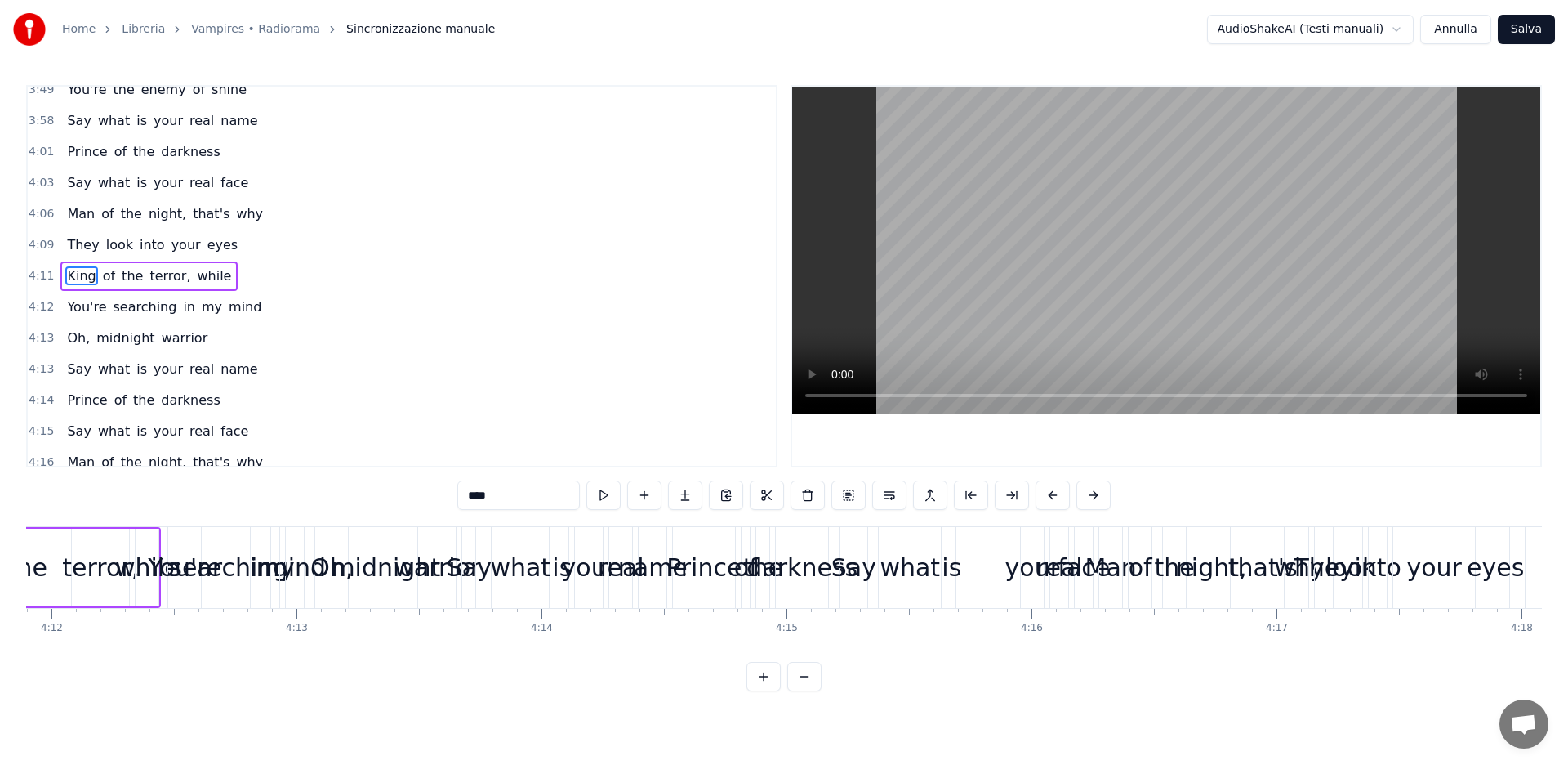
scroll to position [0, 61461]
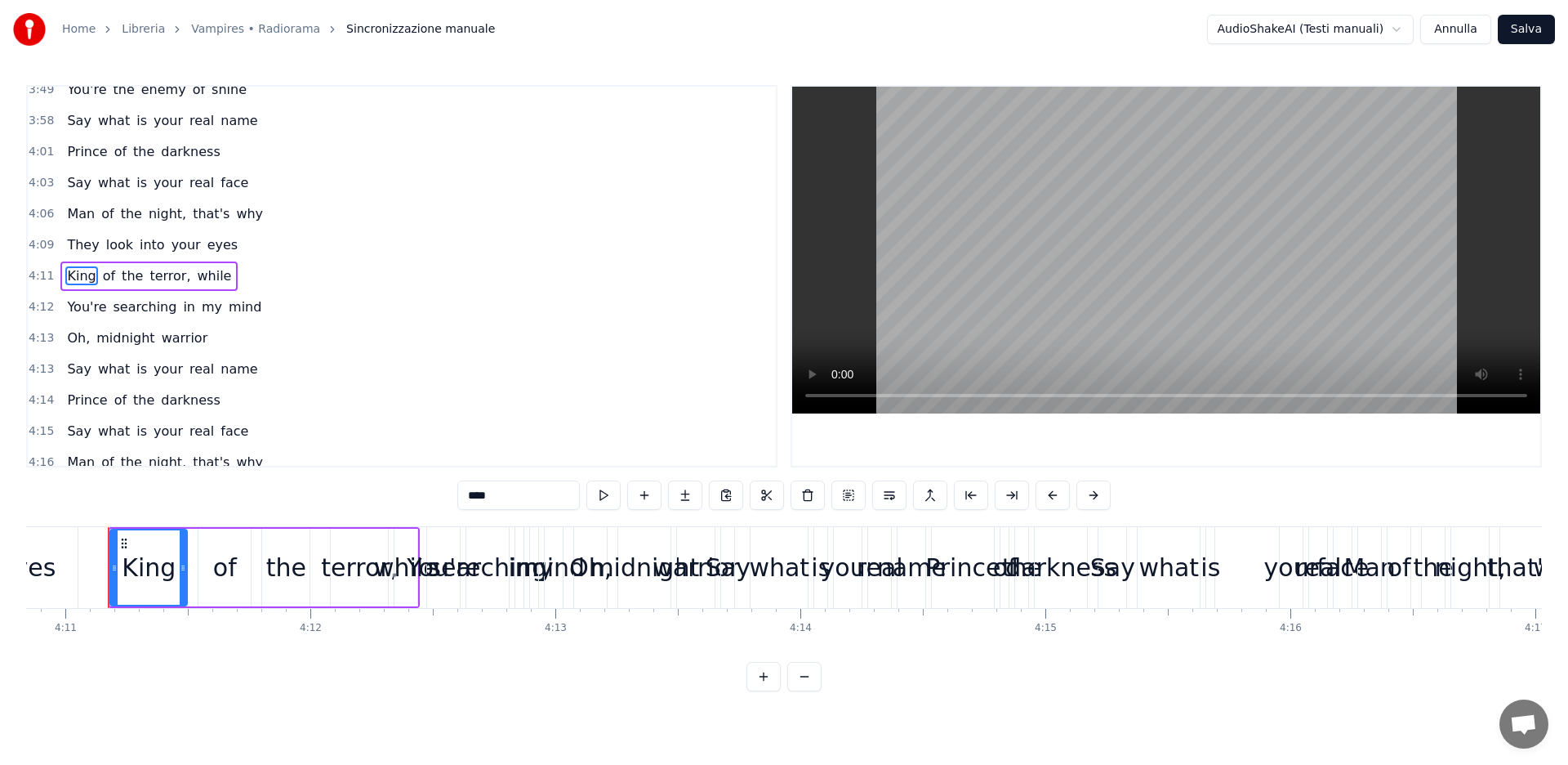
click at [75, 308] on span "You're" at bounding box center [86, 307] width 43 height 19
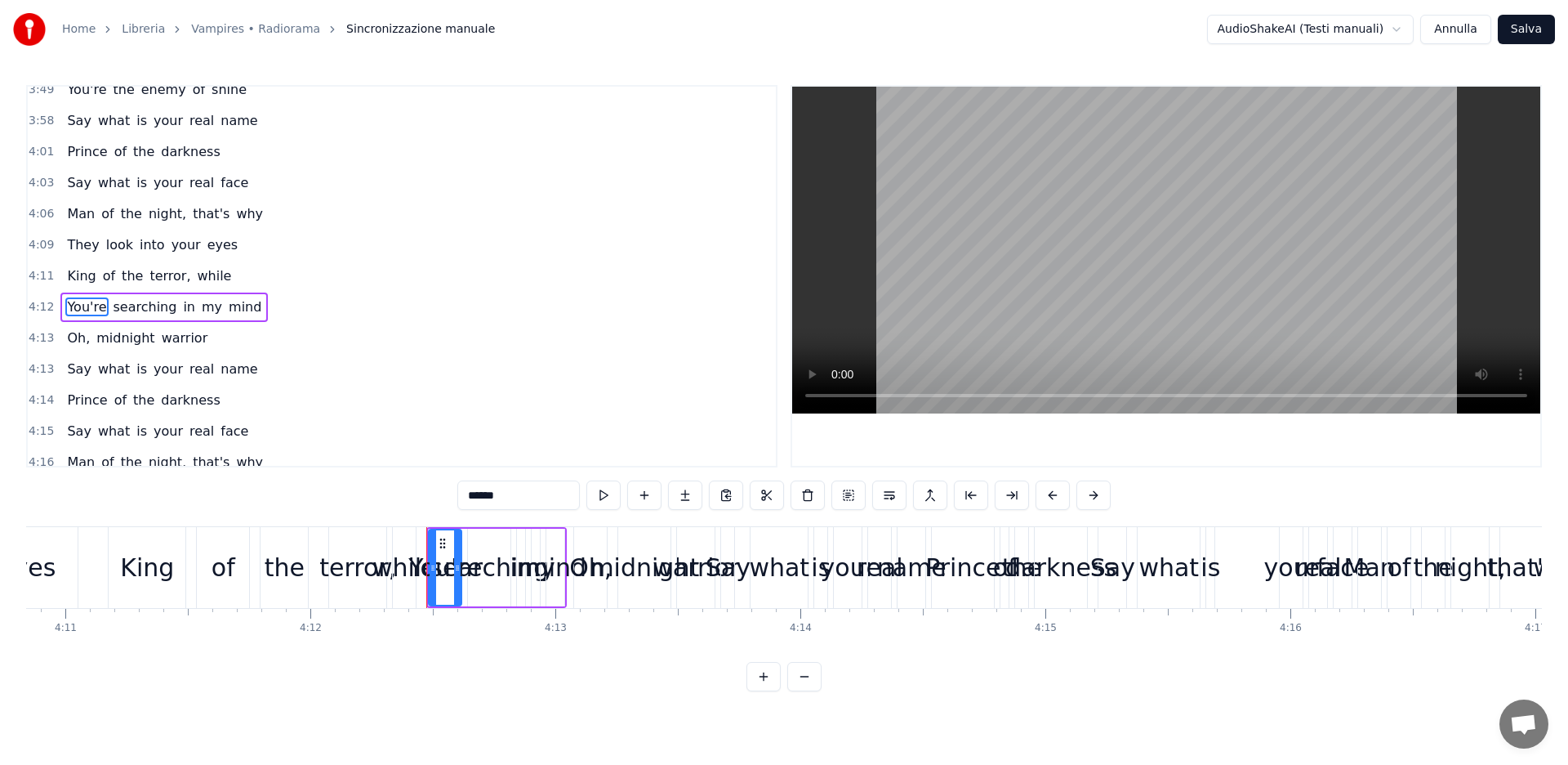
scroll to position [1440, 0]
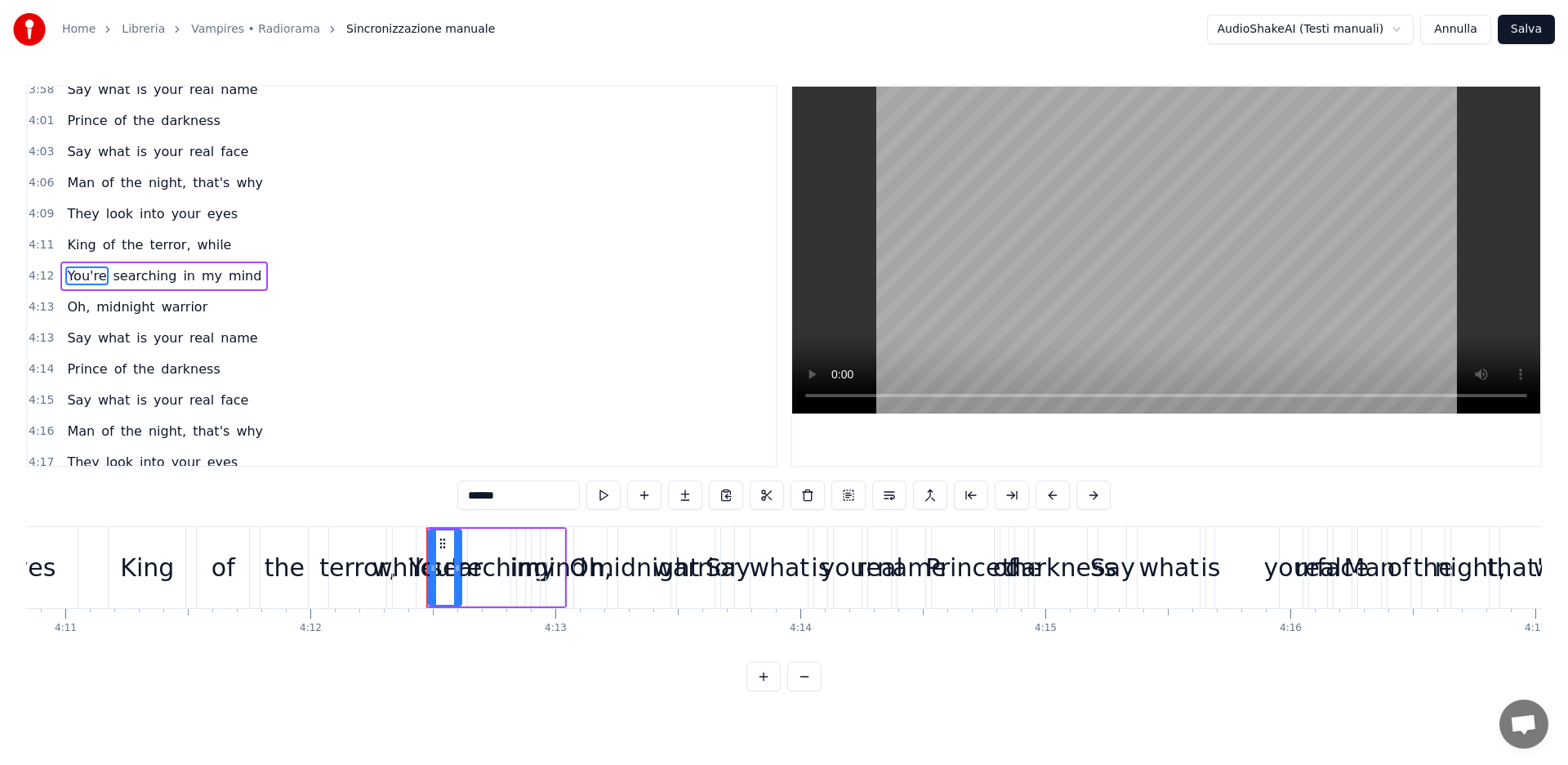
click at [139, 276] on span "searching" at bounding box center [146, 276] width 67 height 19
click at [182, 275] on span "in" at bounding box center [189, 276] width 15 height 19
click at [200, 277] on span "my" at bounding box center [212, 276] width 24 height 19
click at [229, 277] on span "mind" at bounding box center [245, 276] width 36 height 19
type input "****"
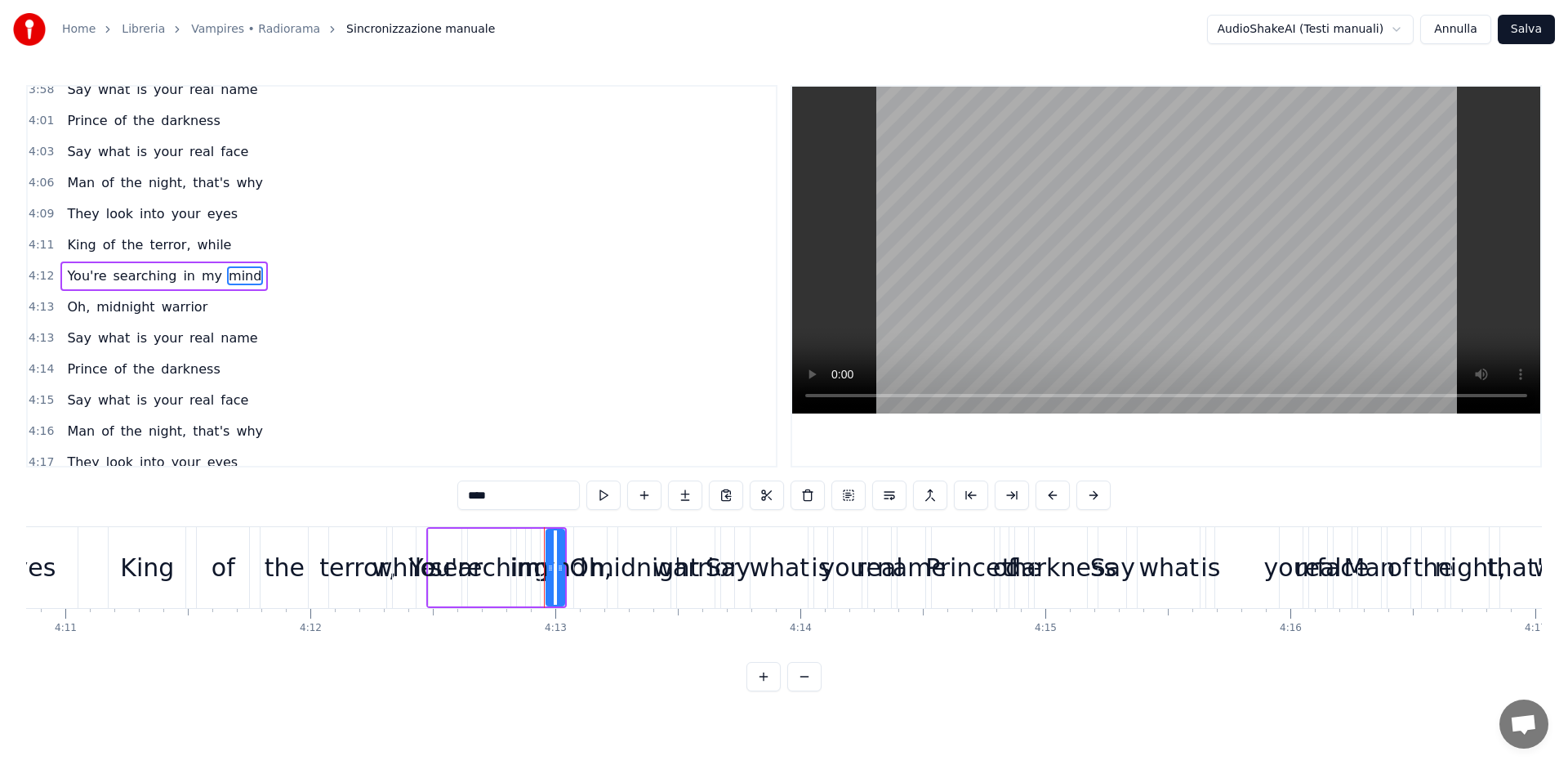
click at [1463, 30] on button "Annulla" at bounding box center [1456, 29] width 71 height 29
